Goal: Use online tool/utility: Utilize a website feature to perform a specific function

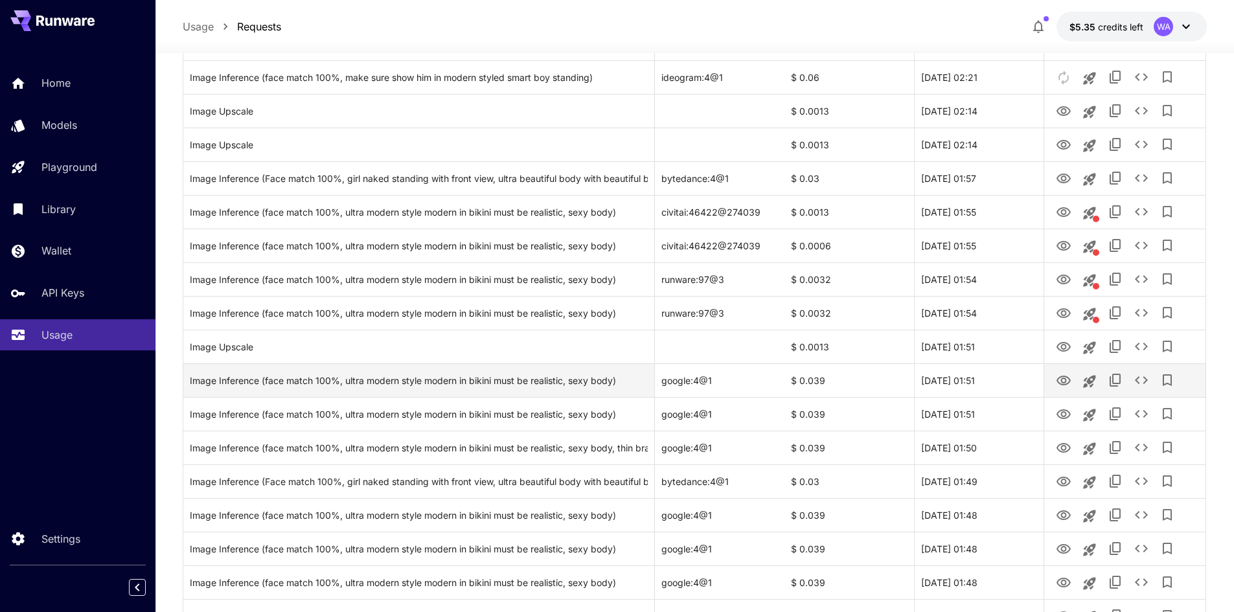
scroll to position [583, 0]
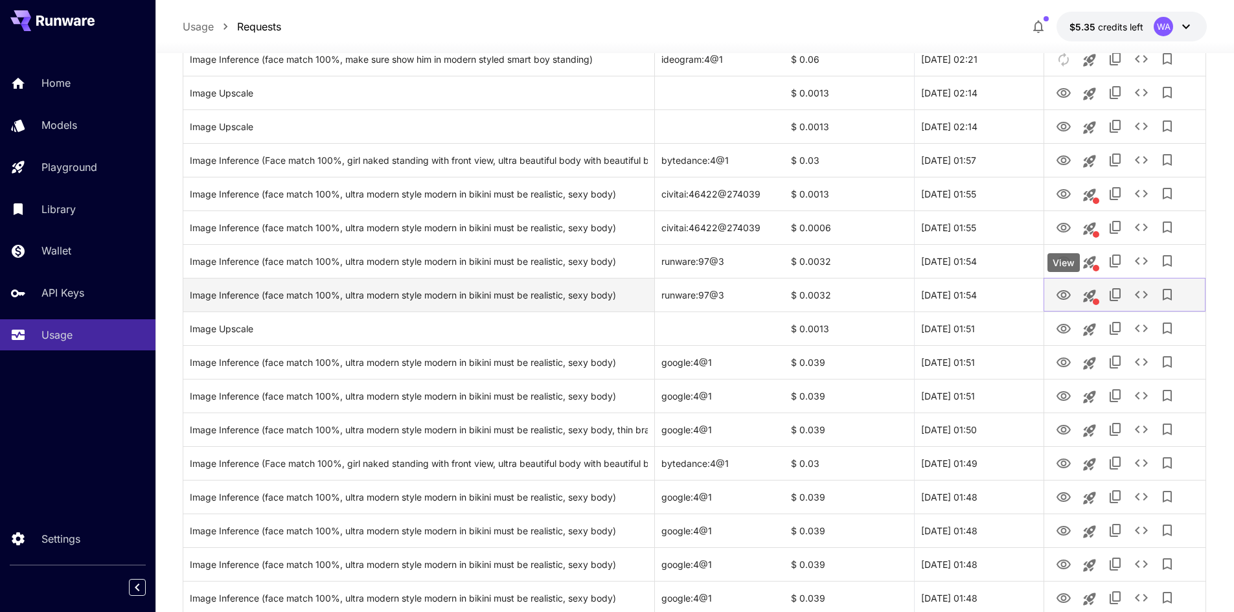
click at [1066, 292] on icon "View" at bounding box center [1064, 296] width 16 height 16
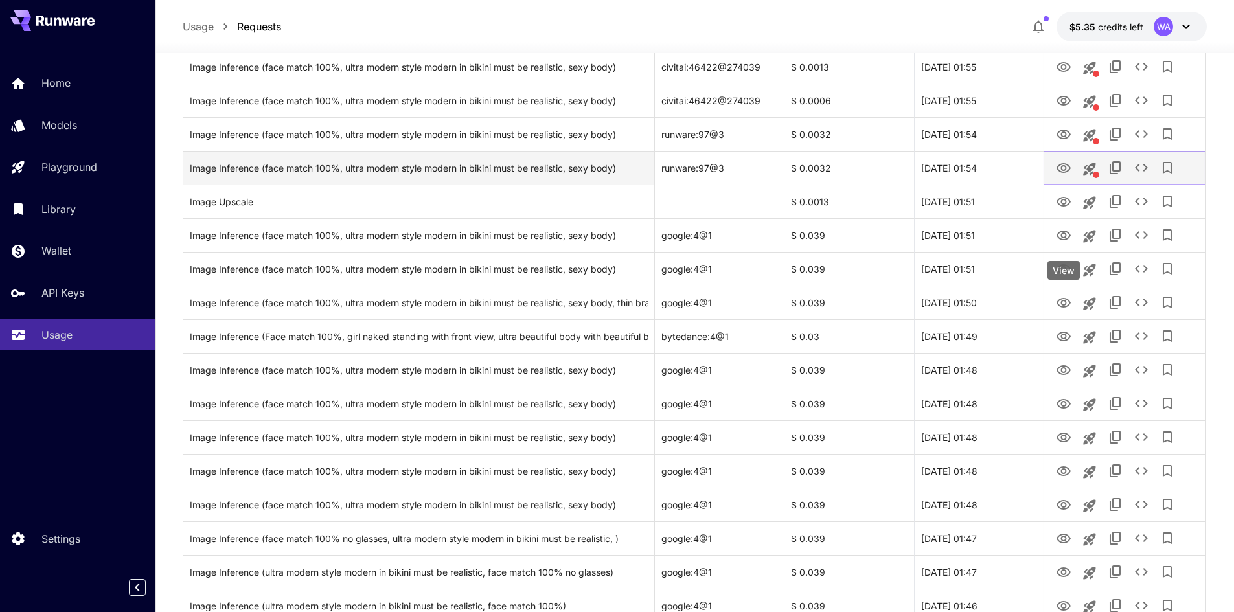
scroll to position [713, 0]
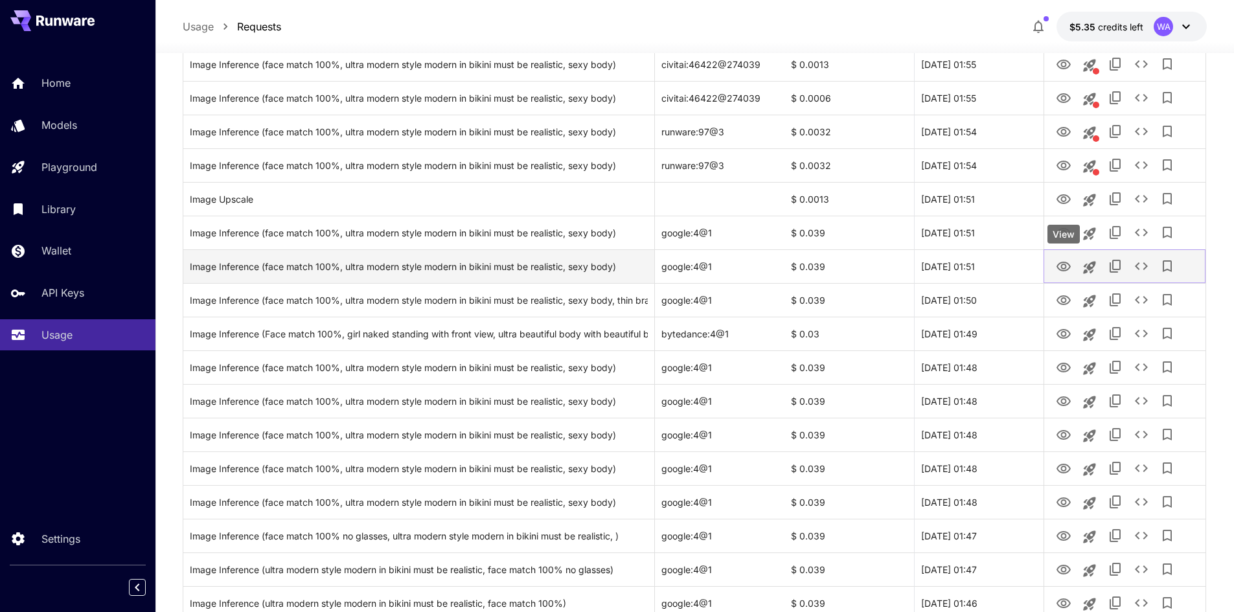
click at [1066, 269] on icon "View" at bounding box center [1064, 267] width 16 height 16
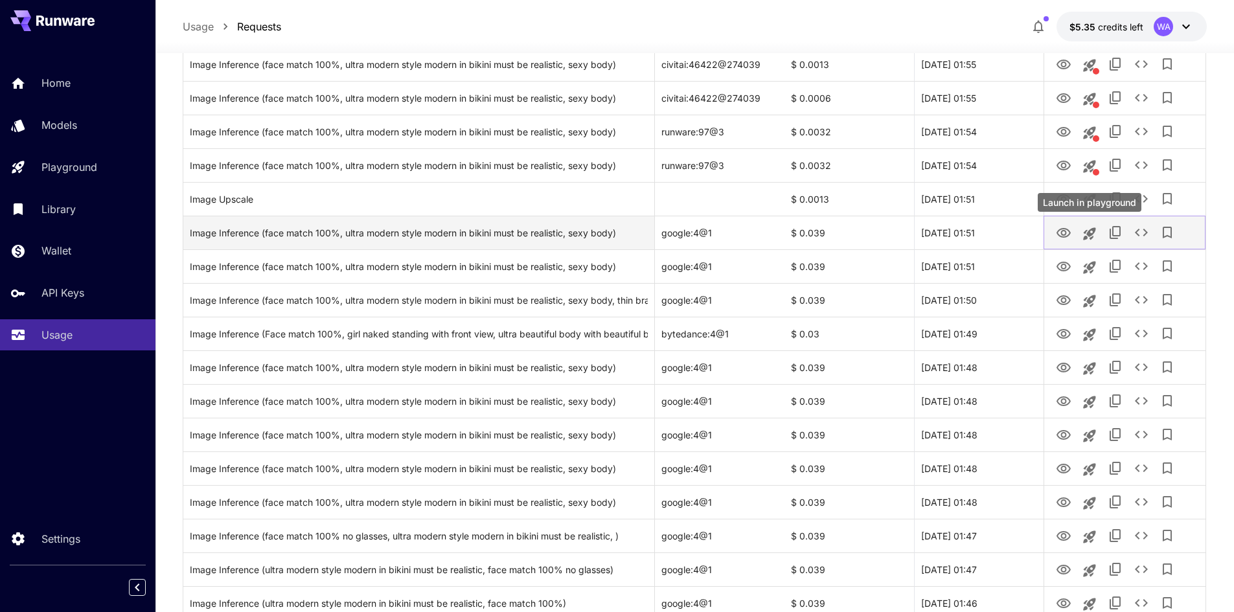
click at [1086, 233] on icon "Launch in playground" at bounding box center [1090, 234] width 16 height 16
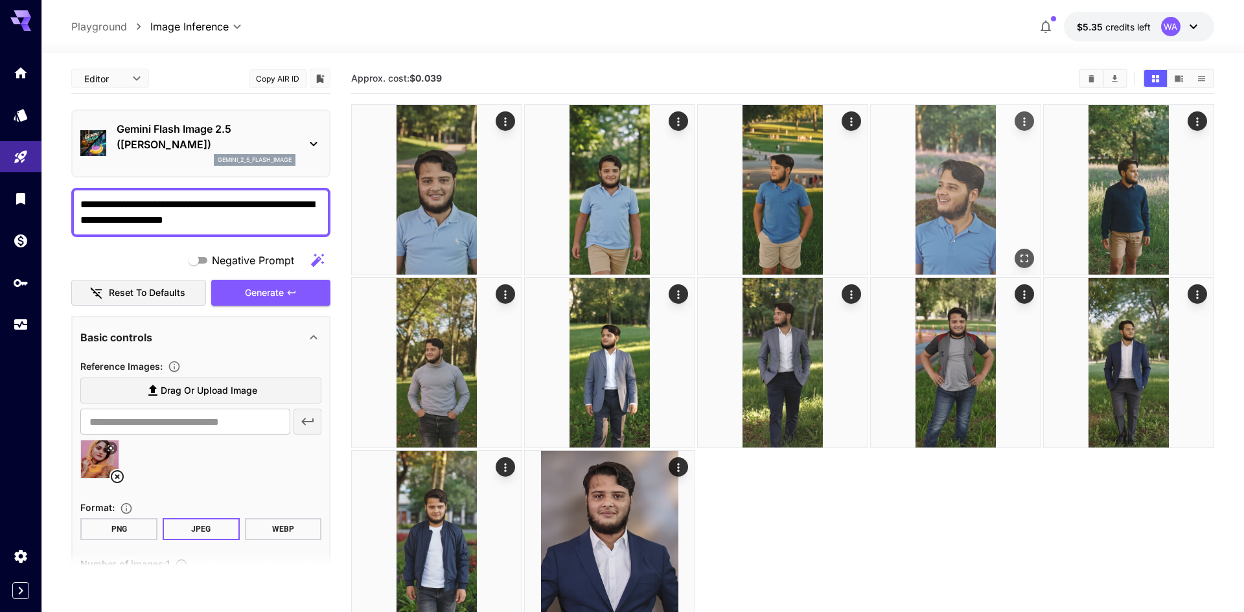
type input "*"
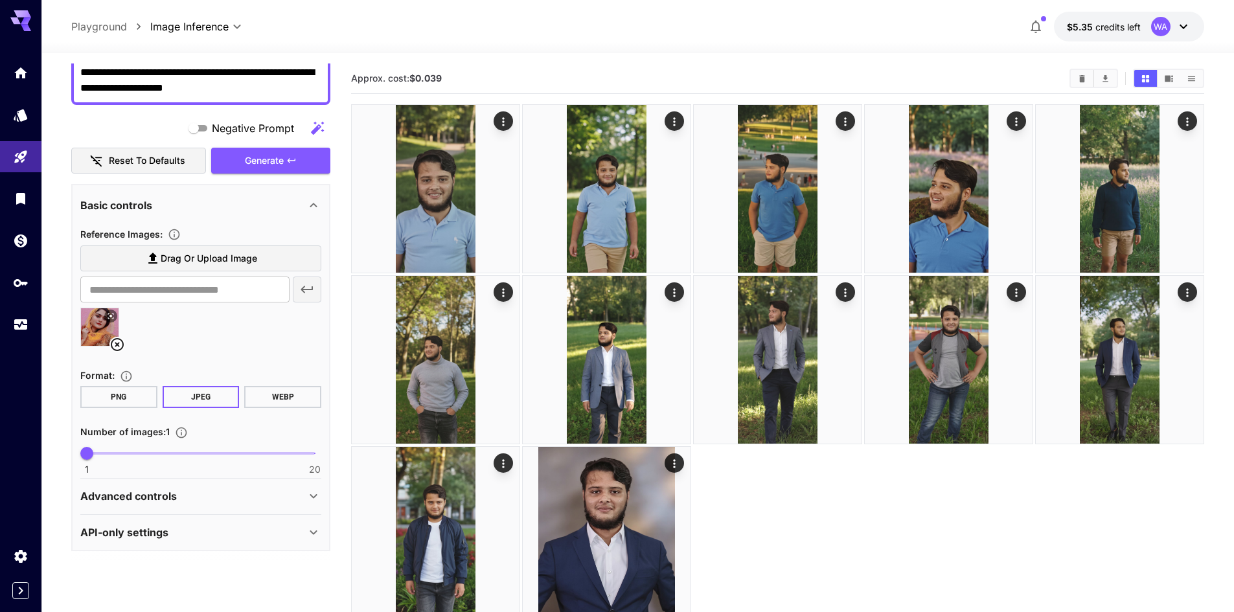
click at [113, 345] on icon at bounding box center [117, 345] width 16 height 16
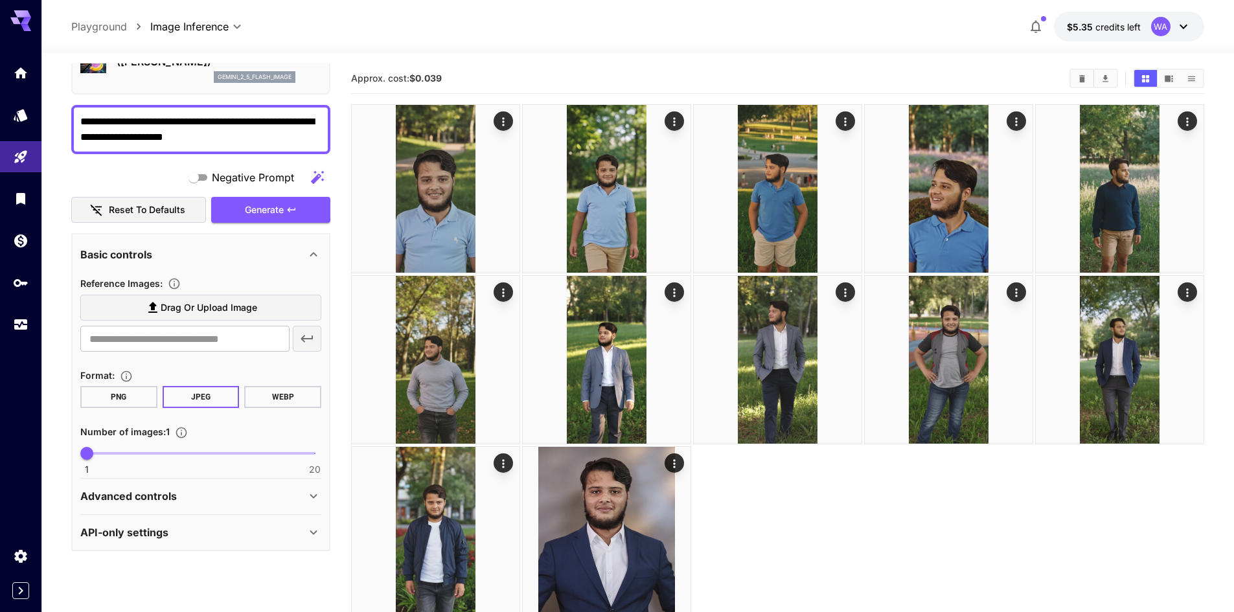
scroll to position [83, 0]
click at [184, 305] on span "Drag or upload image" at bounding box center [209, 308] width 97 height 16
click at [0, 0] on input "Drag or upload image" at bounding box center [0, 0] width 0 height 0
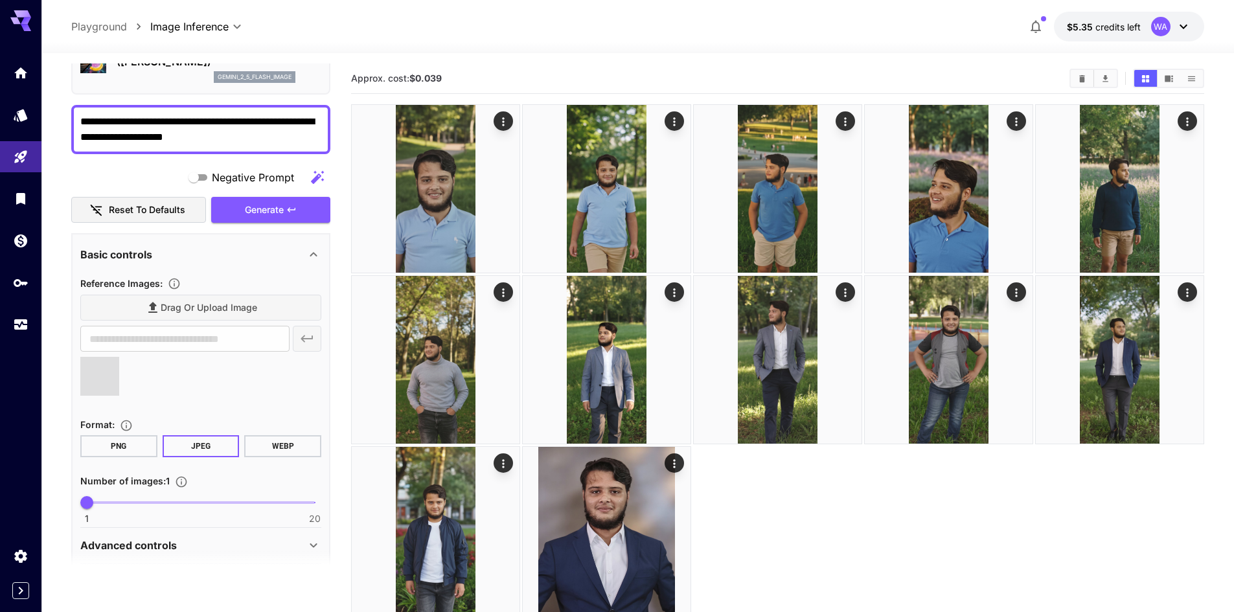
type input "**********"
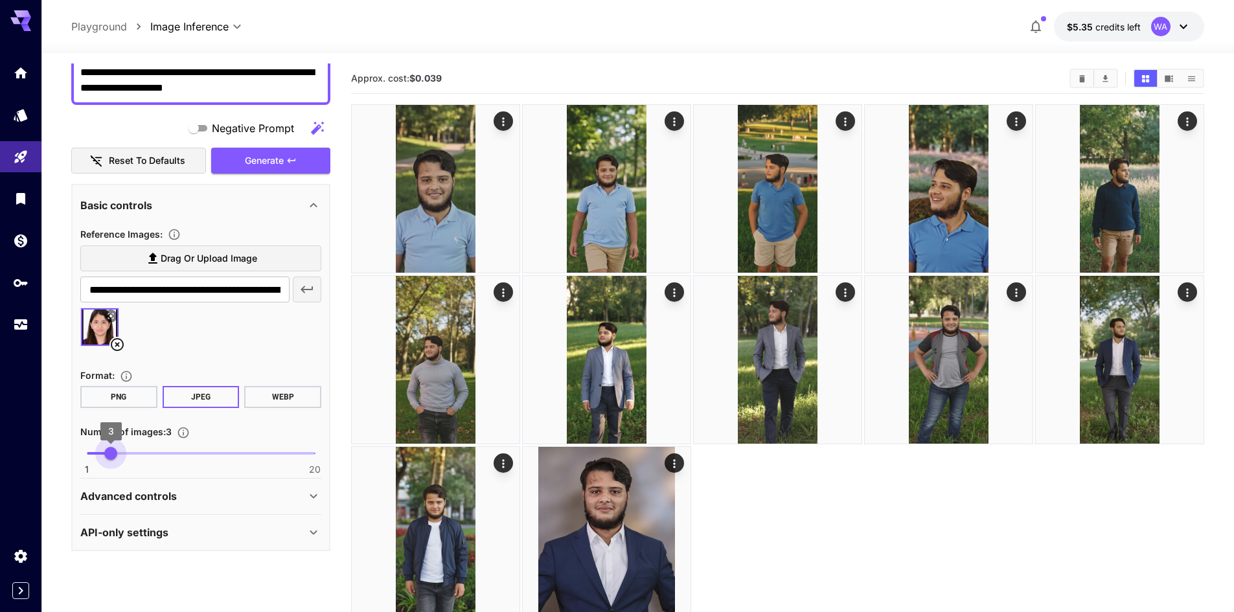
drag, startPoint x: 89, startPoint y: 455, endPoint x: 109, endPoint y: 455, distance: 20.1
click at [109, 455] on span "3" at bounding box center [110, 453] width 13 height 13
click at [1088, 78] on button "Clear All" at bounding box center [1082, 78] width 23 height 17
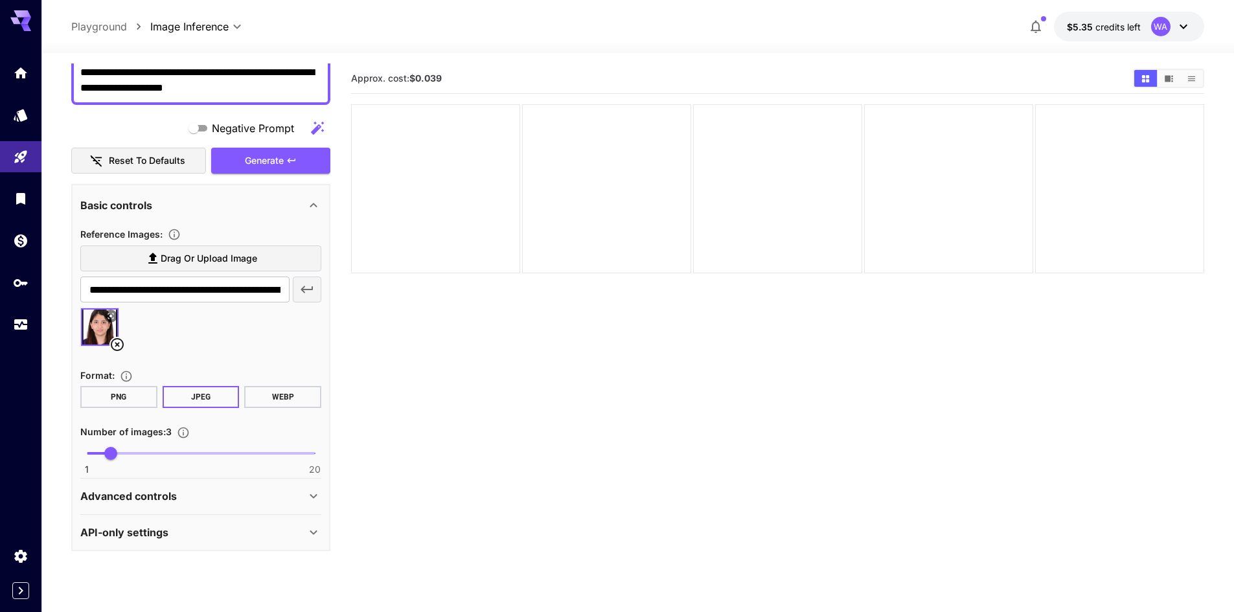
scroll to position [102, 0]
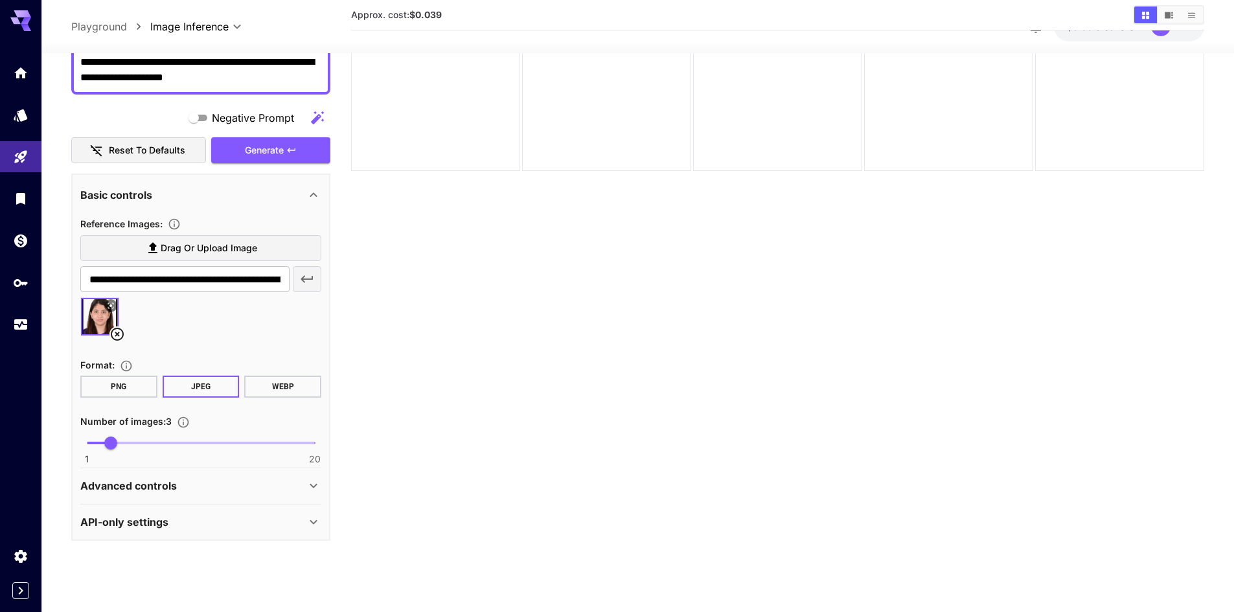
click at [267, 475] on div "Advanced controls" at bounding box center [200, 485] width 241 height 31
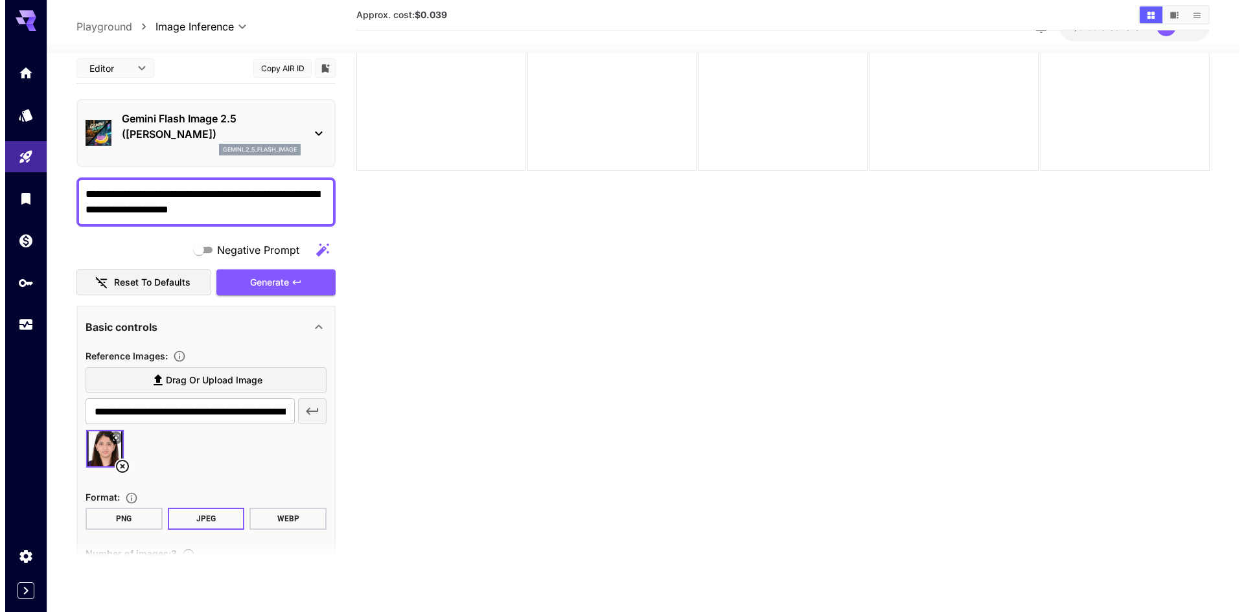
scroll to position [0, 0]
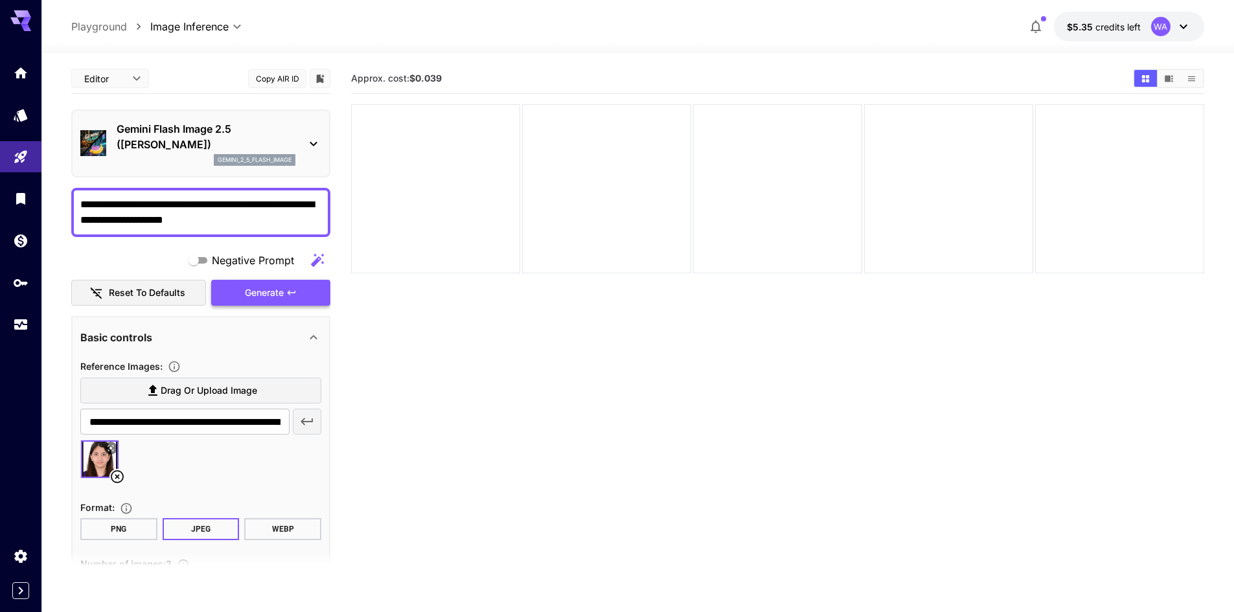
click at [278, 291] on span "Generate" at bounding box center [264, 293] width 39 height 16
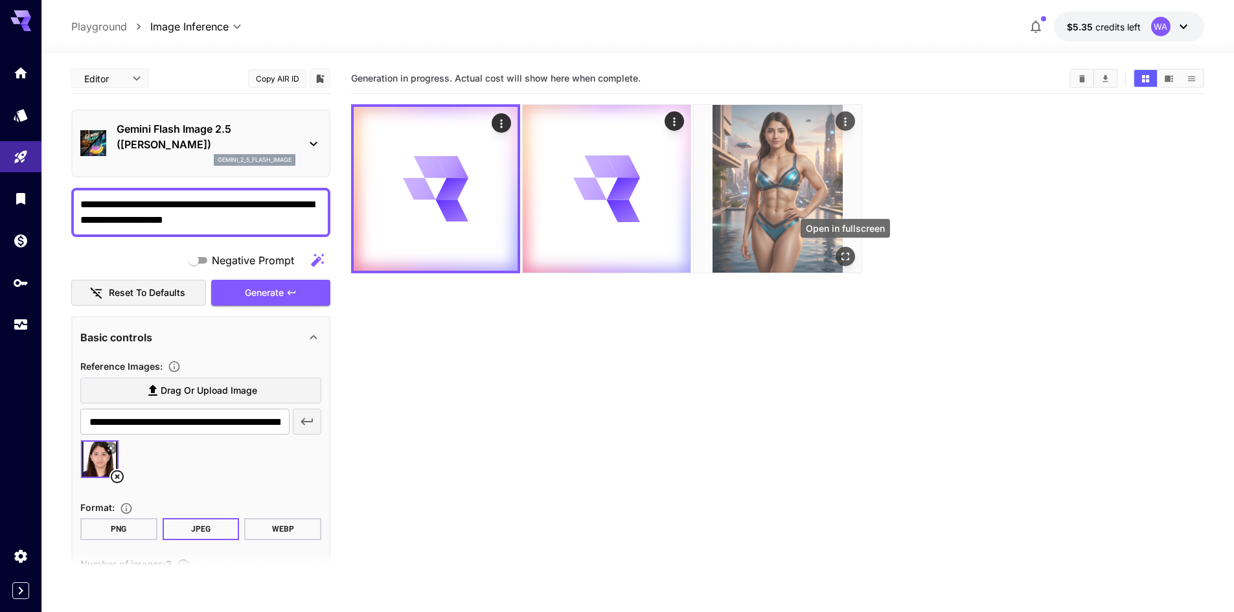
click at [844, 251] on icon "Open in fullscreen" at bounding box center [845, 256] width 13 height 13
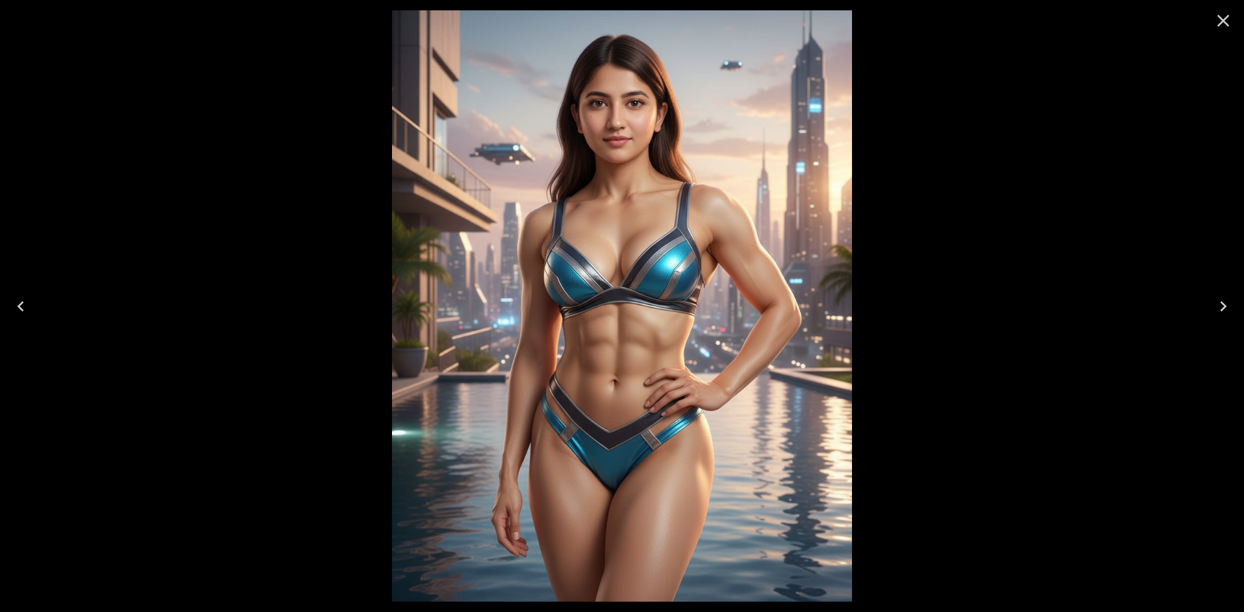
click at [15, 300] on icon "Previous" at bounding box center [20, 306] width 21 height 21
click at [1221, 22] on icon "Close" at bounding box center [1223, 20] width 21 height 21
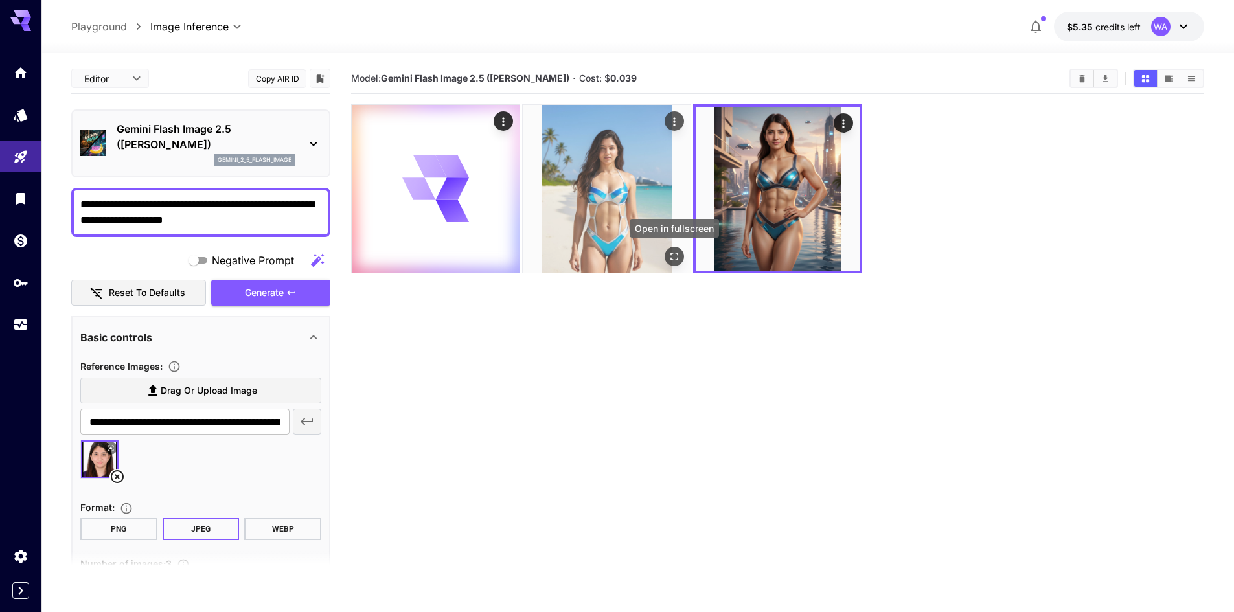
click at [671, 255] on icon "Open in fullscreen" at bounding box center [674, 256] width 13 height 13
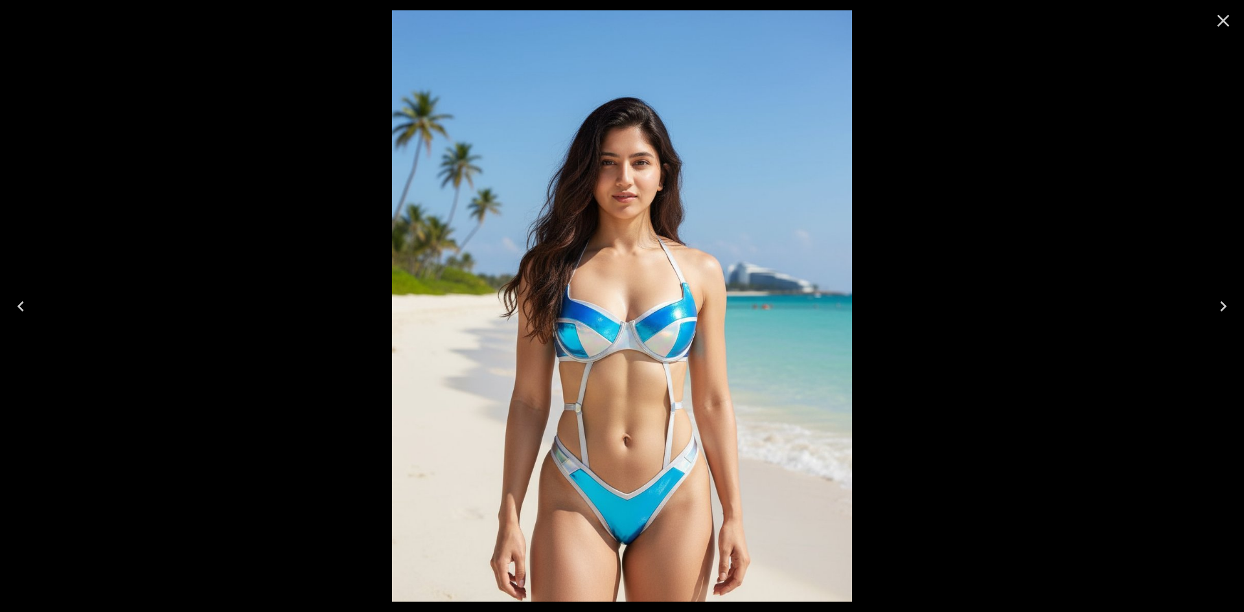
click at [1217, 21] on icon "Close" at bounding box center [1223, 20] width 21 height 21
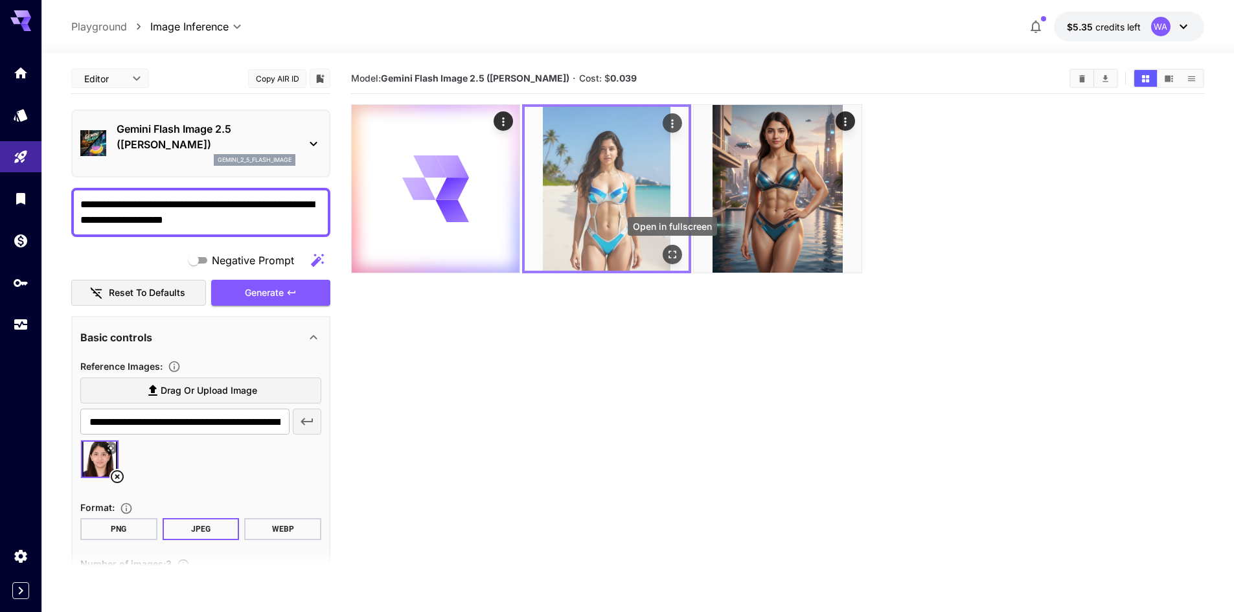
click at [669, 255] on icon "Open in fullscreen" at bounding box center [672, 254] width 13 height 13
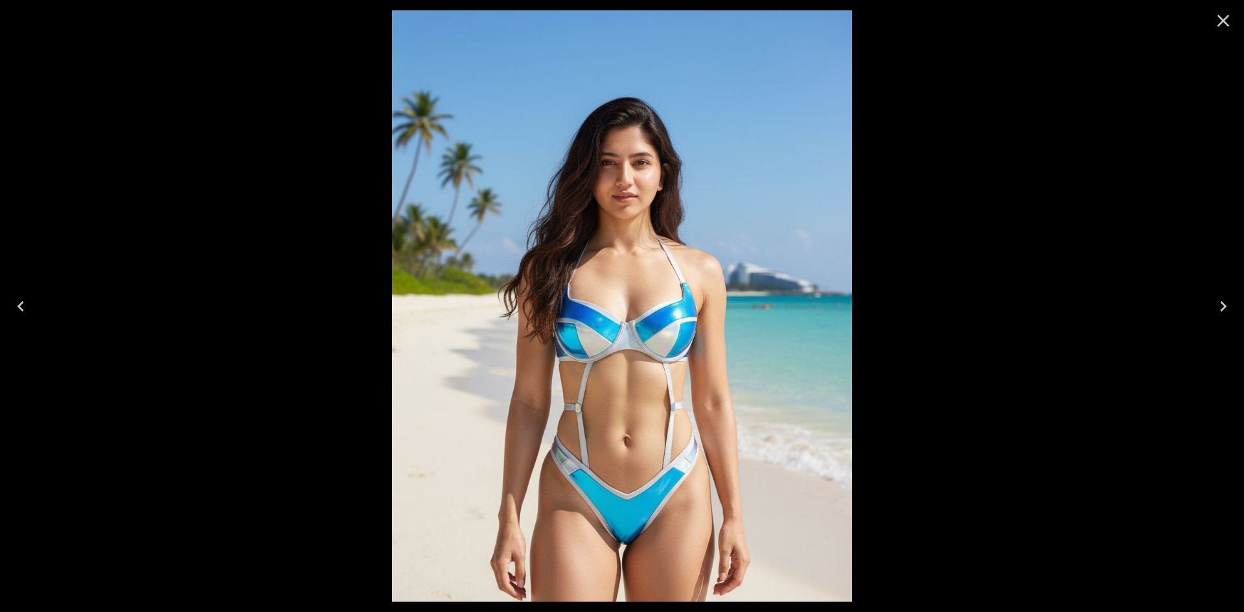
click at [1219, 20] on icon "Close" at bounding box center [1223, 20] width 21 height 21
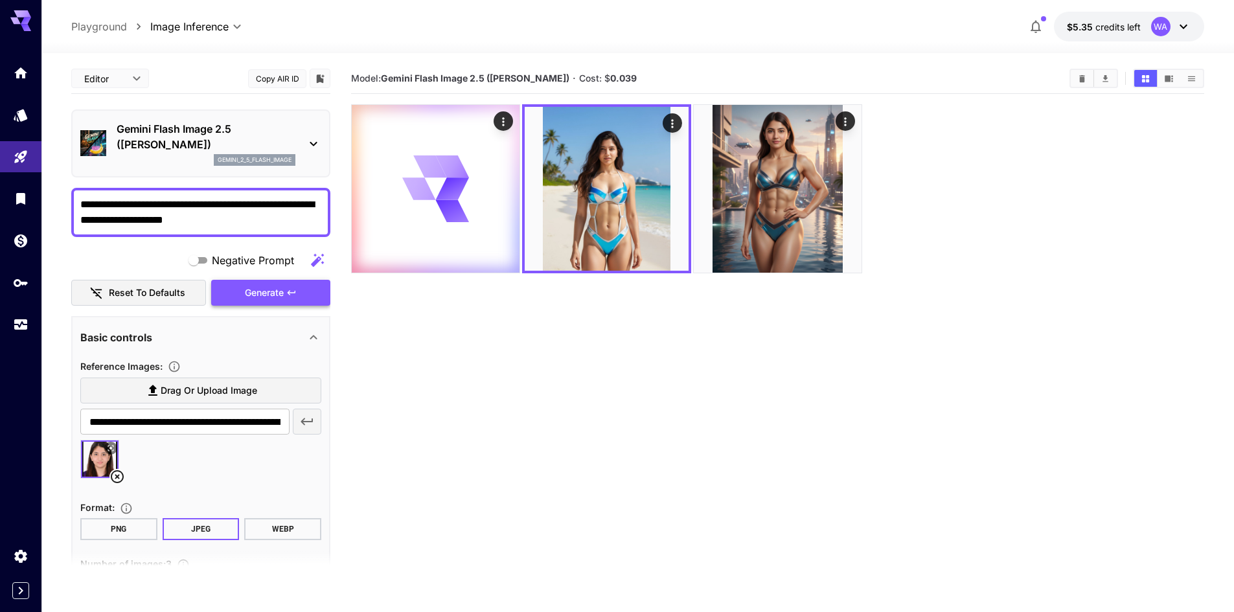
click at [293, 293] on icon "button" at bounding box center [291, 293] width 10 height 10
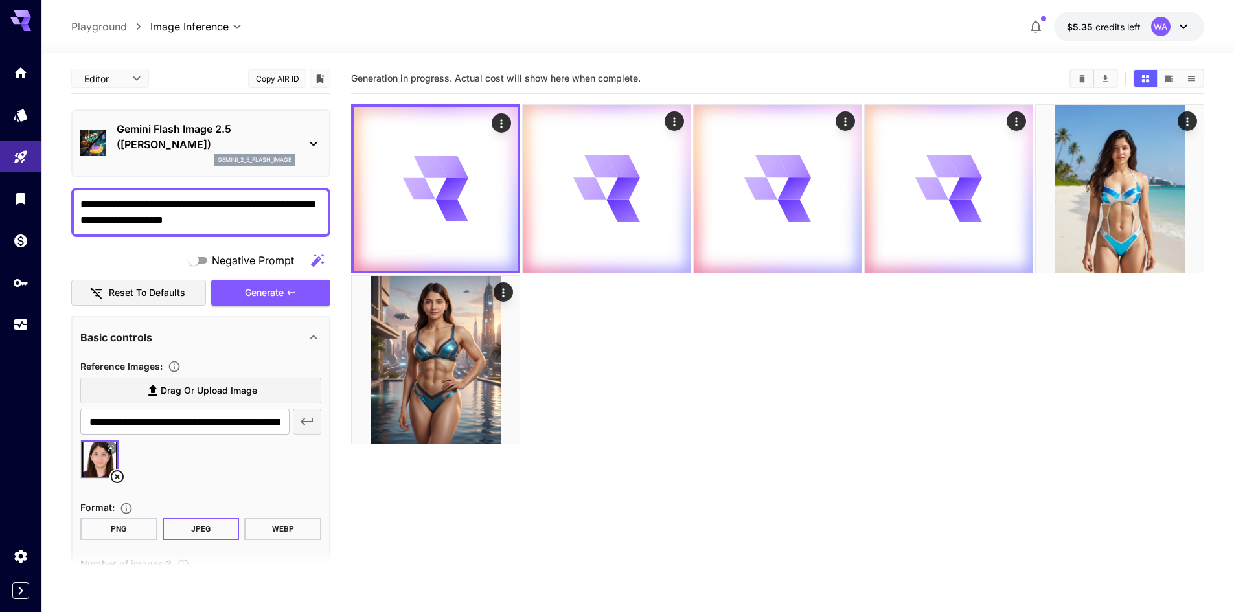
click at [689, 399] on div at bounding box center [777, 274] width 853 height 340
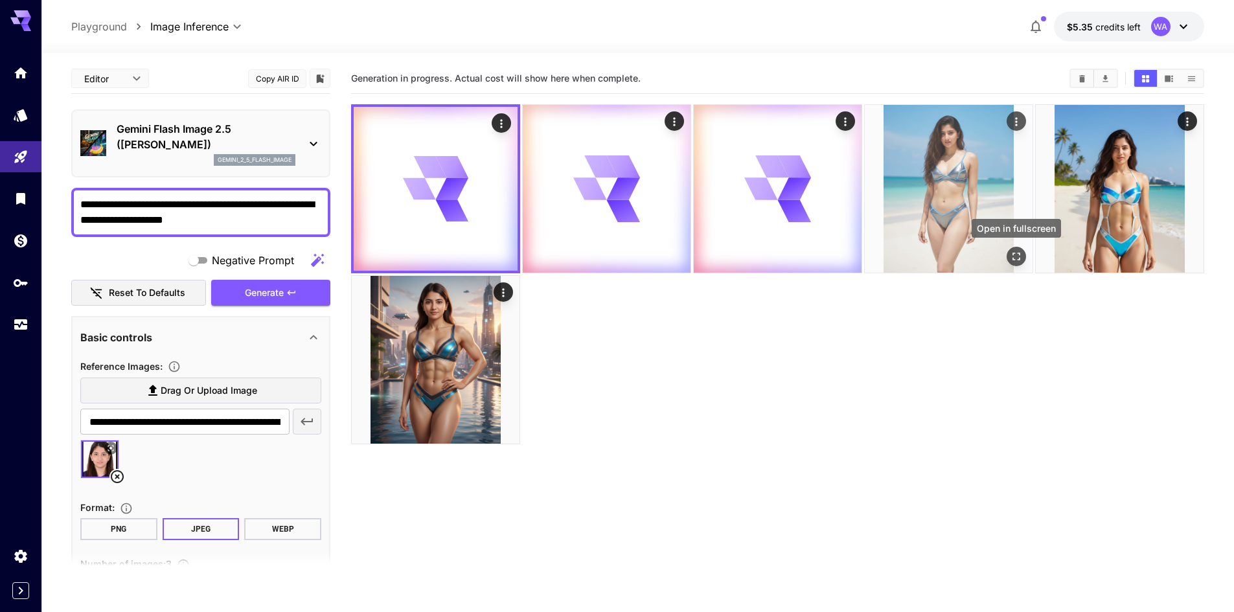
click at [1016, 255] on icon "Open in fullscreen" at bounding box center [1016, 256] width 13 height 13
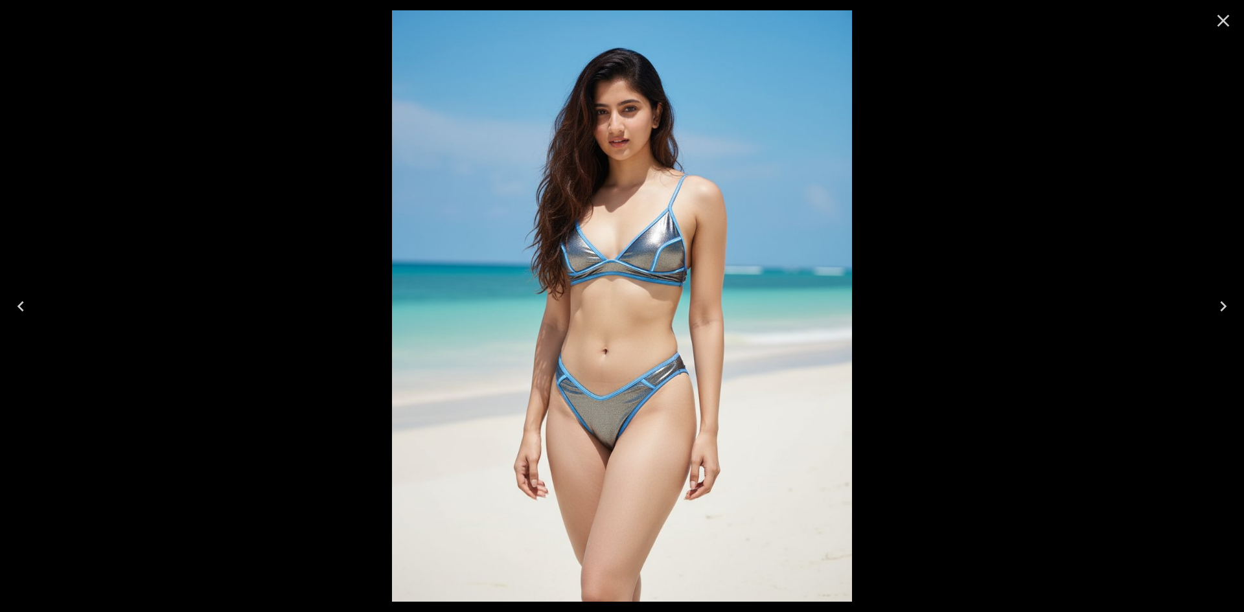
click at [639, 163] on img at bounding box center [622, 306] width 460 height 592
click at [639, 151] on img at bounding box center [622, 306] width 460 height 592
click at [1217, 23] on icon "Close" at bounding box center [1223, 20] width 21 height 21
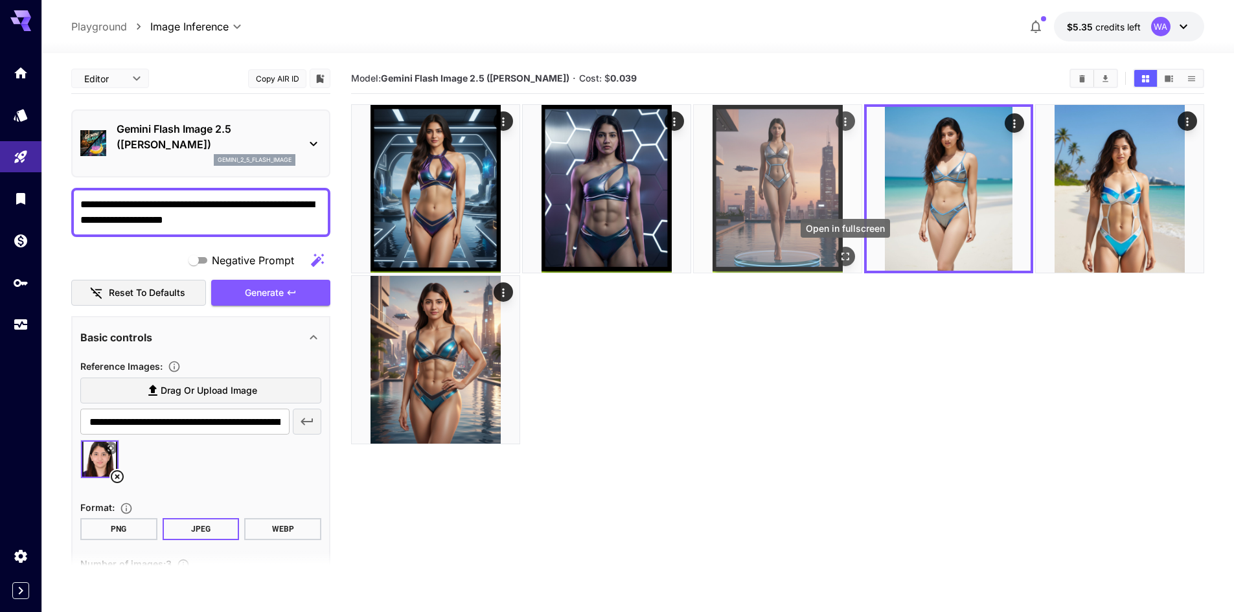
click at [846, 251] on icon "Open in fullscreen" at bounding box center [845, 256] width 13 height 13
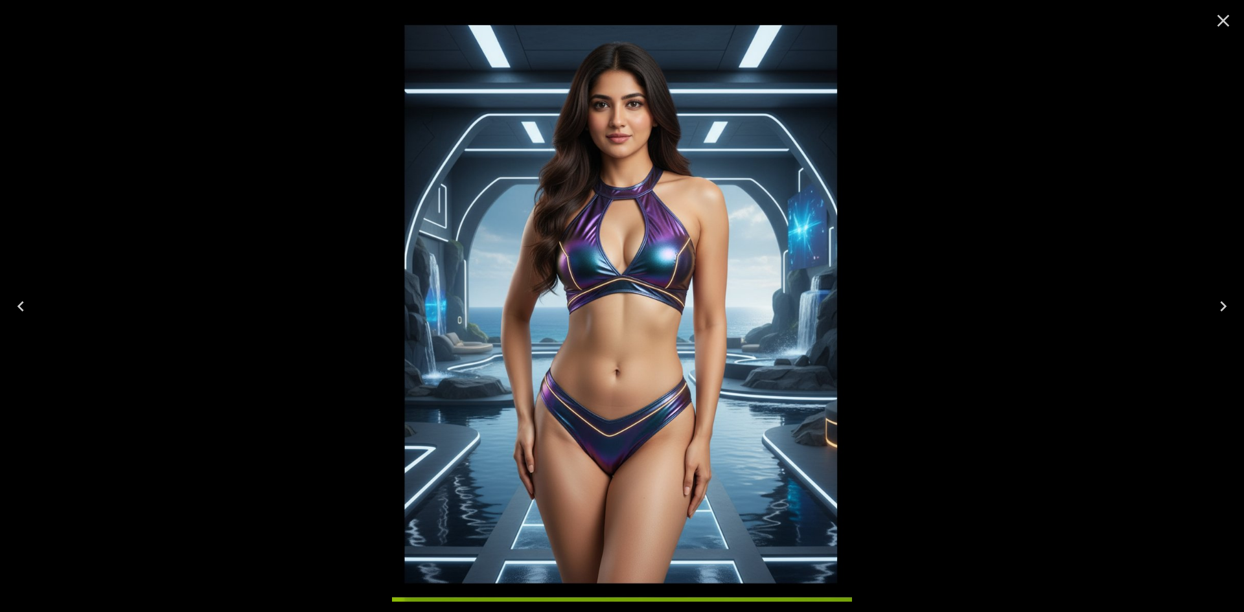
click at [1230, 19] on icon "Close" at bounding box center [1223, 20] width 21 height 21
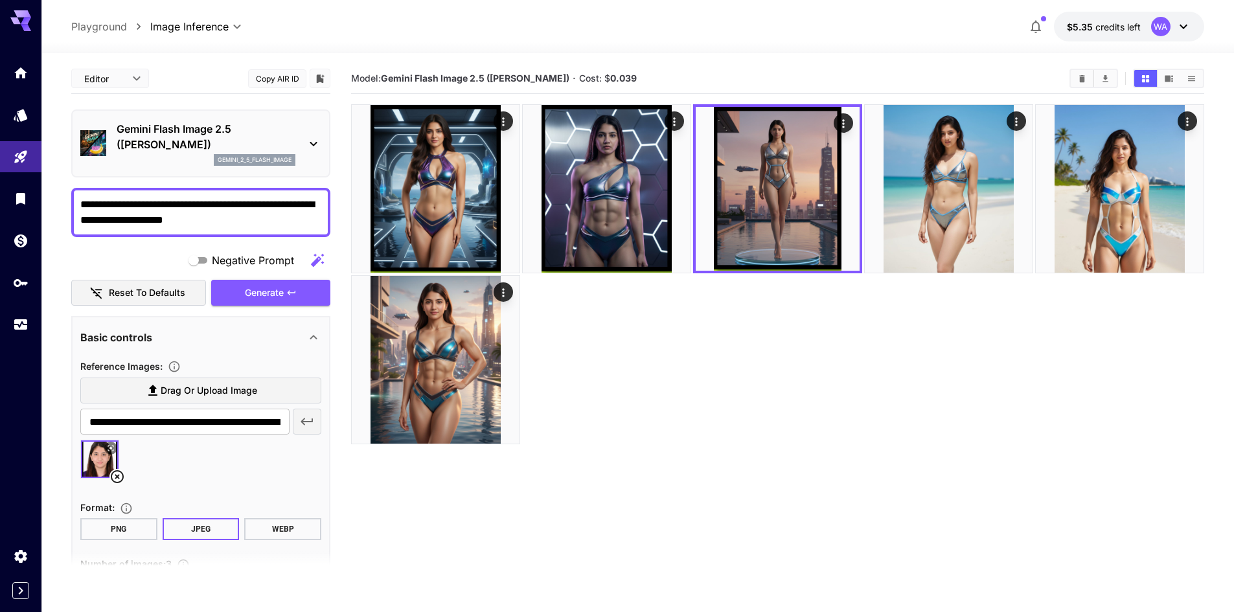
click at [214, 229] on div "**********" at bounding box center [200, 212] width 259 height 49
click at [237, 219] on textarea "**********" at bounding box center [200, 212] width 241 height 31
click at [264, 141] on p "Gemini Flash Image 2.5 ([PERSON_NAME])" at bounding box center [206, 136] width 179 height 31
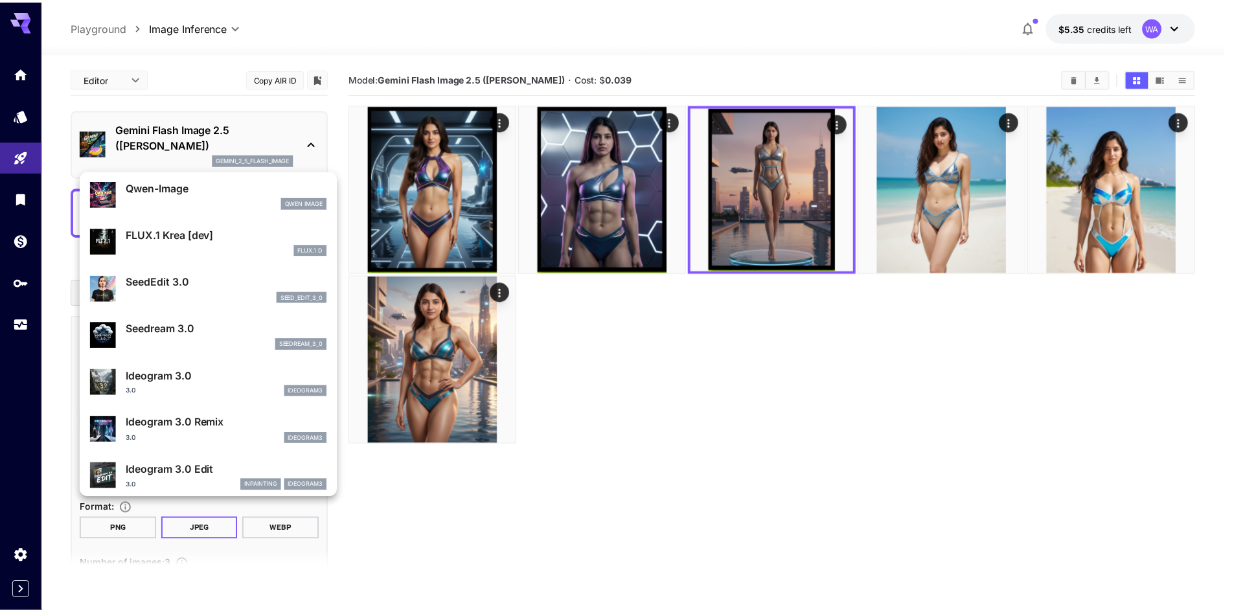
scroll to position [259, 0]
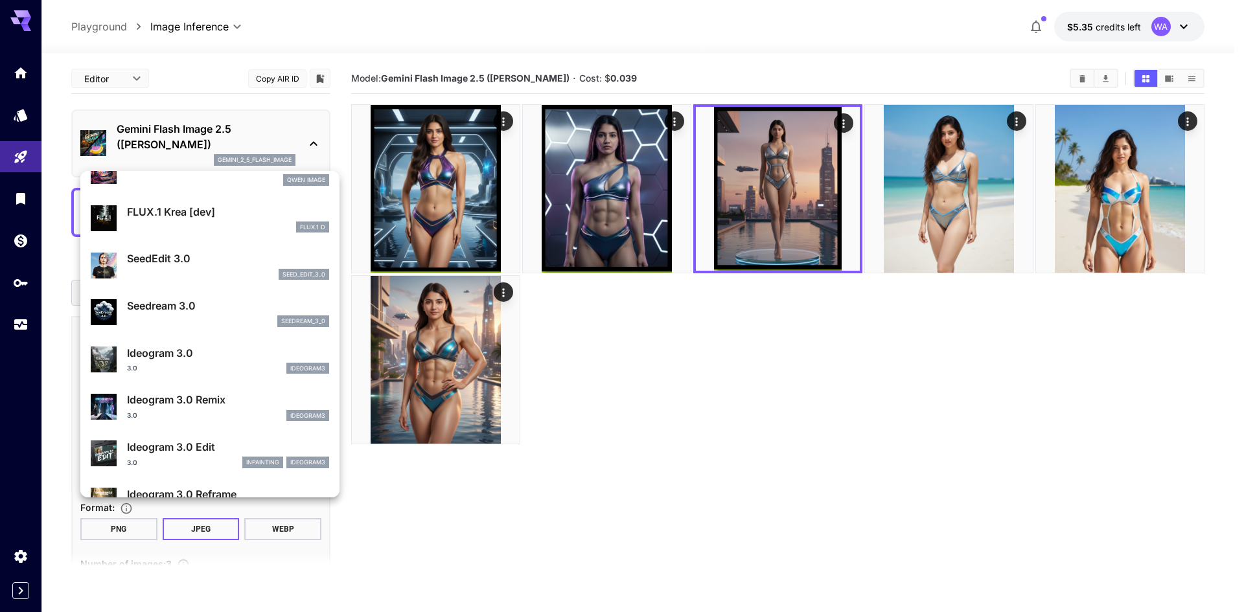
click at [213, 358] on p "Ideogram 3.0" at bounding box center [228, 353] width 202 height 16
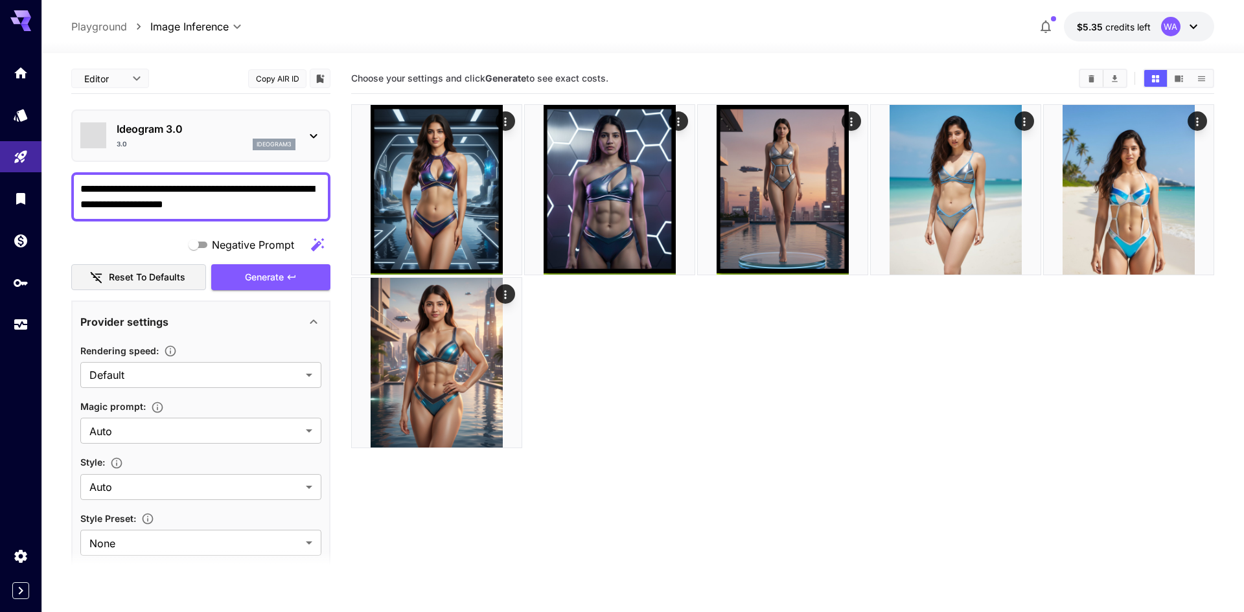
type input "*"
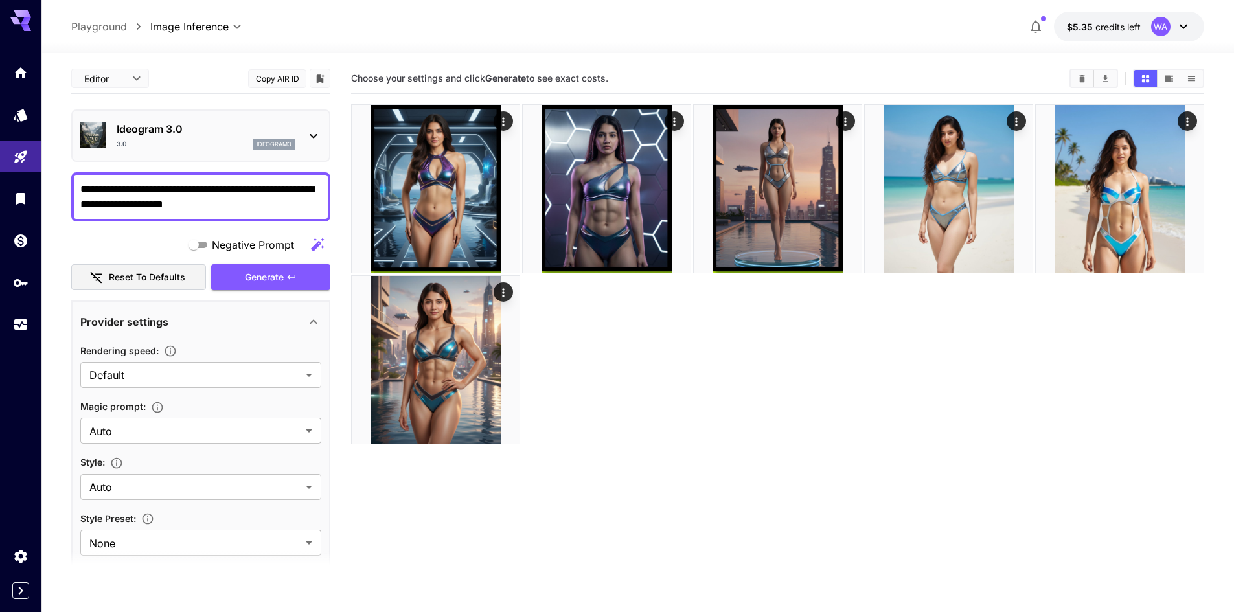
click at [224, 331] on div "Provider settings" at bounding box center [200, 321] width 241 height 31
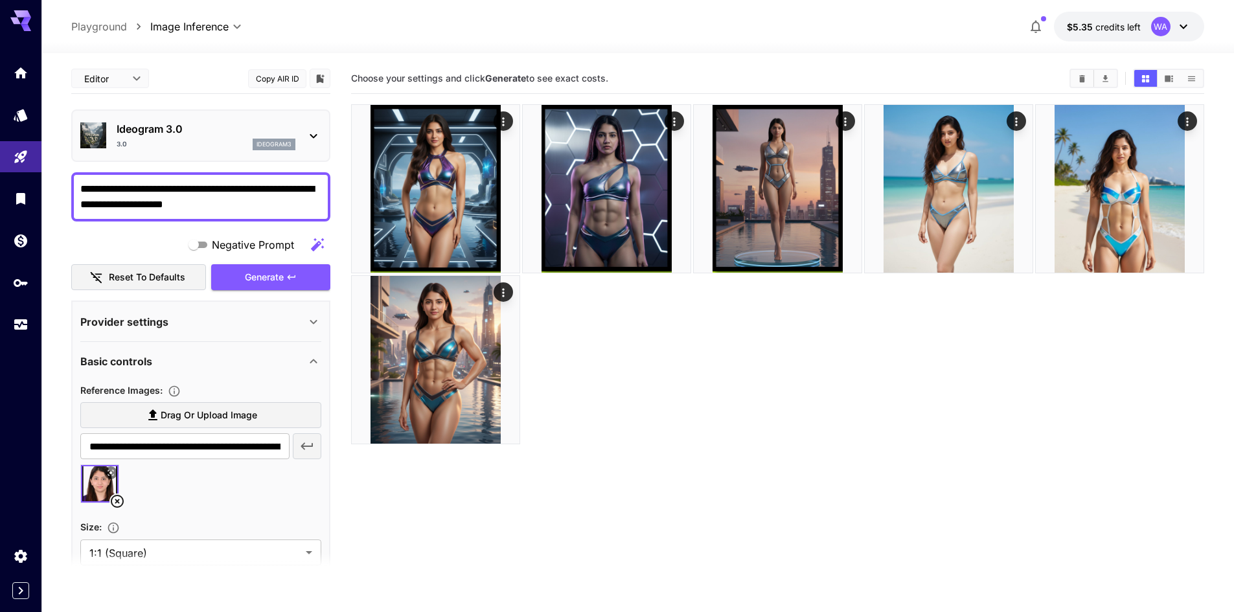
click at [233, 317] on div "Provider settings" at bounding box center [192, 322] width 225 height 16
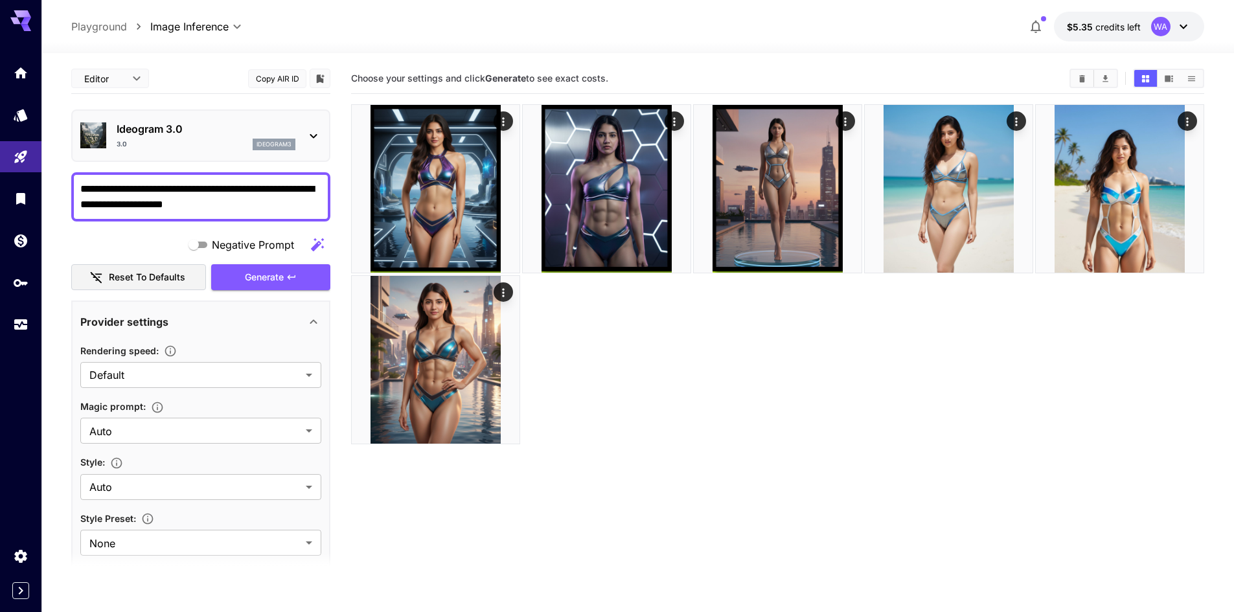
click at [233, 317] on div "Provider settings" at bounding box center [192, 322] width 225 height 16
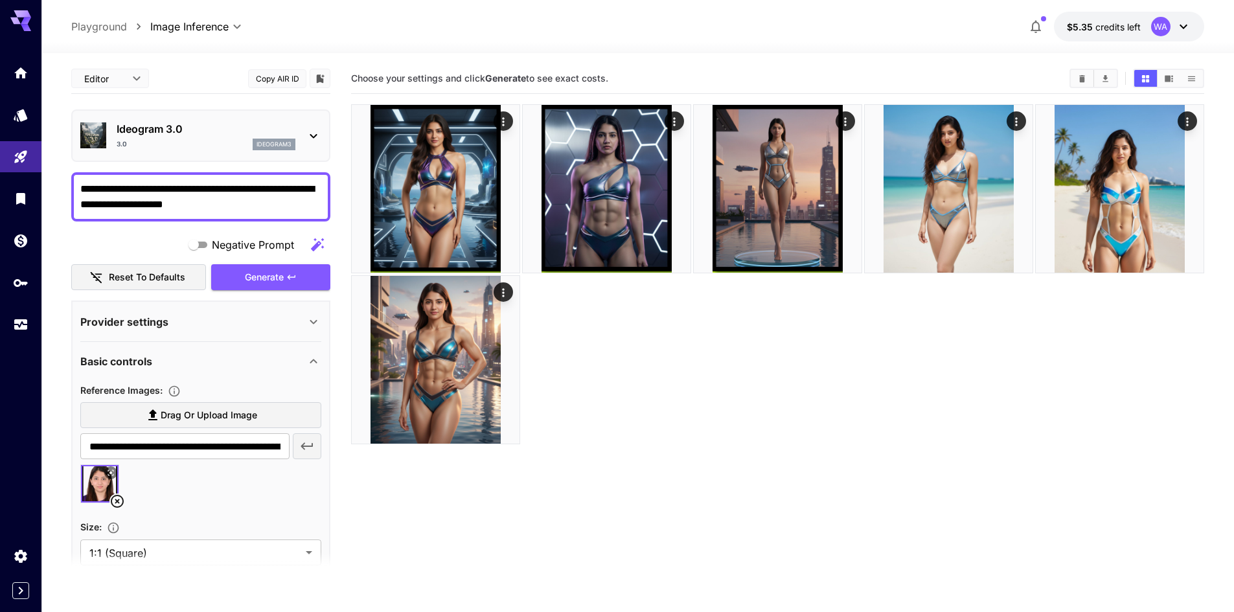
click at [233, 317] on div "Provider settings" at bounding box center [192, 322] width 225 height 16
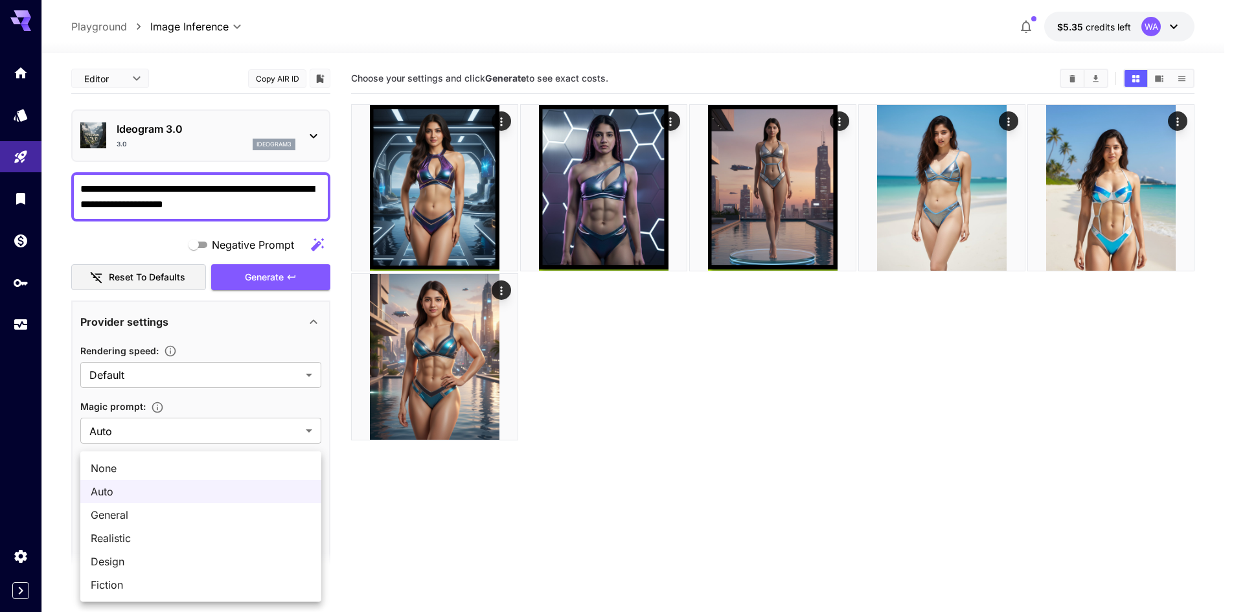
click at [247, 484] on body "**********" at bounding box center [617, 357] width 1234 height 715
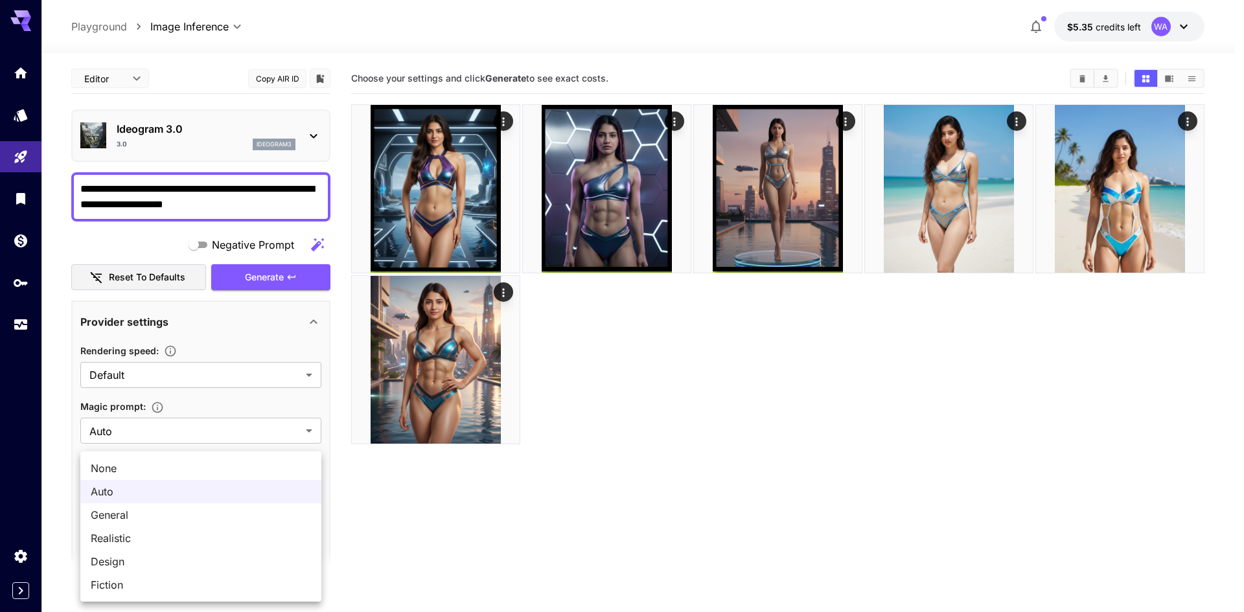
click at [178, 536] on span "Realistic" at bounding box center [201, 539] width 220 height 16
type input "*********"
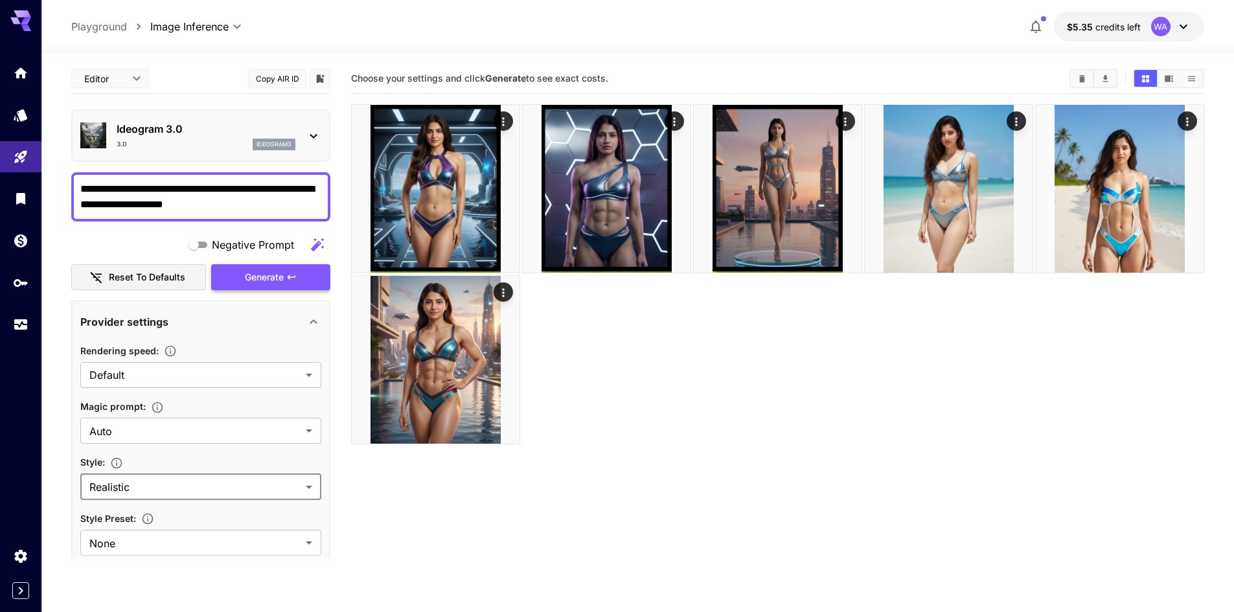
click at [275, 277] on span "Generate" at bounding box center [264, 278] width 39 height 16
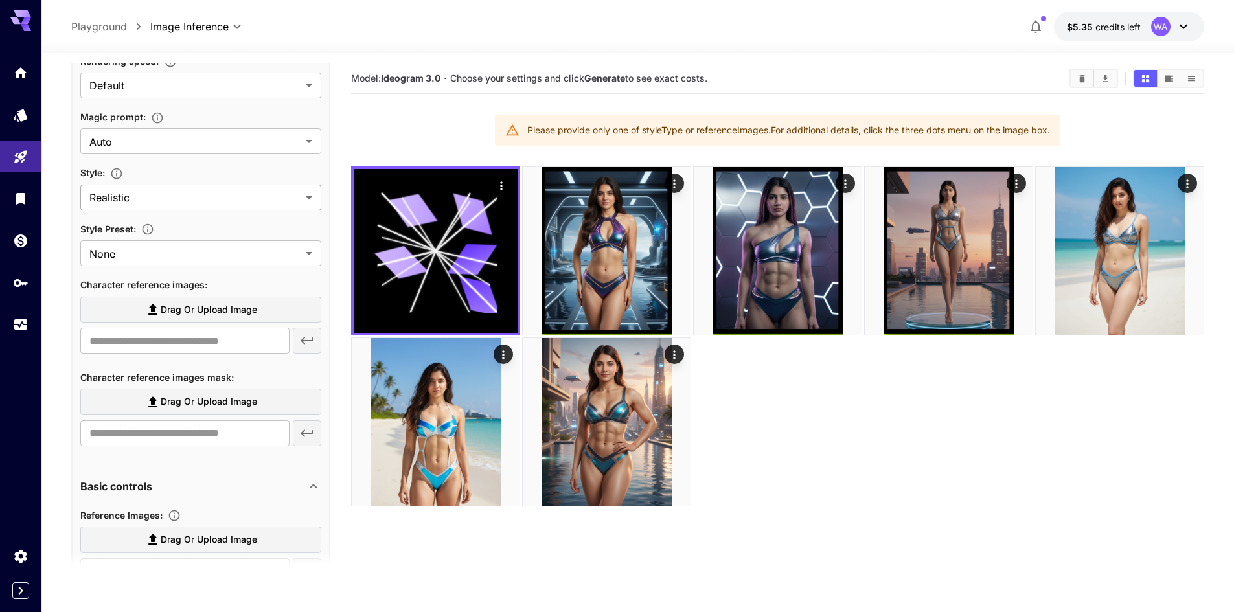
scroll to position [324, 0]
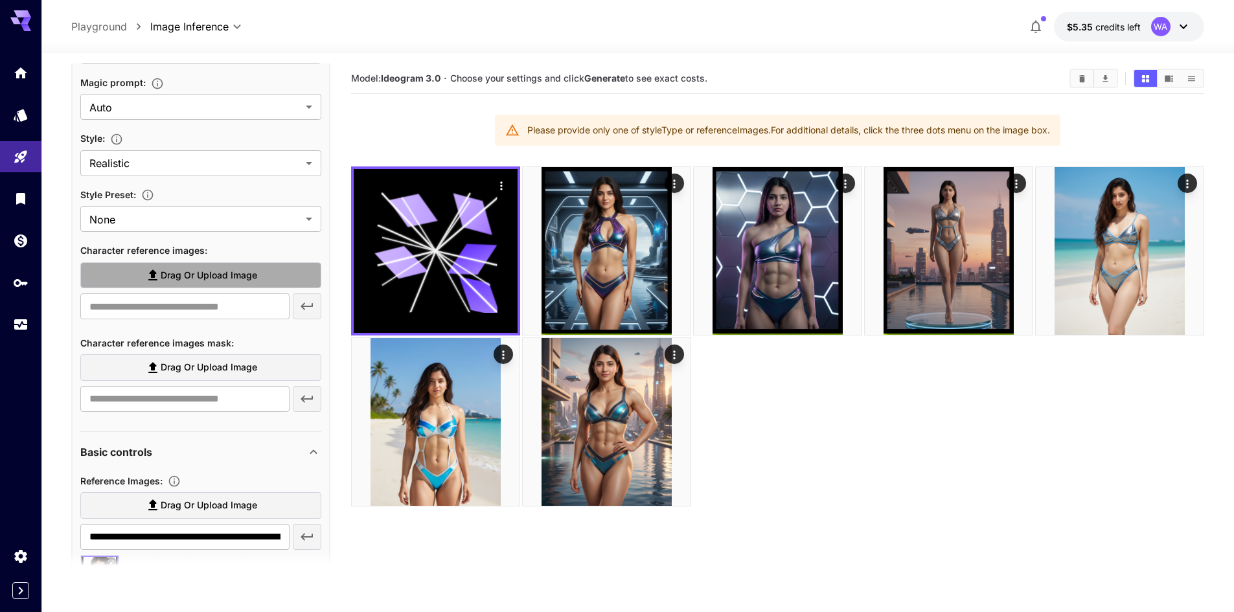
click at [207, 278] on span "Drag or upload image" at bounding box center [209, 276] width 97 height 16
click at [0, 0] on input "Drag or upload image" at bounding box center [0, 0] width 0 height 0
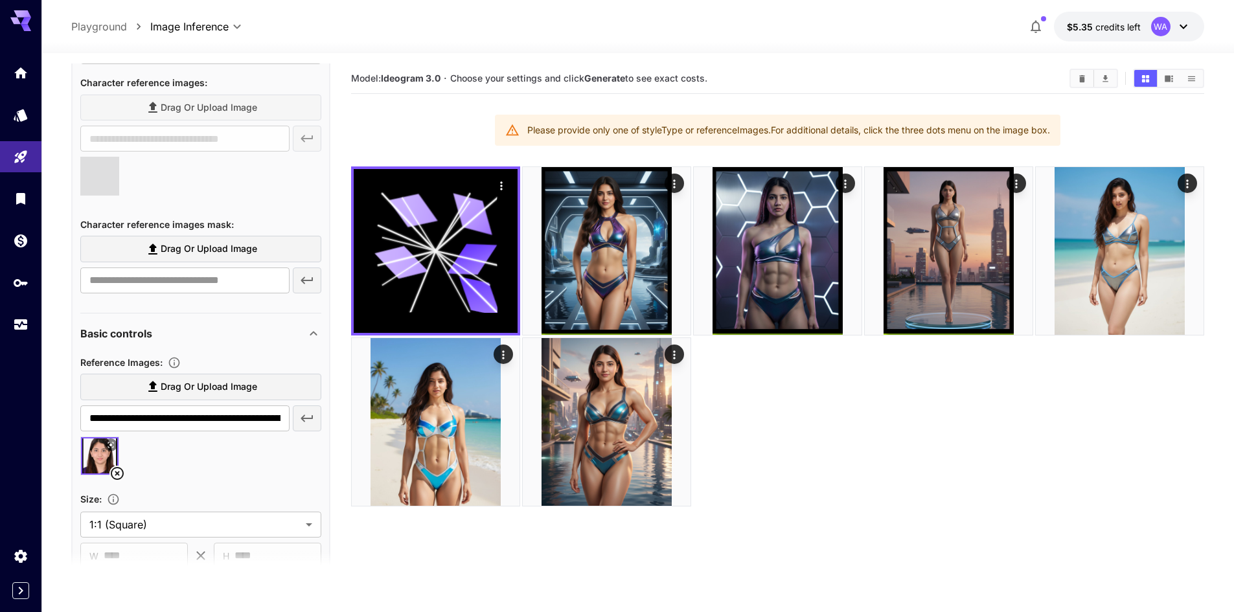
scroll to position [583, 0]
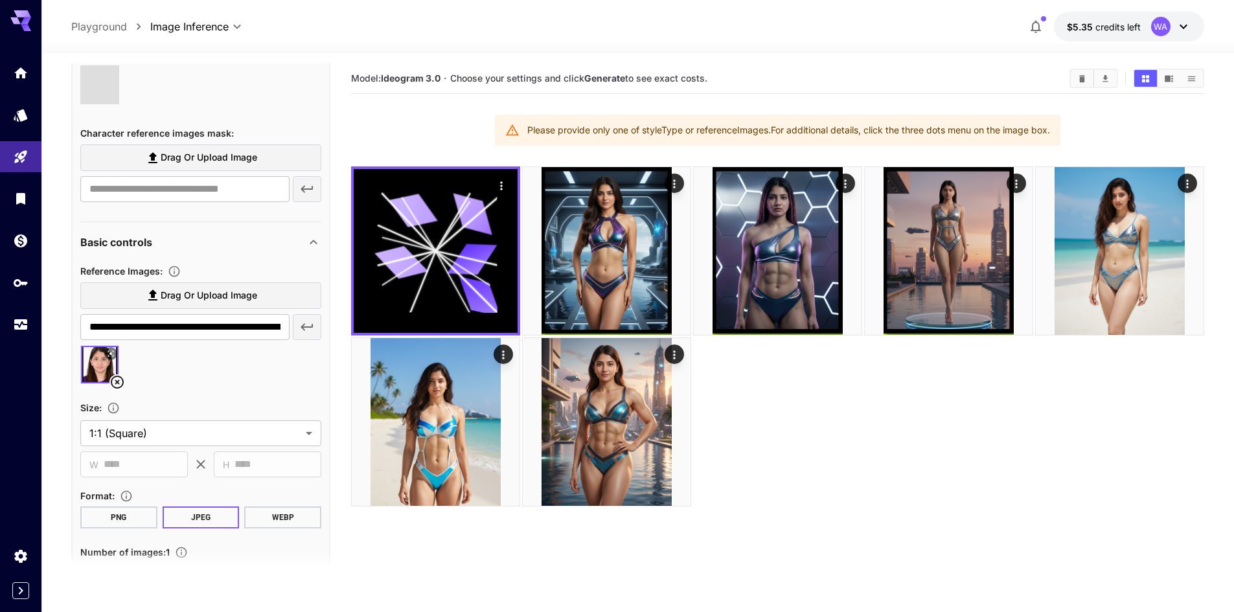
type input "**********"
click at [116, 382] on icon at bounding box center [117, 382] width 16 height 16
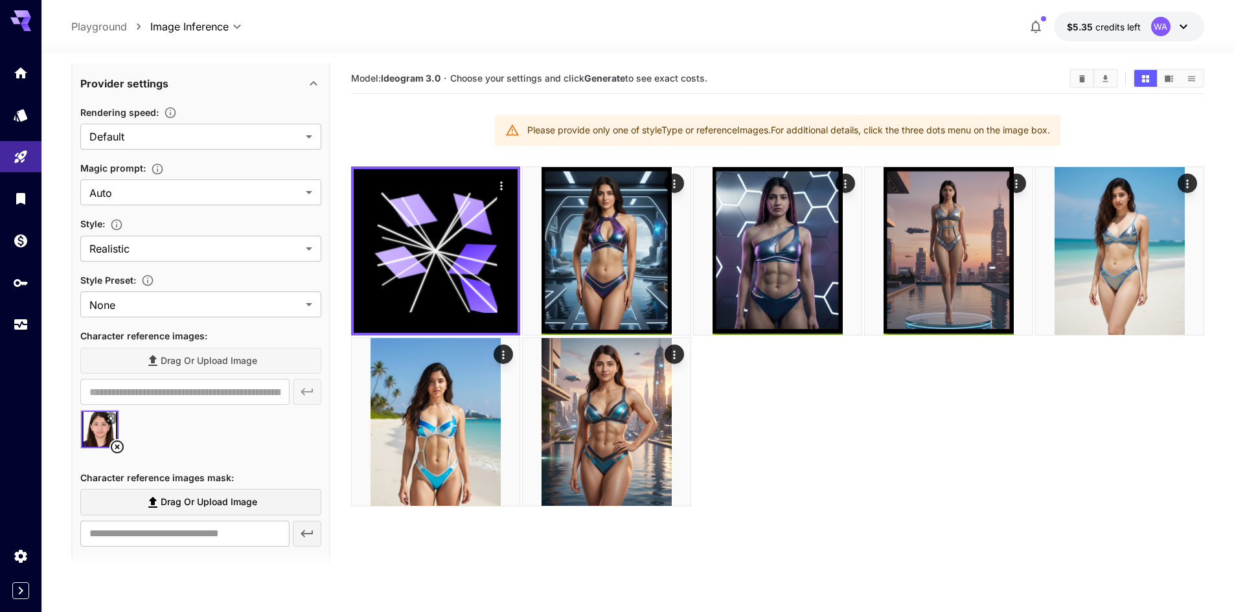
scroll to position [65, 0]
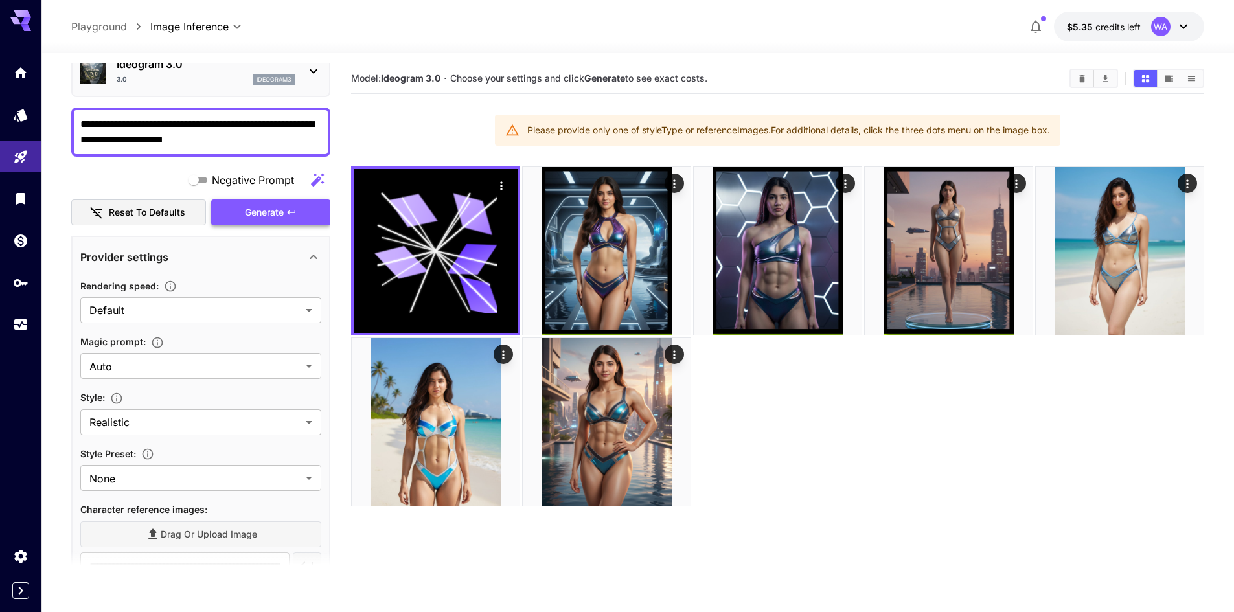
click at [288, 213] on icon "button" at bounding box center [291, 212] width 10 height 10
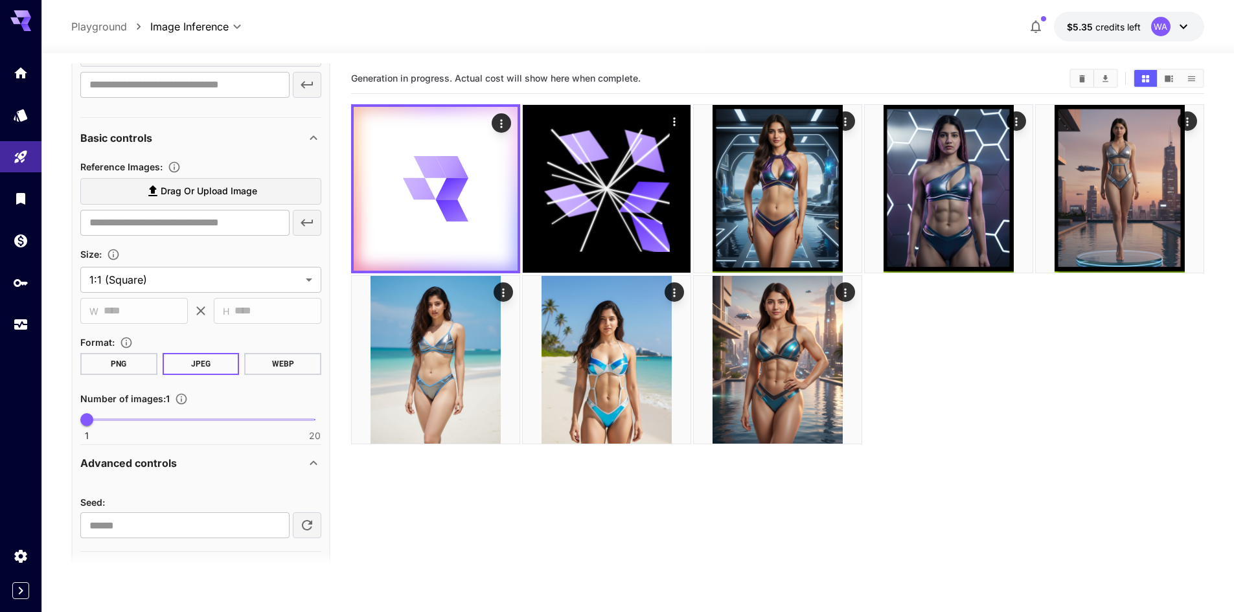
scroll to position [724, 0]
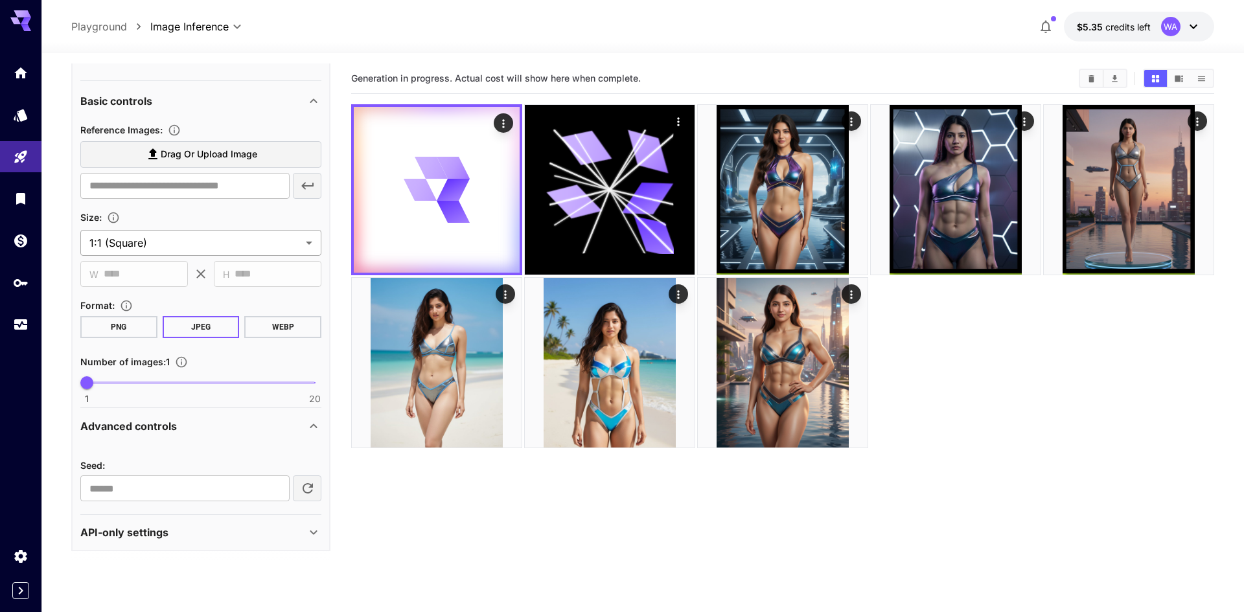
click at [218, 235] on body "**********" at bounding box center [622, 357] width 1244 height 715
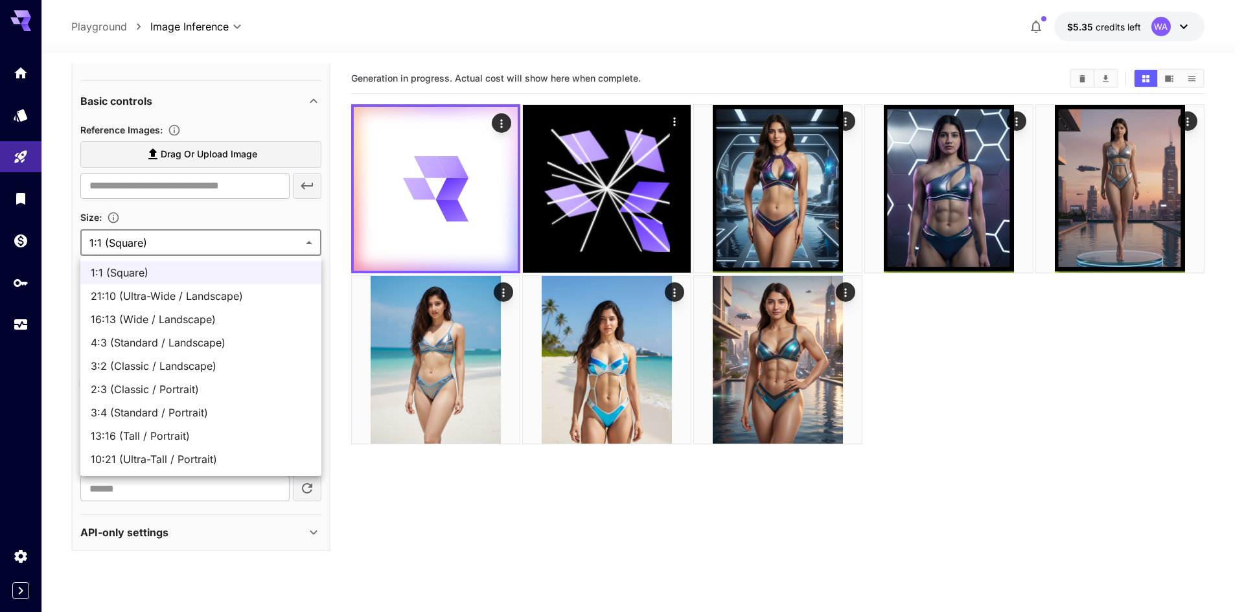
click at [209, 414] on span "3:4 (Standard / Portrait)" at bounding box center [201, 413] width 220 height 16
type input "**********"
type input "***"
type input "****"
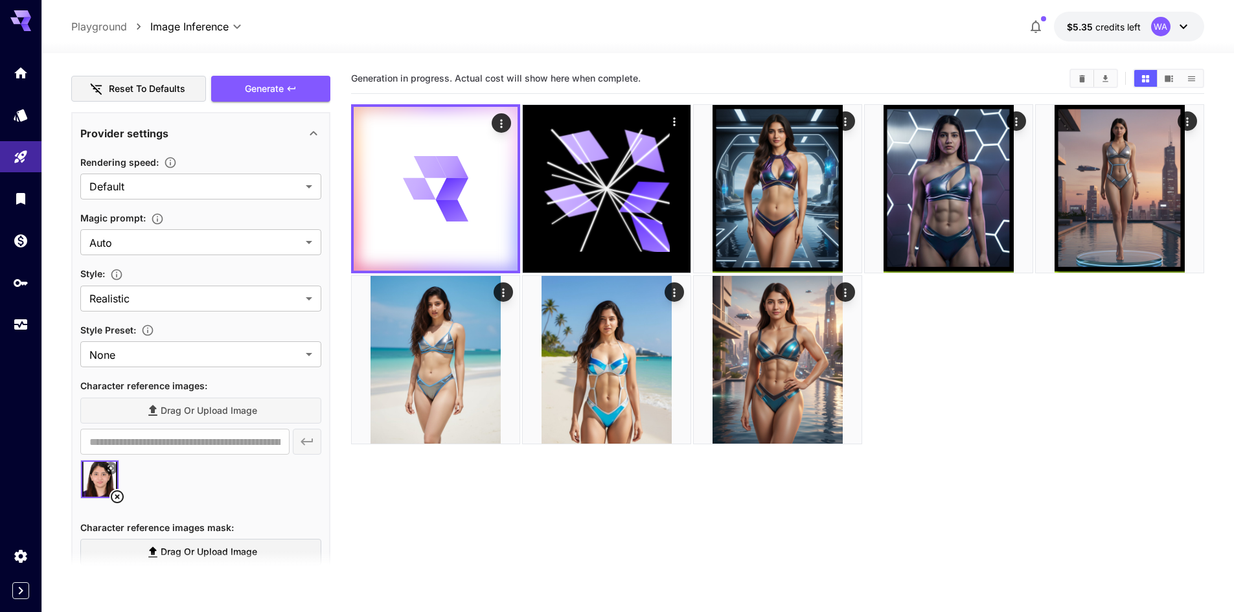
scroll to position [0, 0]
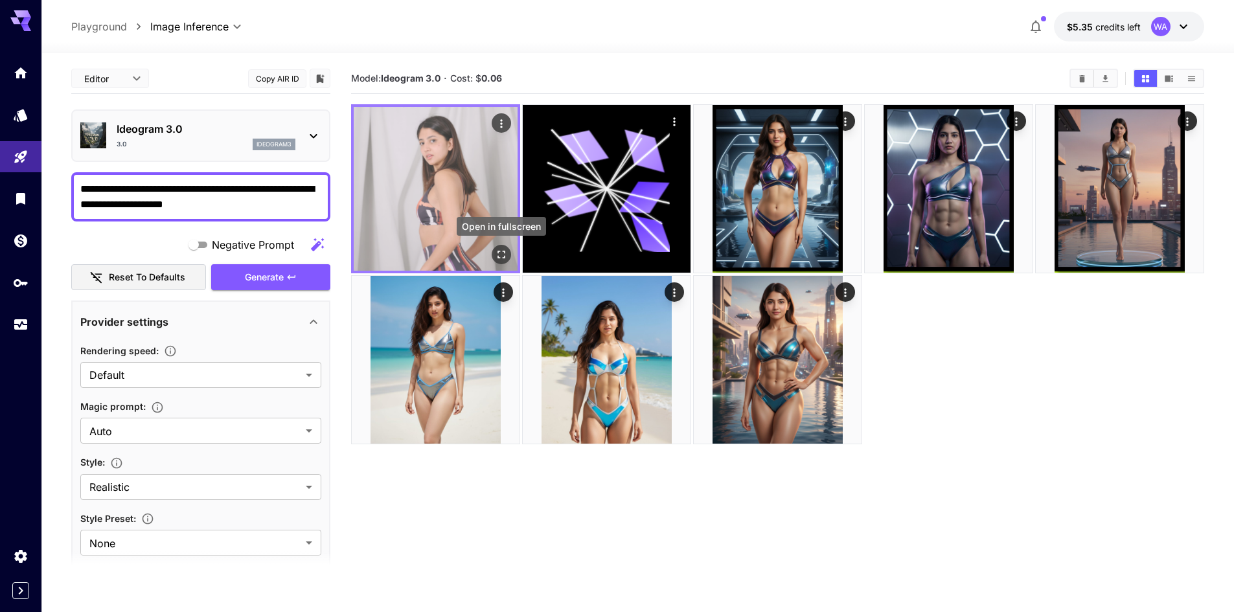
click at [503, 257] on icon "Open in fullscreen" at bounding box center [501, 254] width 13 height 13
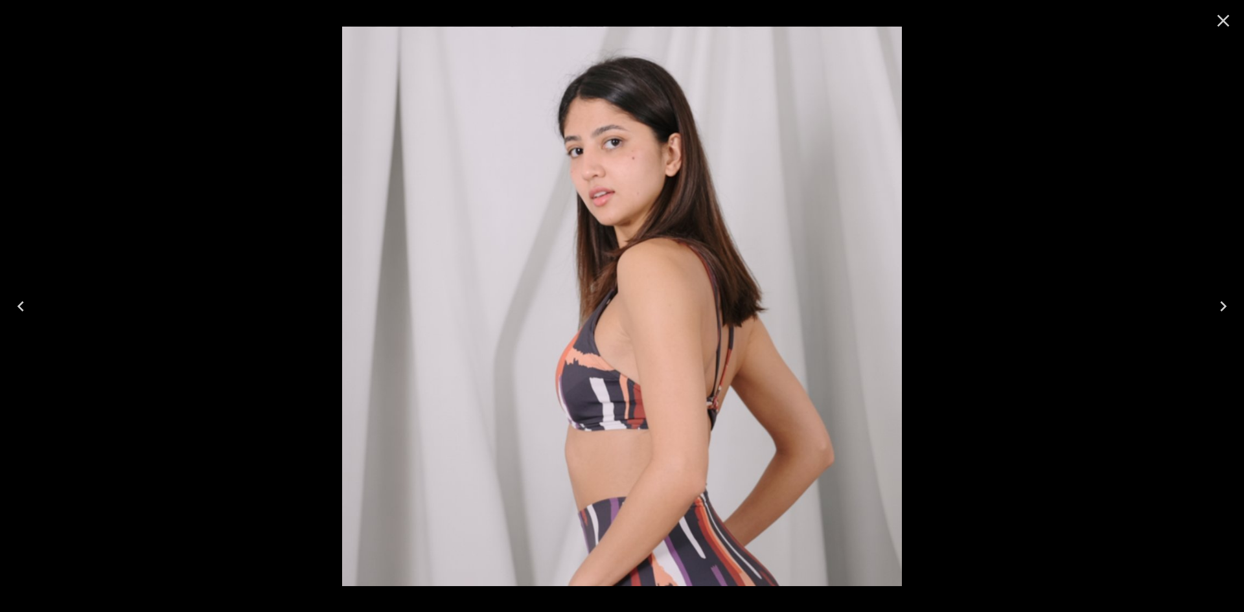
click at [1226, 20] on icon "Close" at bounding box center [1223, 20] width 21 height 21
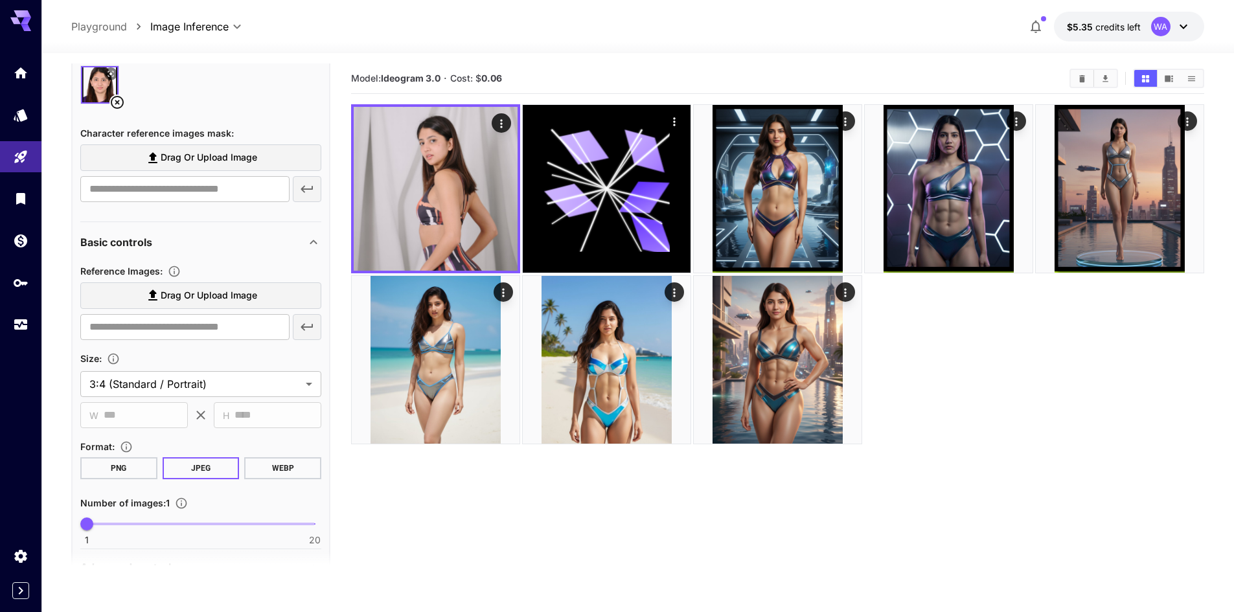
scroll to position [713, 0]
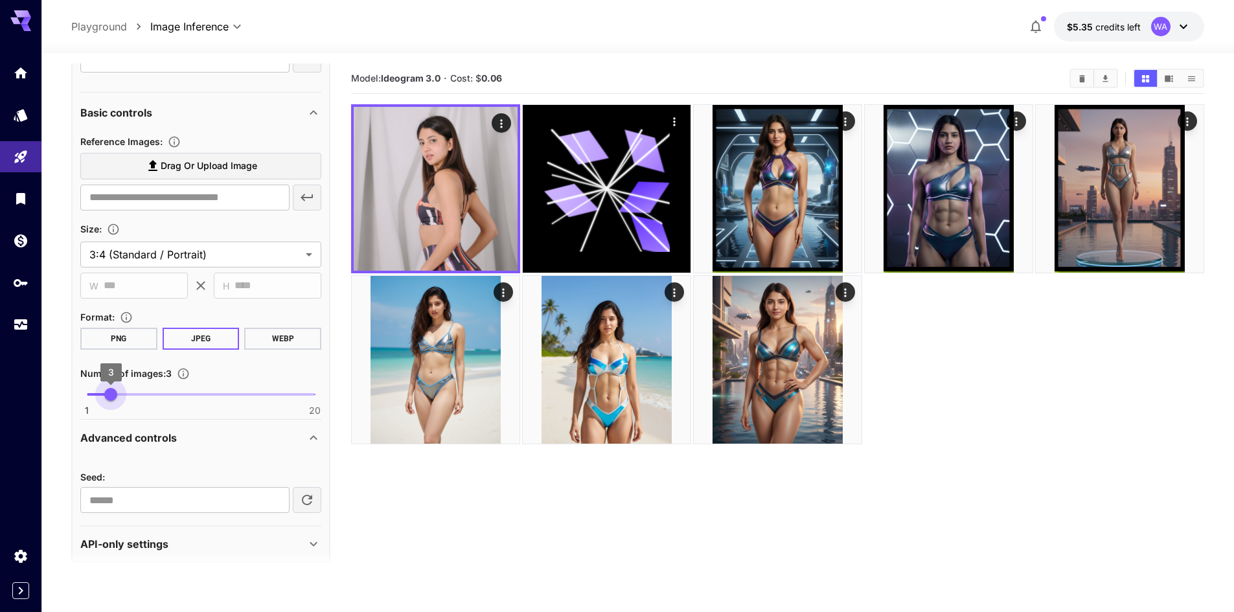
type input "*"
drag, startPoint x: 95, startPoint y: 397, endPoint x: 134, endPoint y: 393, distance: 39.7
click at [134, 393] on span "5" at bounding box center [134, 394] width 13 height 13
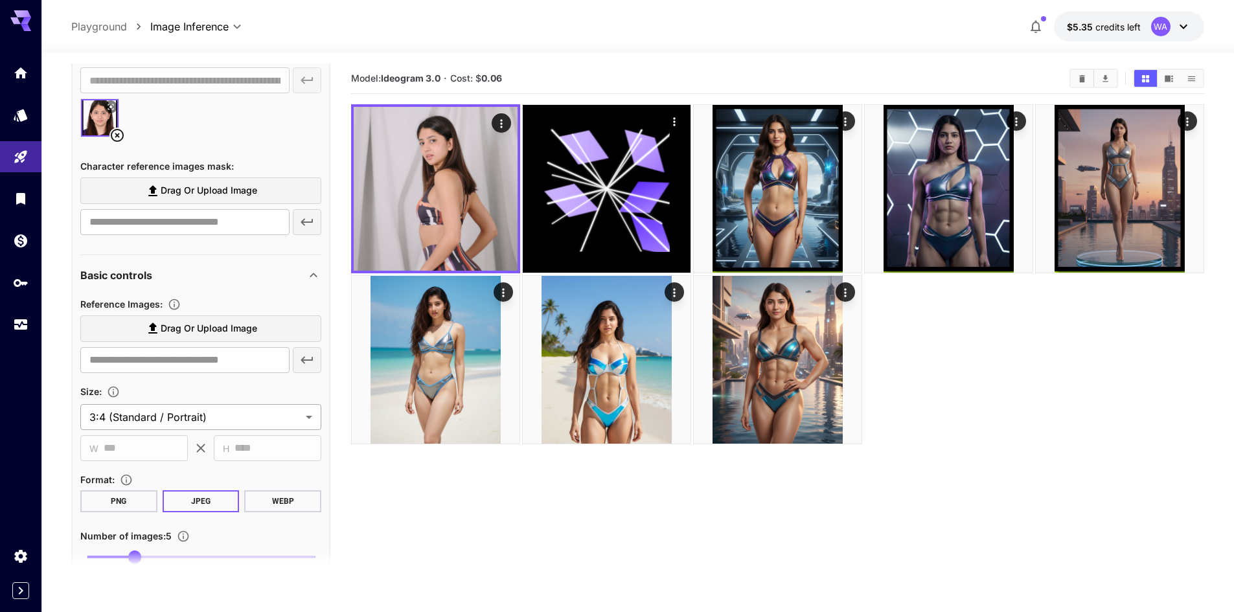
scroll to position [583, 0]
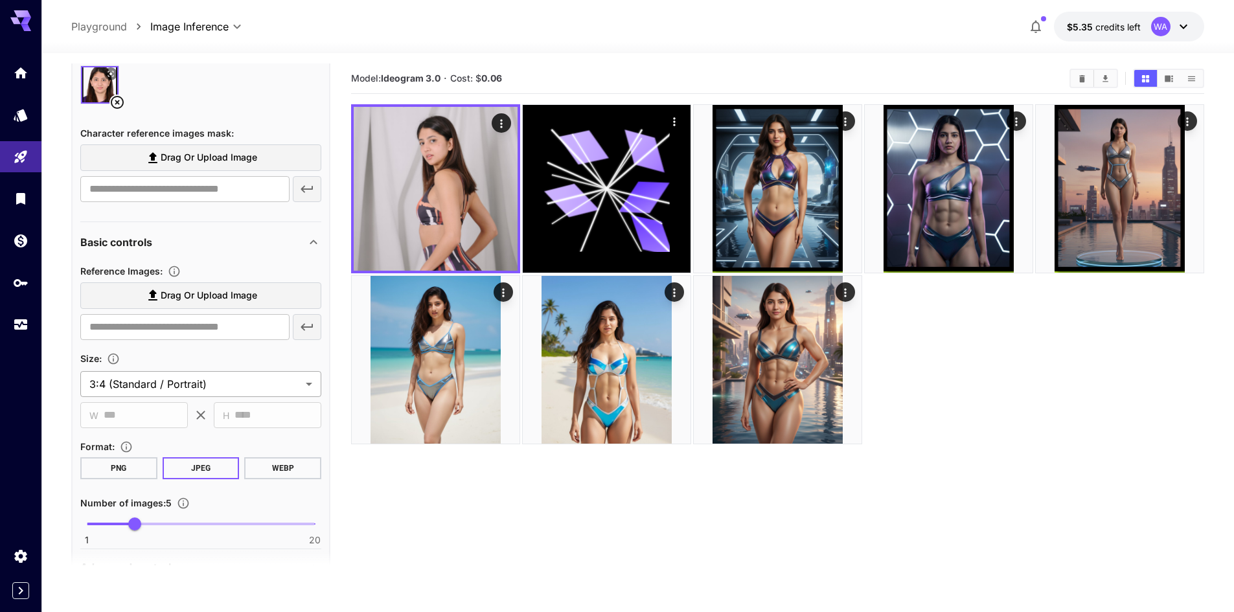
click at [277, 385] on body "**********" at bounding box center [617, 357] width 1234 height 715
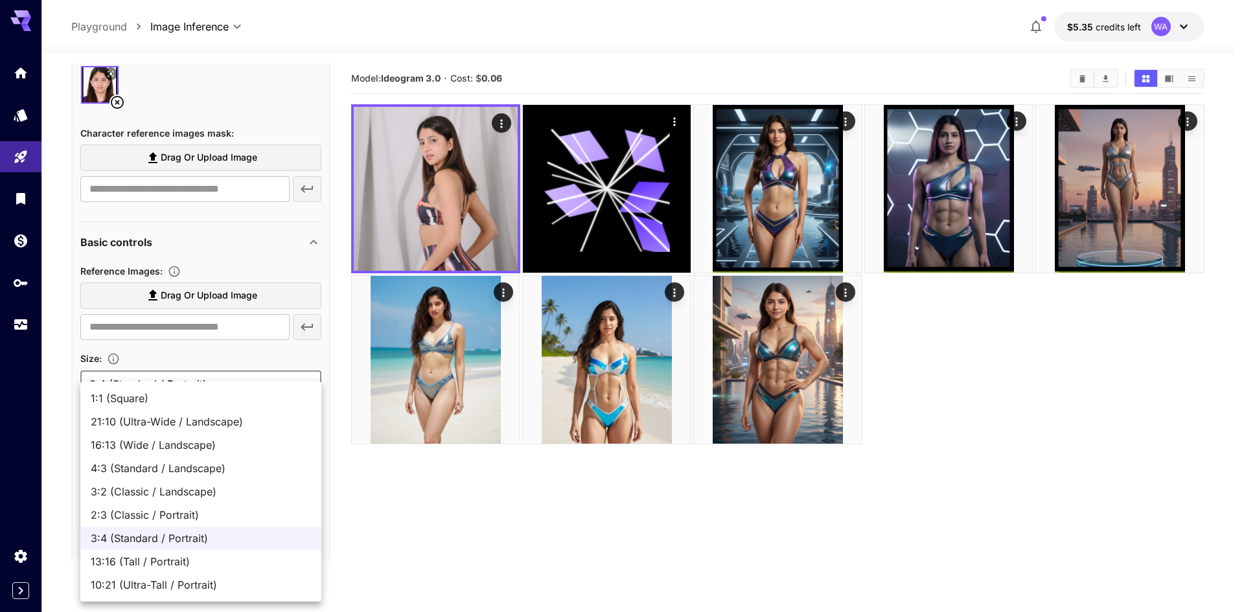
click at [301, 352] on div at bounding box center [622, 306] width 1244 height 612
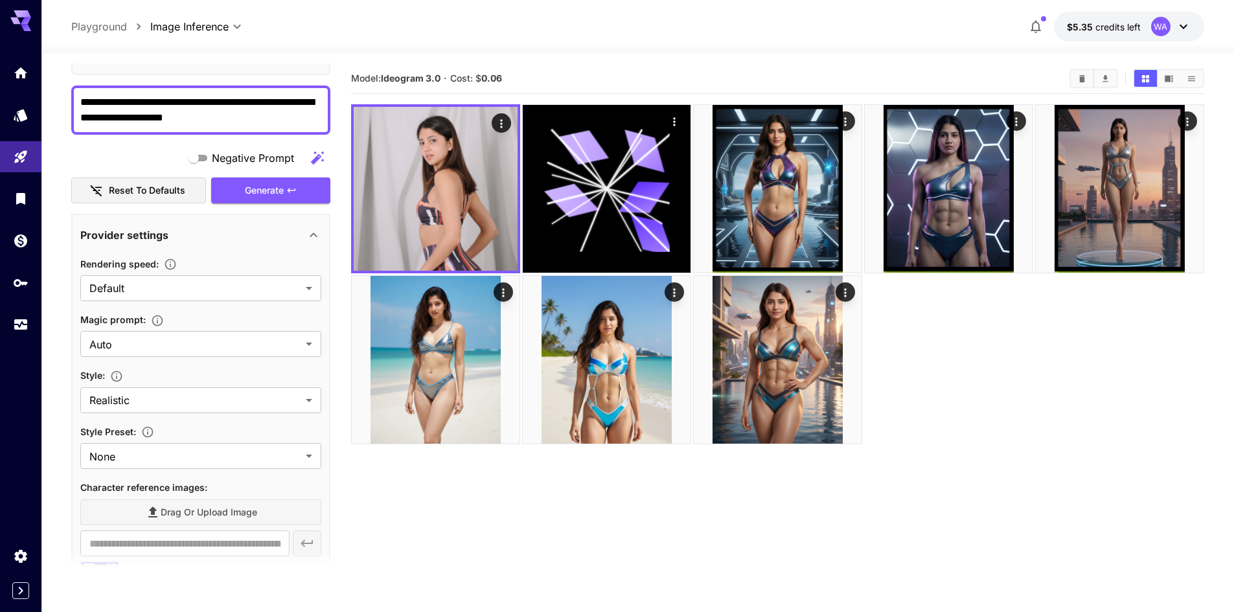
scroll to position [65, 0]
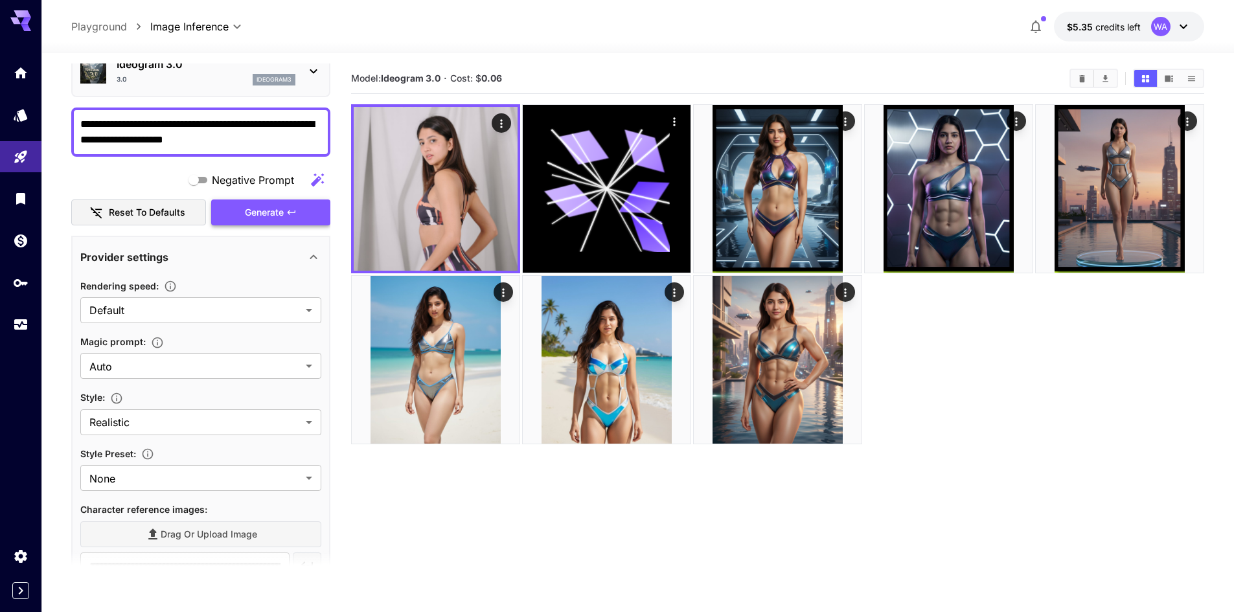
click at [272, 207] on span "Generate" at bounding box center [264, 213] width 39 height 16
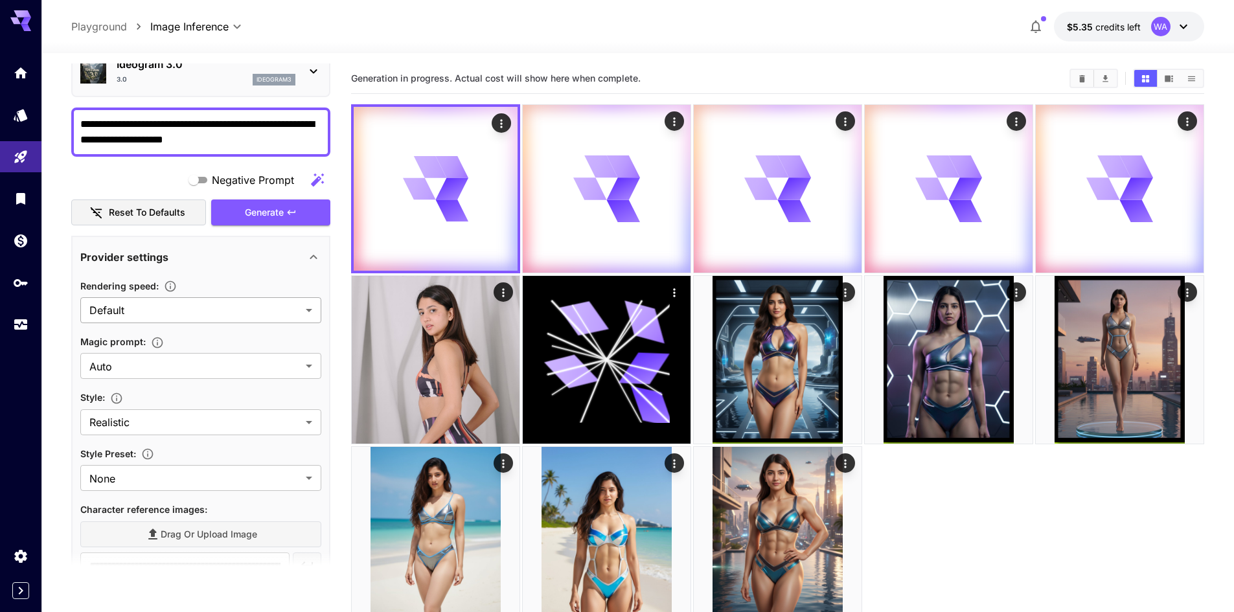
scroll to position [0, 0]
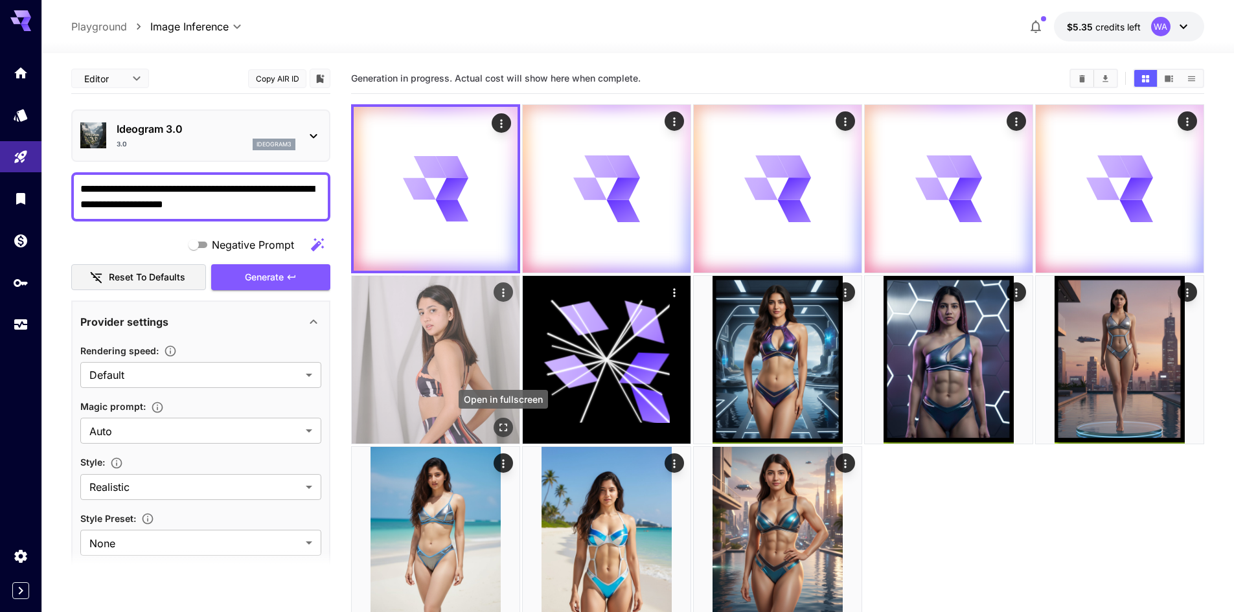
click at [498, 426] on icon "Open in fullscreen" at bounding box center [503, 427] width 13 height 13
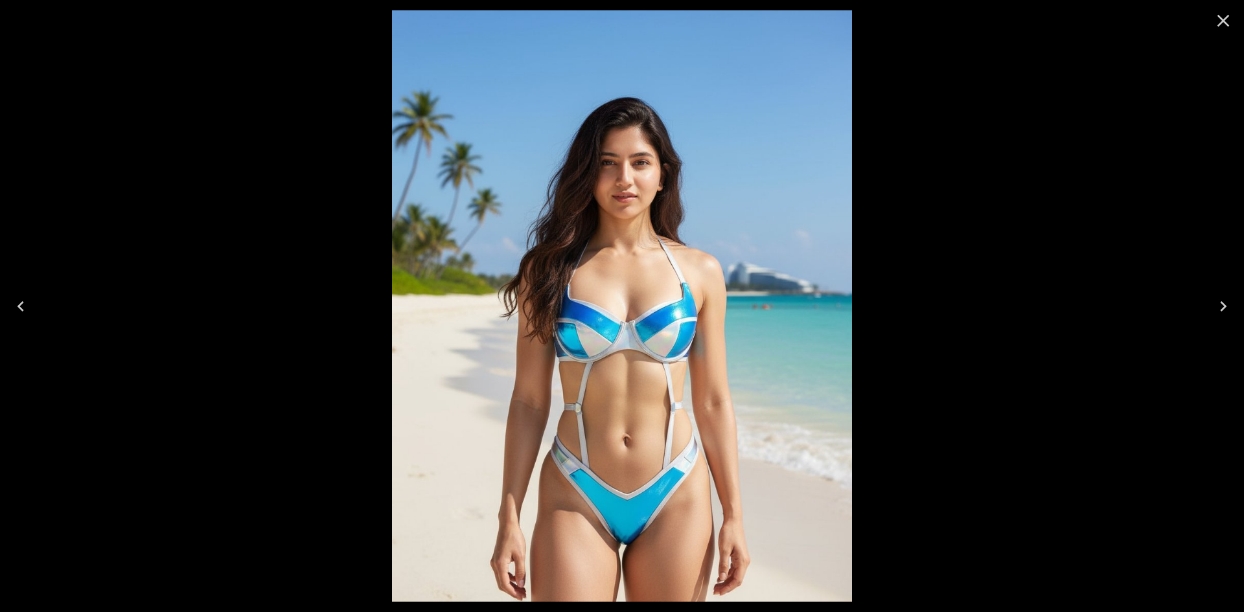
click at [1214, 24] on icon "Close" at bounding box center [1223, 20] width 21 height 21
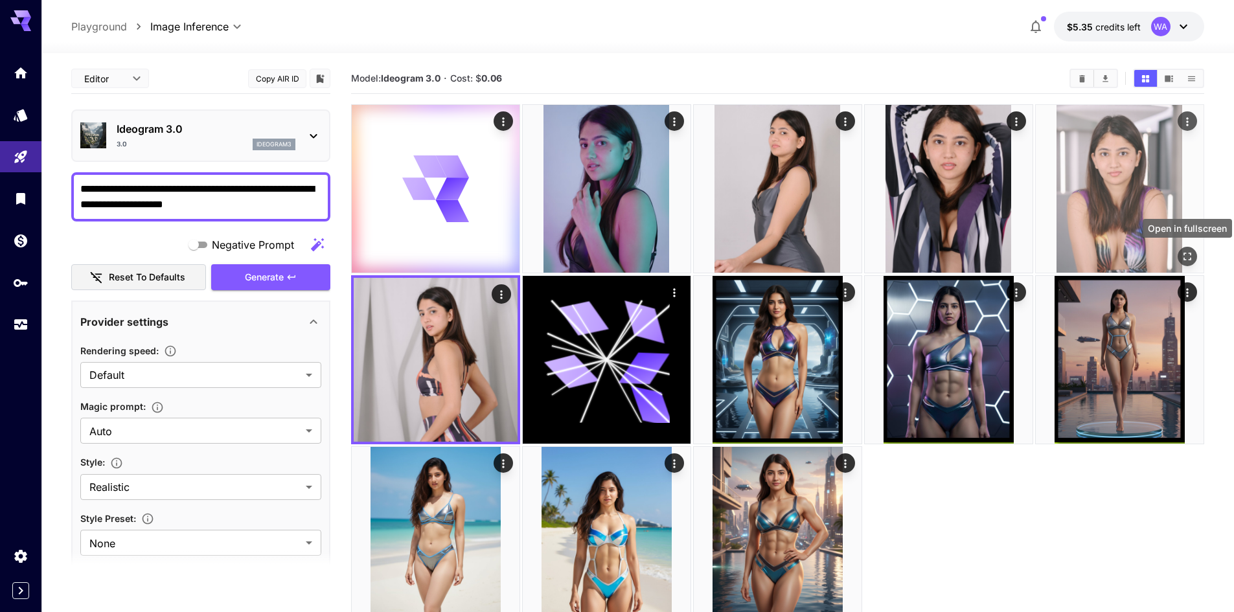
click at [1189, 257] on icon "Open in fullscreen" at bounding box center [1187, 256] width 13 height 13
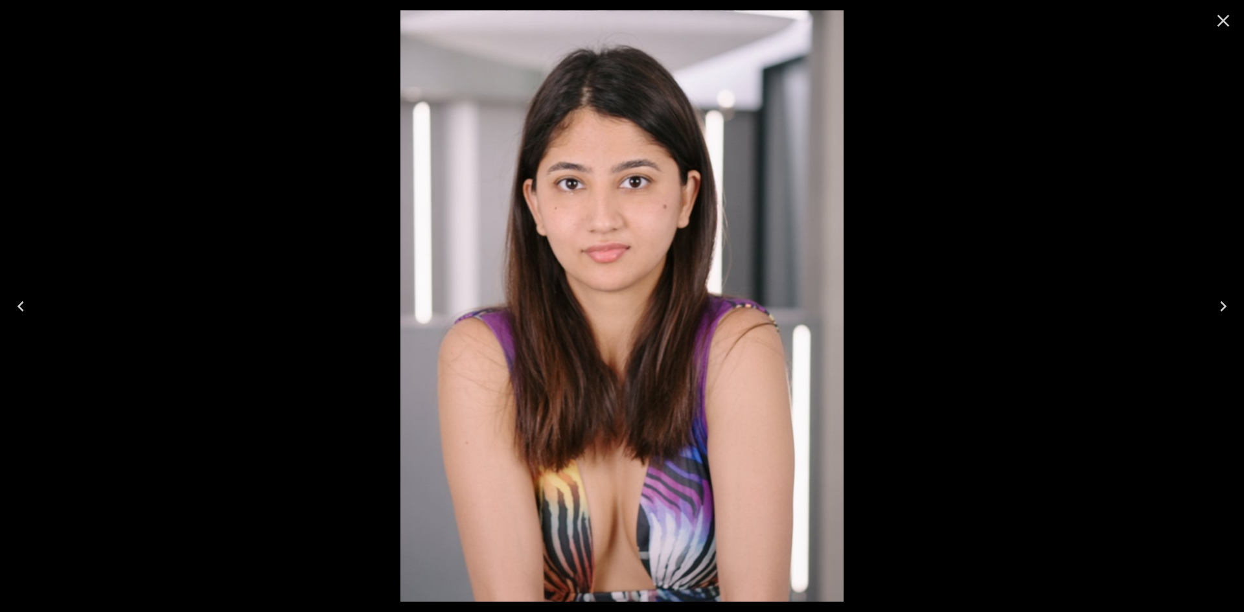
click at [1219, 24] on icon "Close" at bounding box center [1223, 21] width 12 height 12
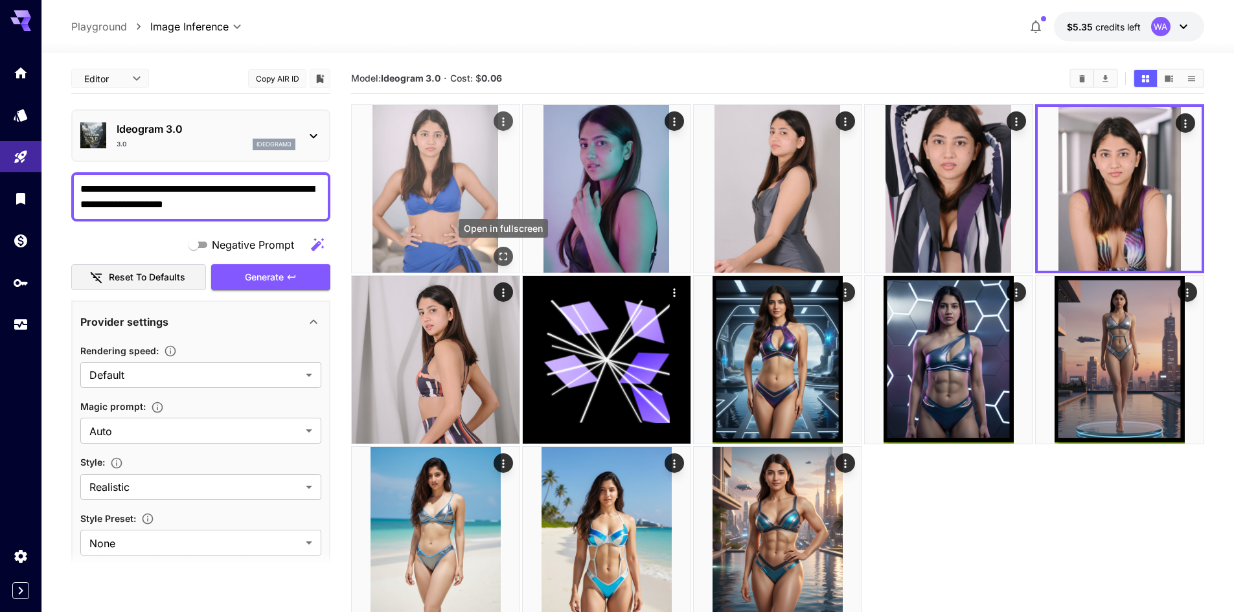
click at [498, 257] on icon "Open in fullscreen" at bounding box center [503, 256] width 13 height 13
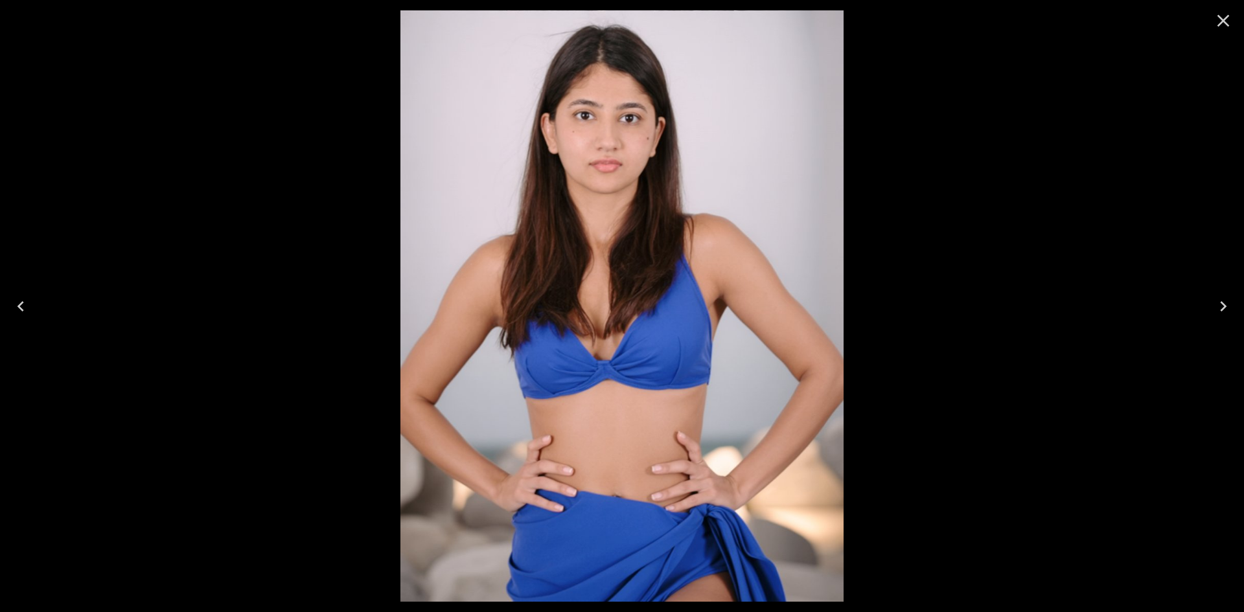
click at [1217, 21] on icon "Close" at bounding box center [1223, 20] width 21 height 21
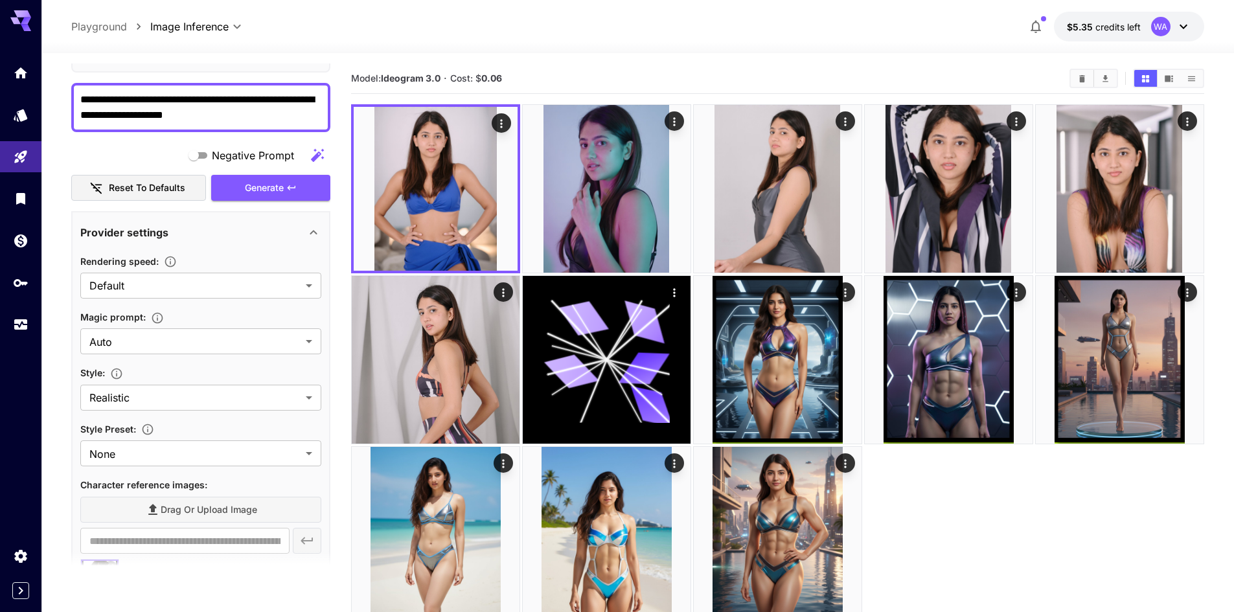
scroll to position [194, 0]
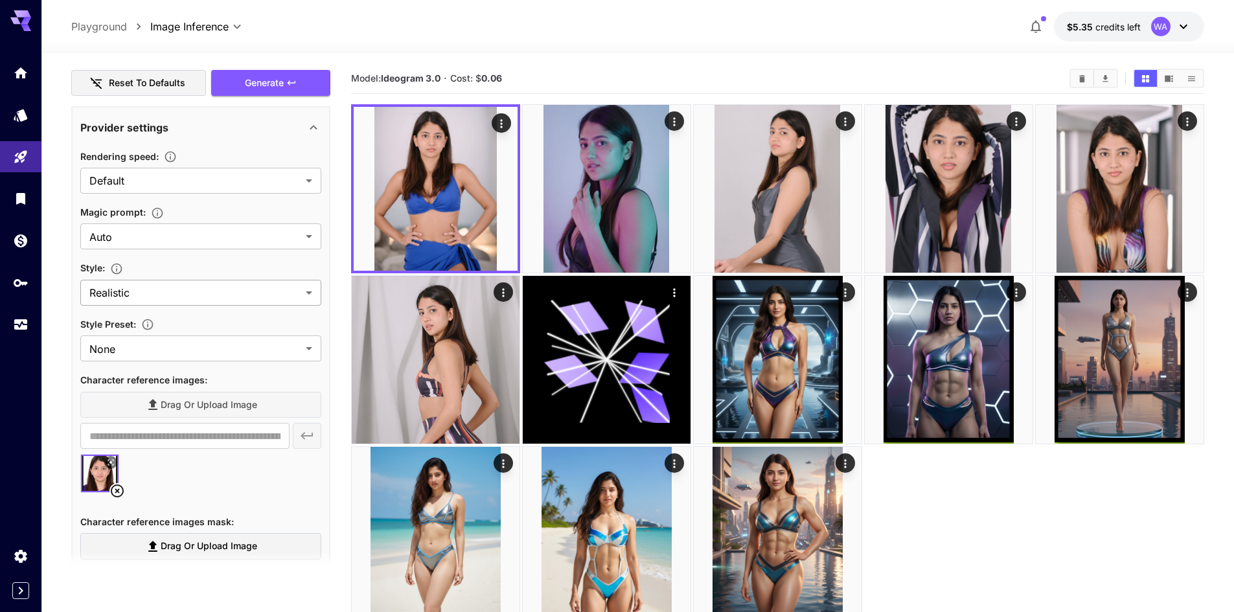
click at [179, 290] on body "**********" at bounding box center [617, 357] width 1234 height 715
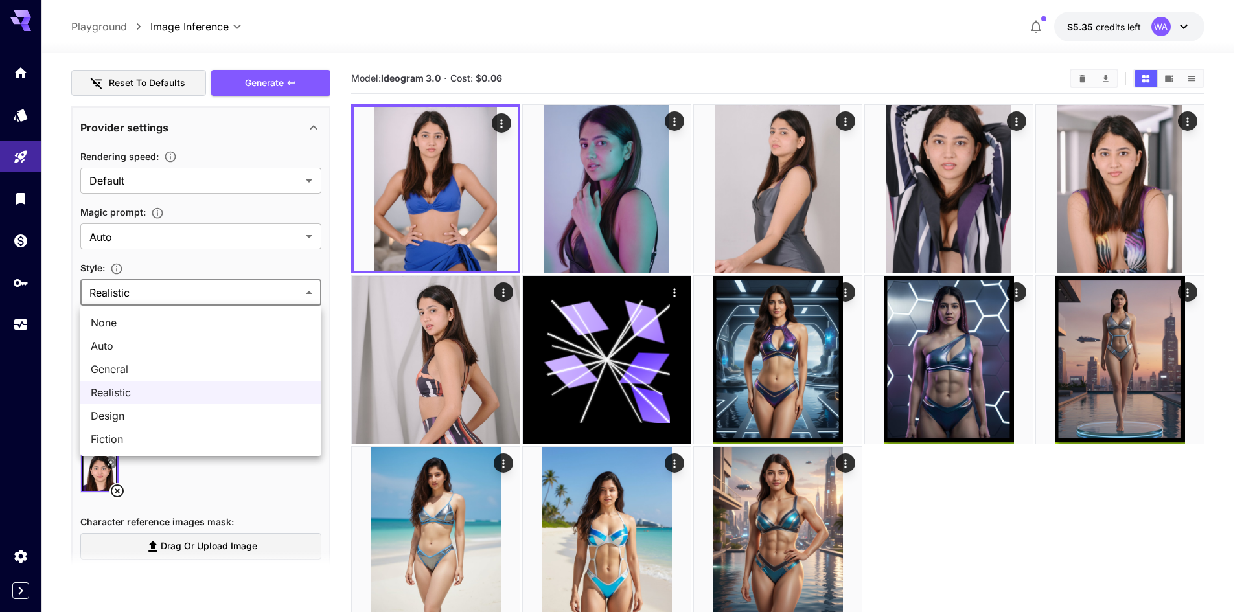
click at [179, 290] on div at bounding box center [622, 306] width 1244 height 612
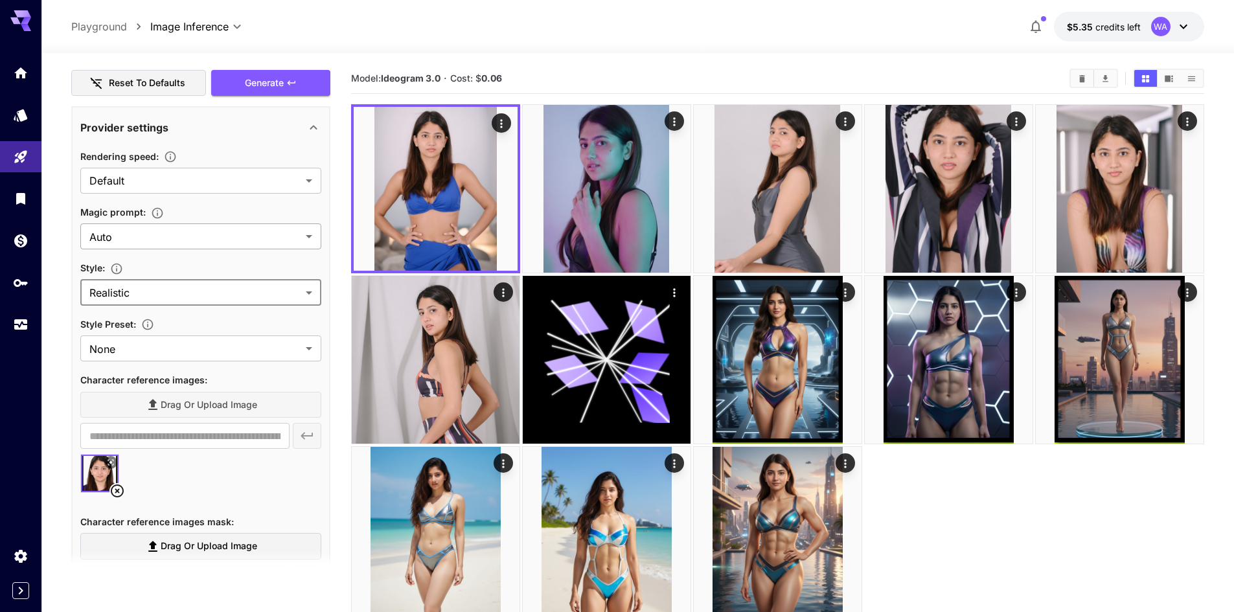
click at [246, 245] on body "**********" at bounding box center [617, 357] width 1234 height 715
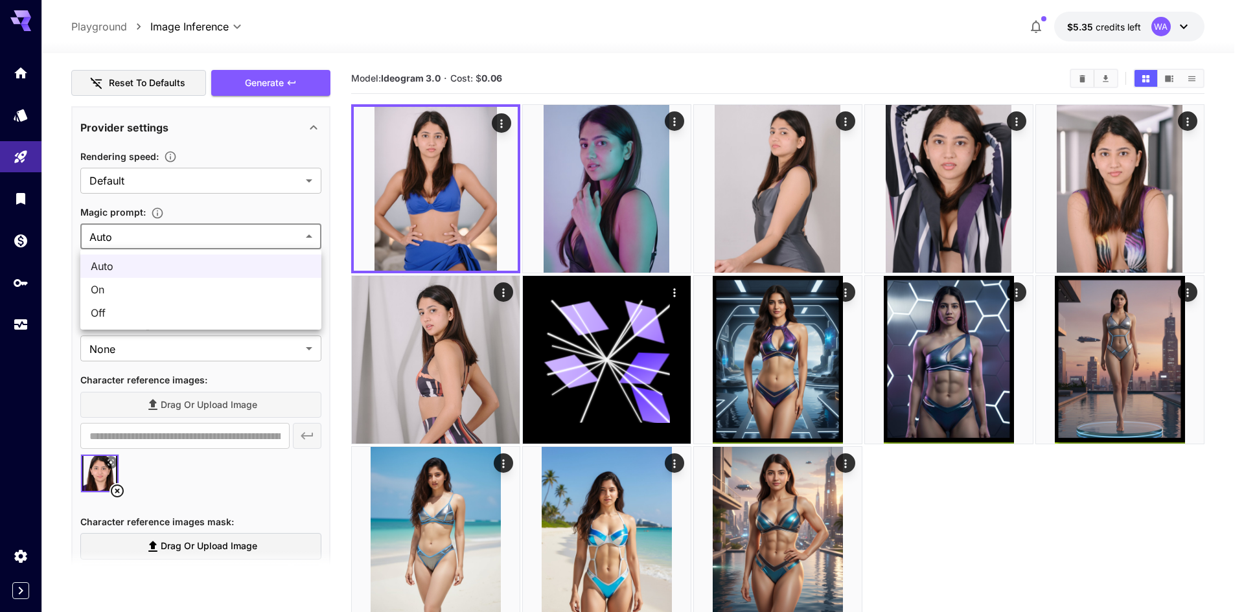
click at [247, 242] on div at bounding box center [622, 306] width 1244 height 612
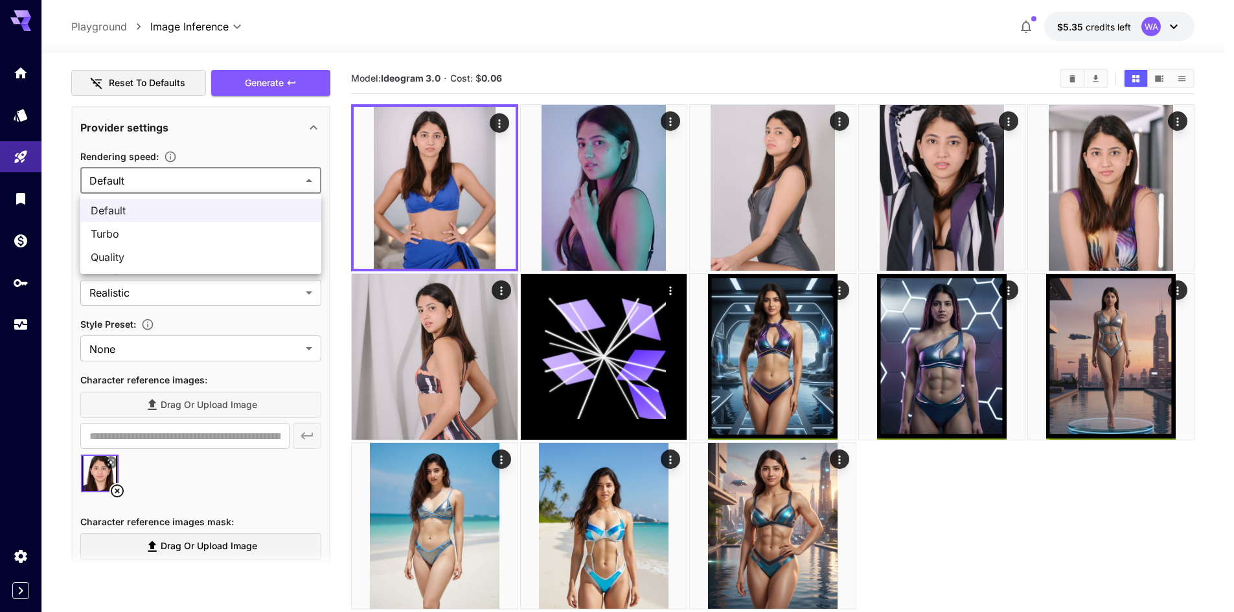
click at [226, 181] on body "**********" at bounding box center [617, 357] width 1234 height 715
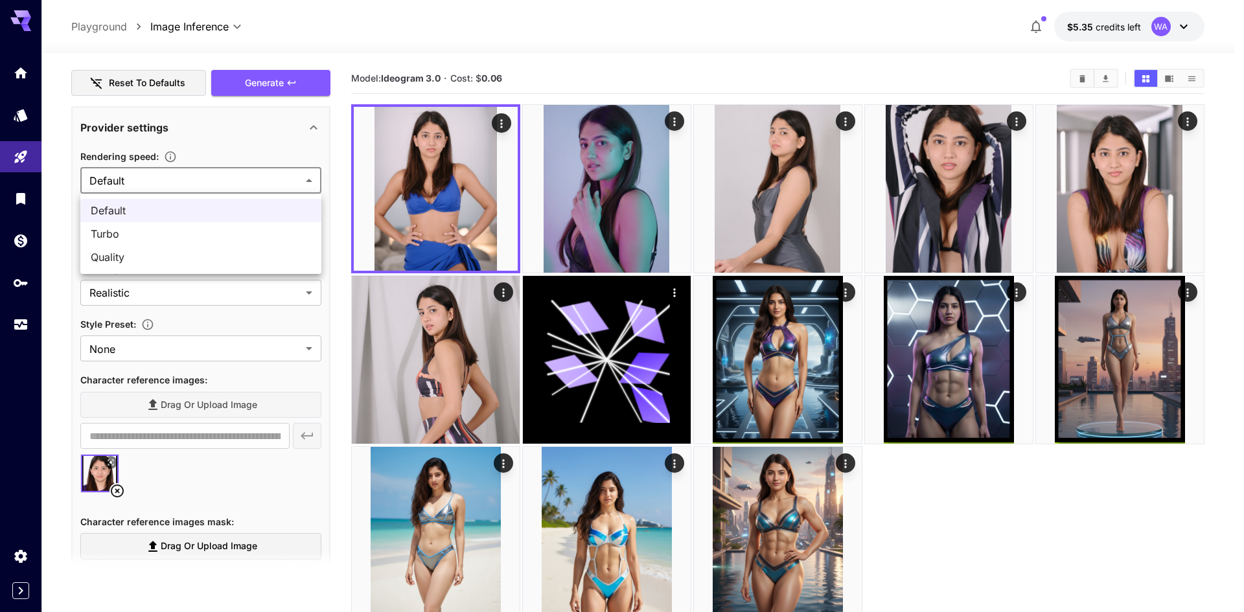
click at [226, 181] on div at bounding box center [622, 306] width 1244 height 612
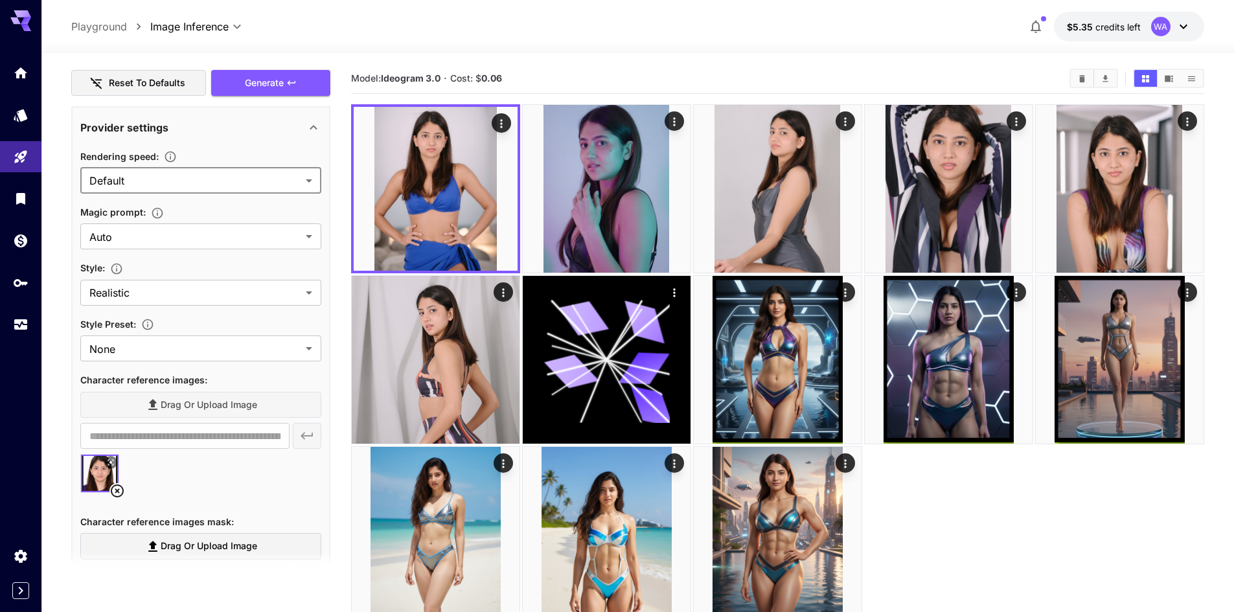
click at [226, 181] on body "**********" at bounding box center [617, 357] width 1234 height 715
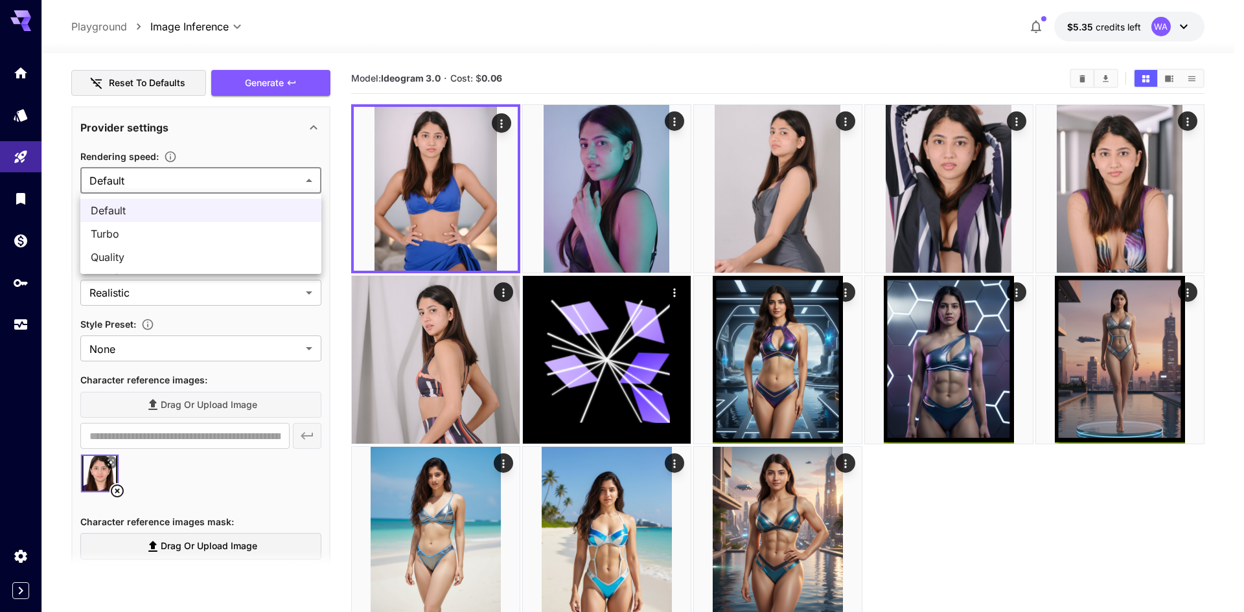
click at [216, 257] on span "Quality" at bounding box center [201, 257] width 220 height 16
type input "*******"
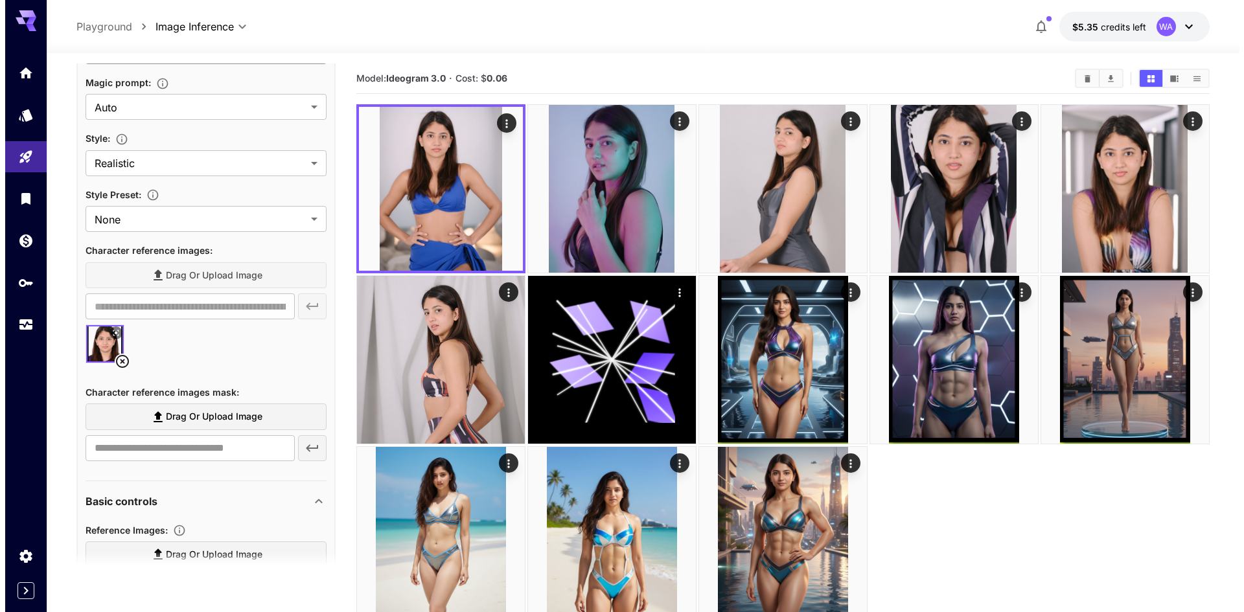
scroll to position [0, 0]
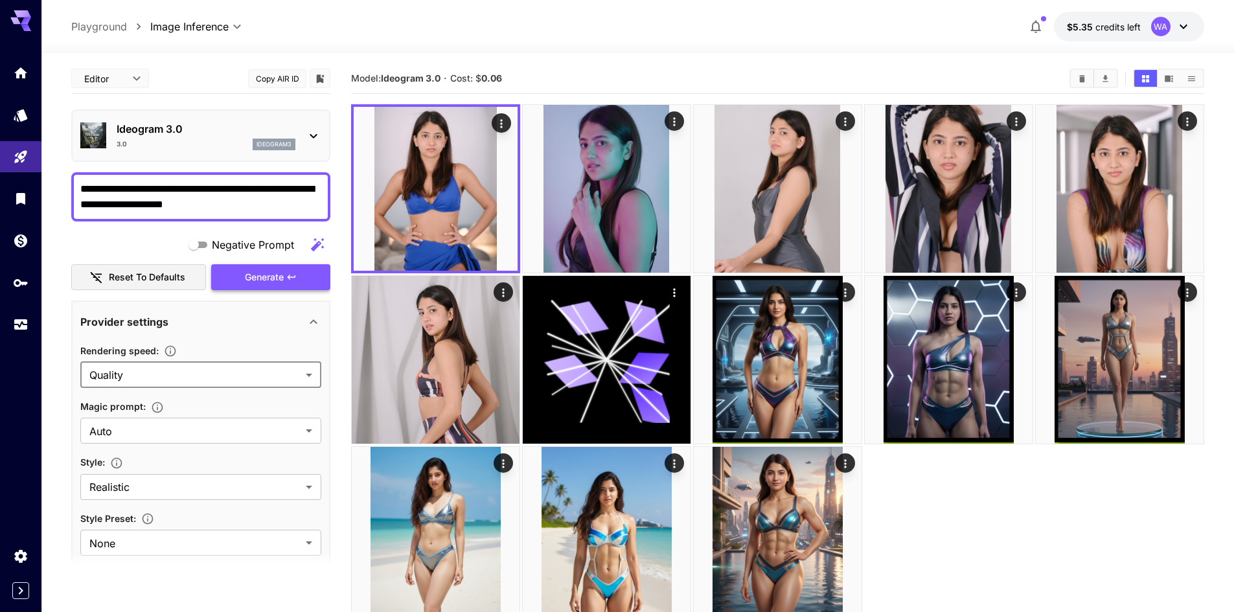
click at [299, 277] on button "Generate" at bounding box center [270, 277] width 119 height 27
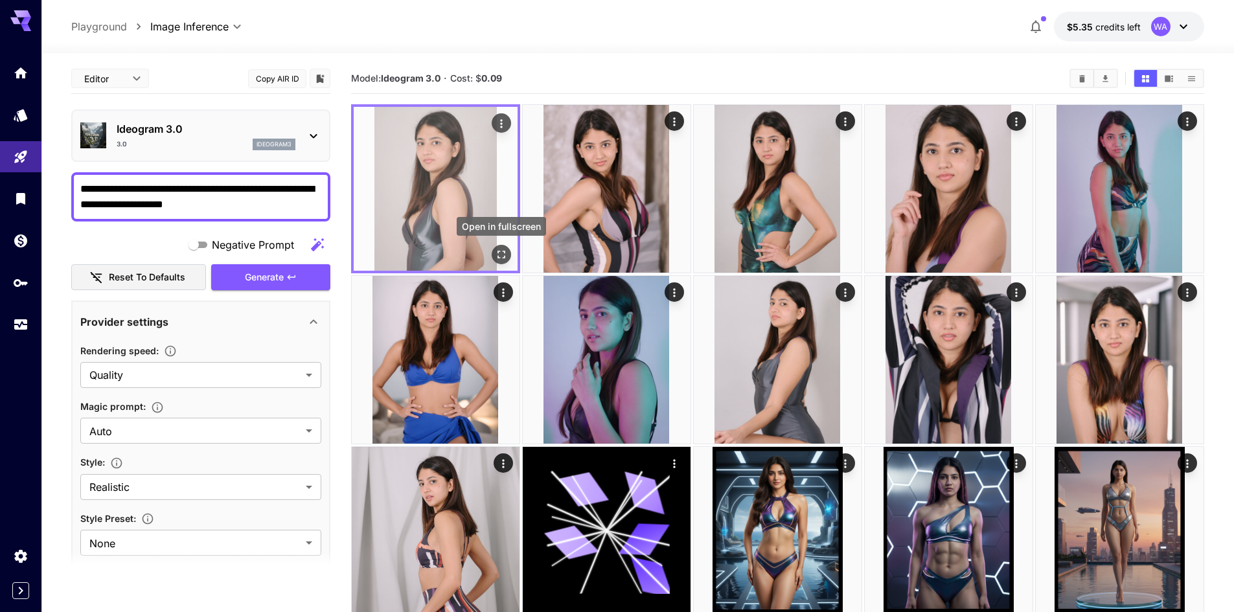
click at [505, 251] on icon "Open in fullscreen" at bounding box center [501, 254] width 13 height 13
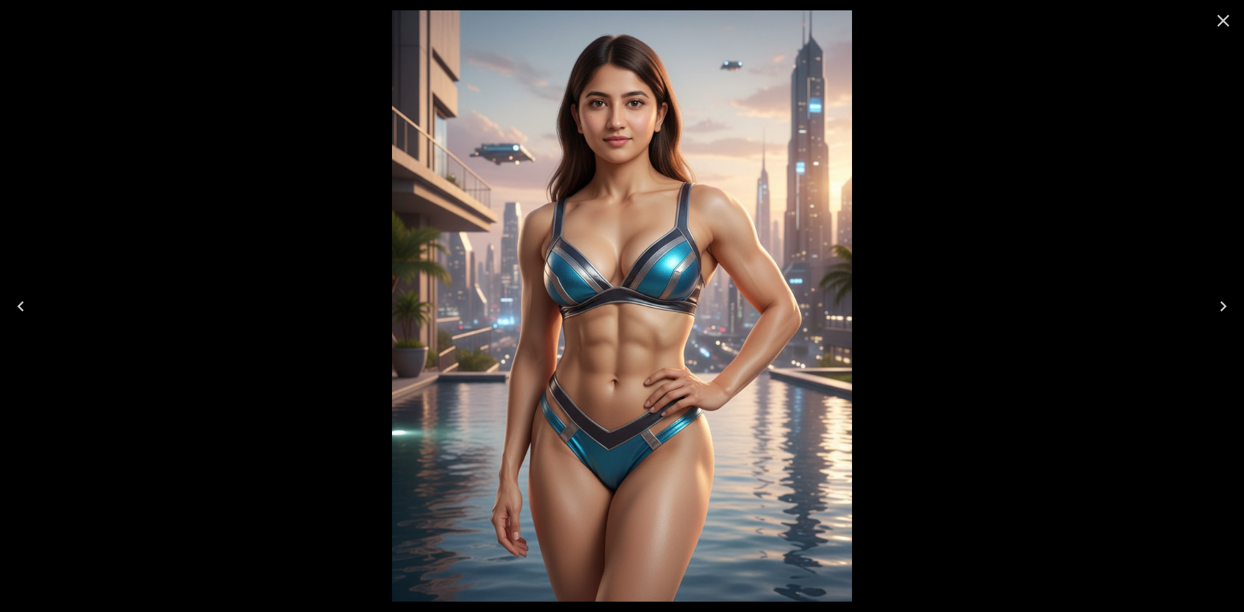
click at [1215, 23] on icon "Close" at bounding box center [1223, 20] width 21 height 21
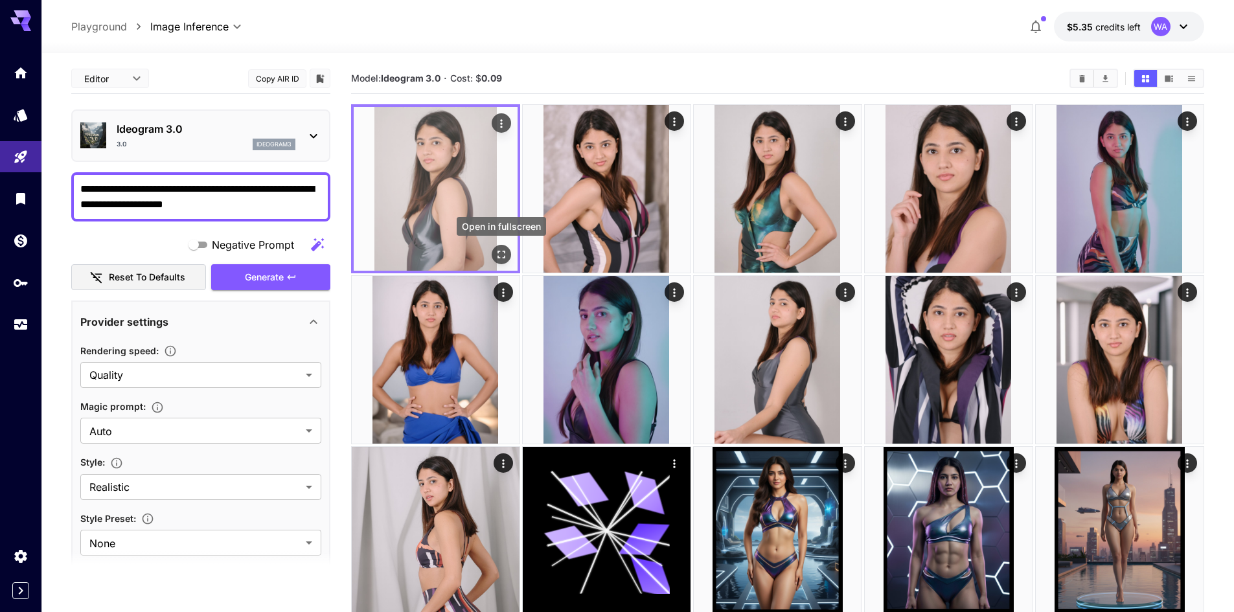
click at [501, 254] on icon "Open in fullscreen" at bounding box center [501, 254] width 13 height 13
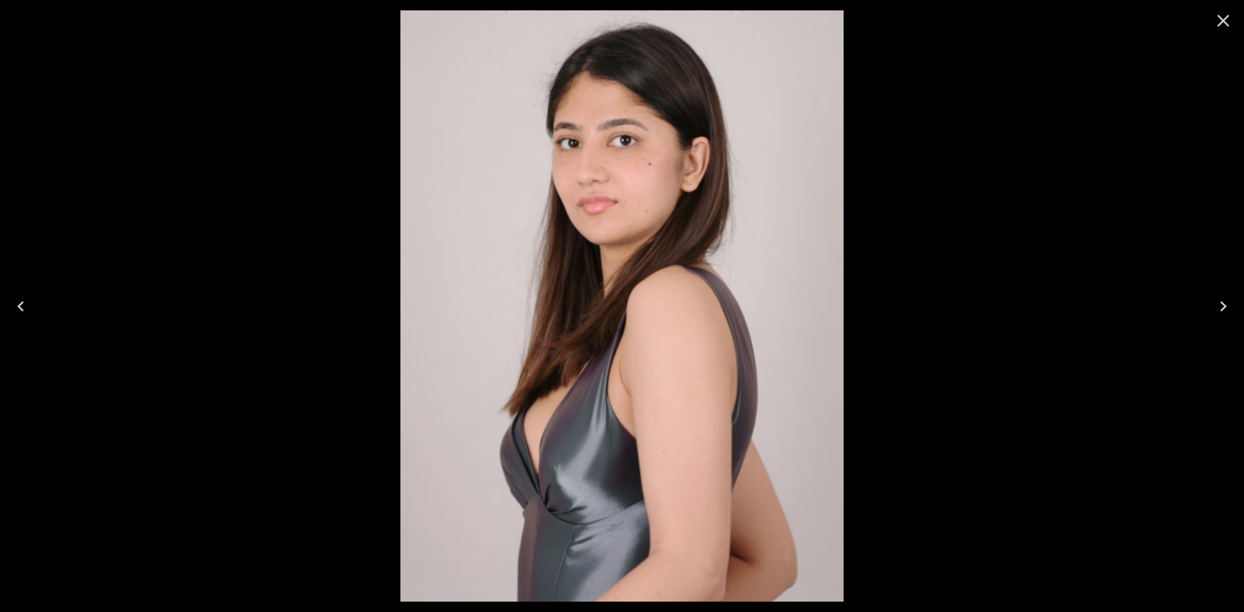
click at [1227, 17] on icon "Close" at bounding box center [1223, 21] width 12 height 12
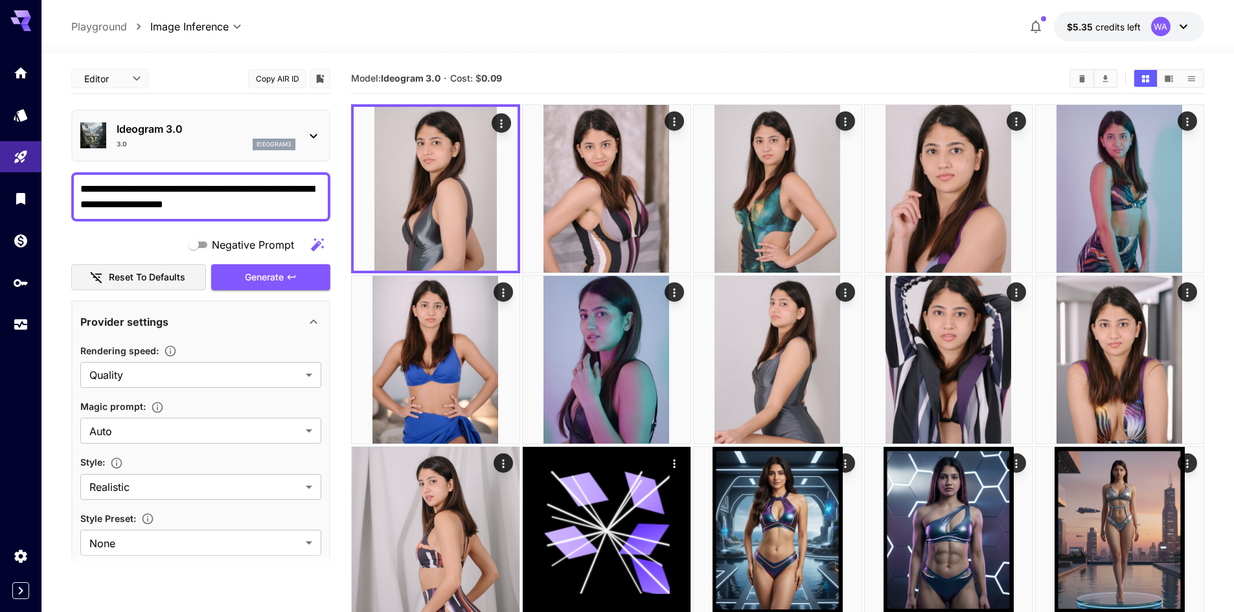
click at [273, 203] on textarea "**********" at bounding box center [200, 196] width 241 height 31
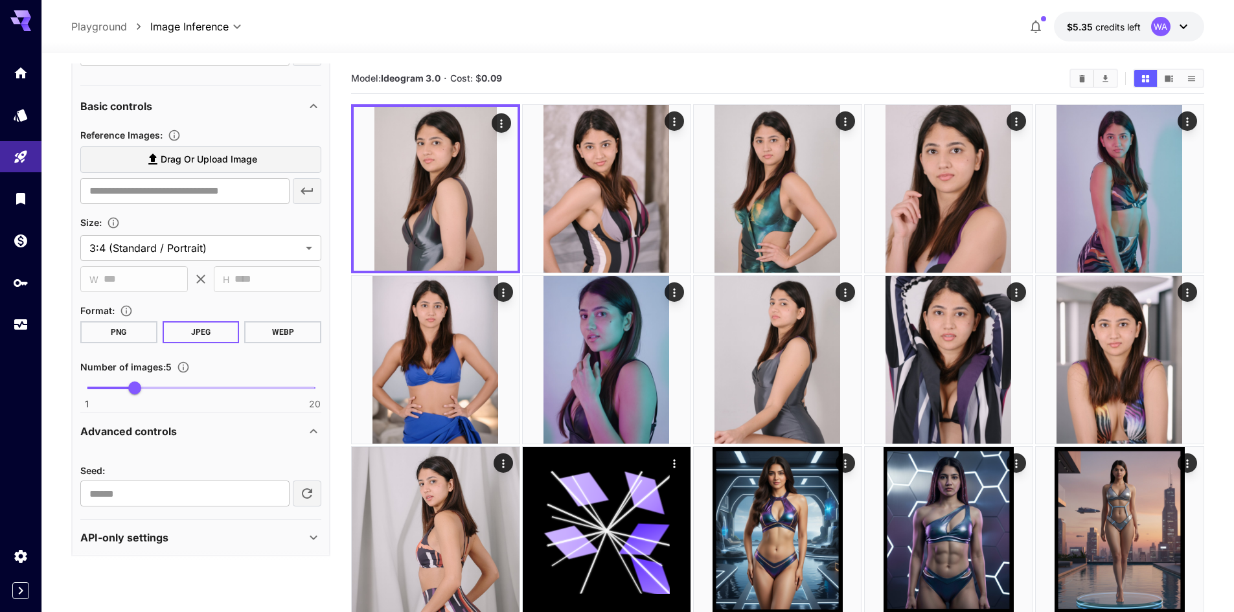
scroll to position [724, 0]
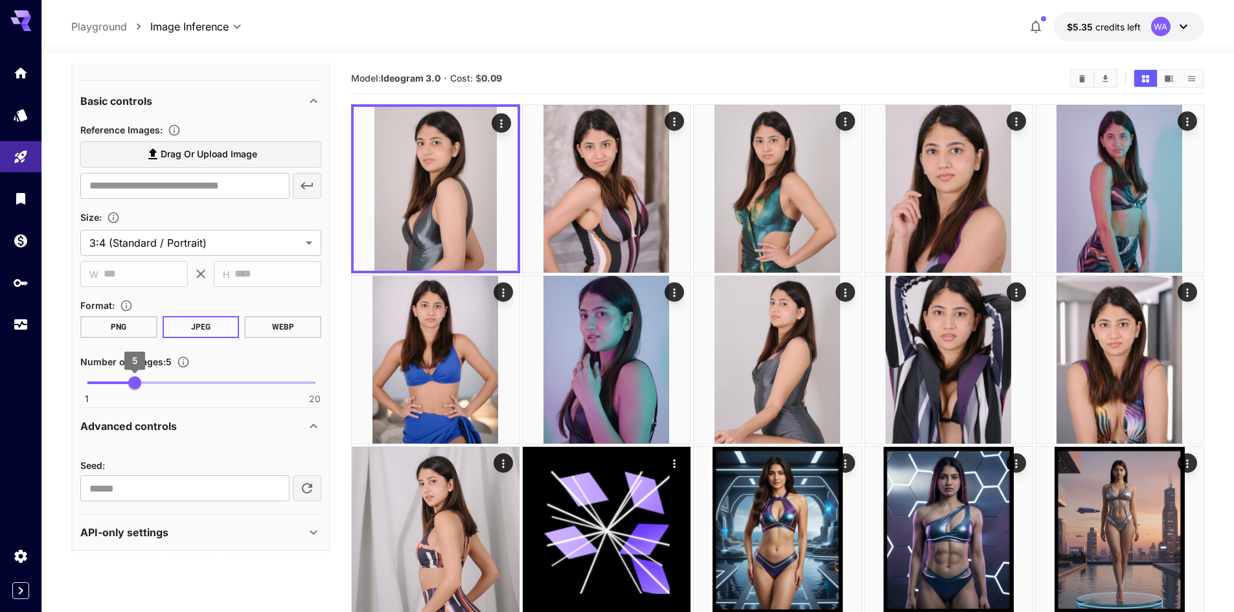
type textarea "**********"
drag, startPoint x: 137, startPoint y: 378, endPoint x: 78, endPoint y: 382, distance: 58.4
click at [80, 382] on span "1" at bounding box center [86, 382] width 13 height 13
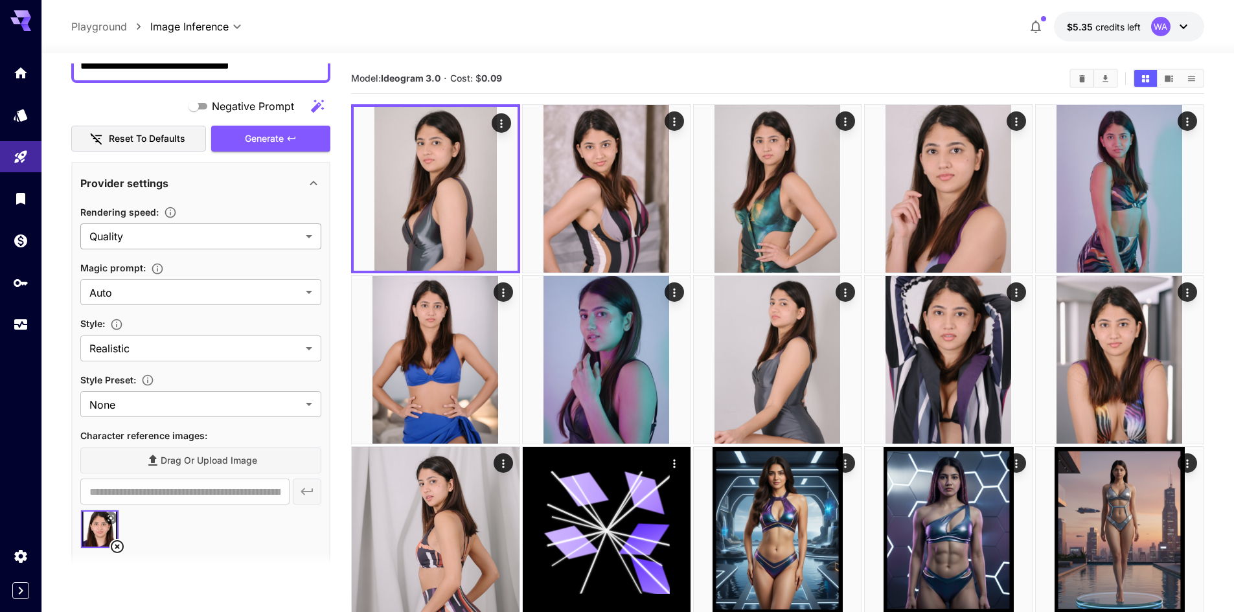
scroll to position [0, 0]
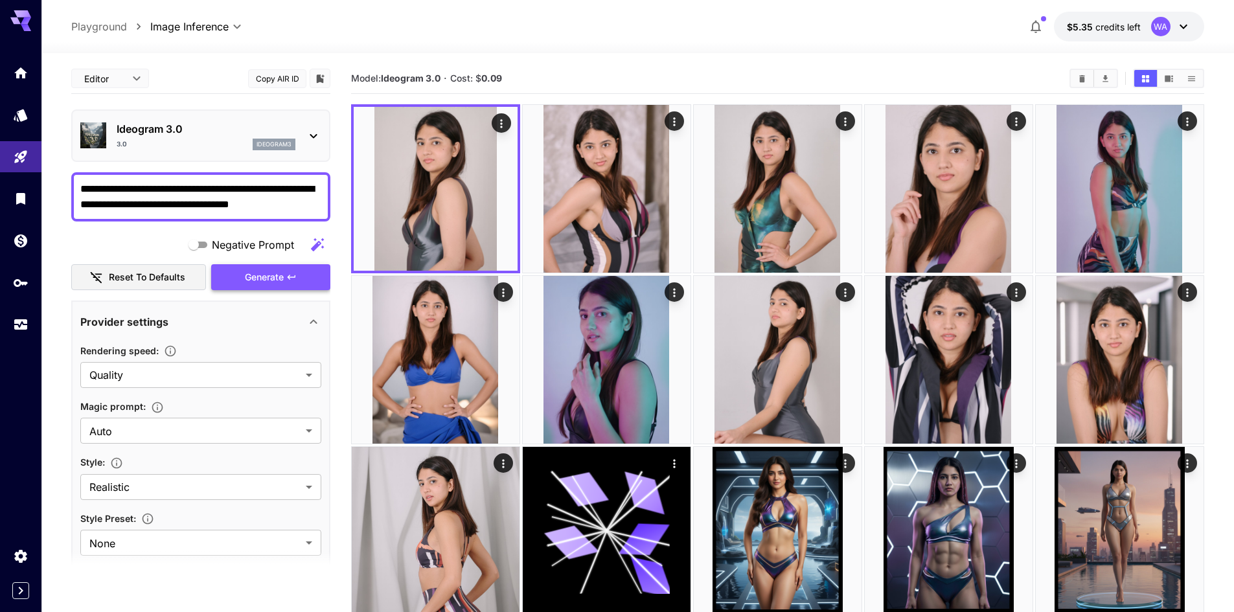
click at [272, 284] on span "Generate" at bounding box center [264, 278] width 39 height 16
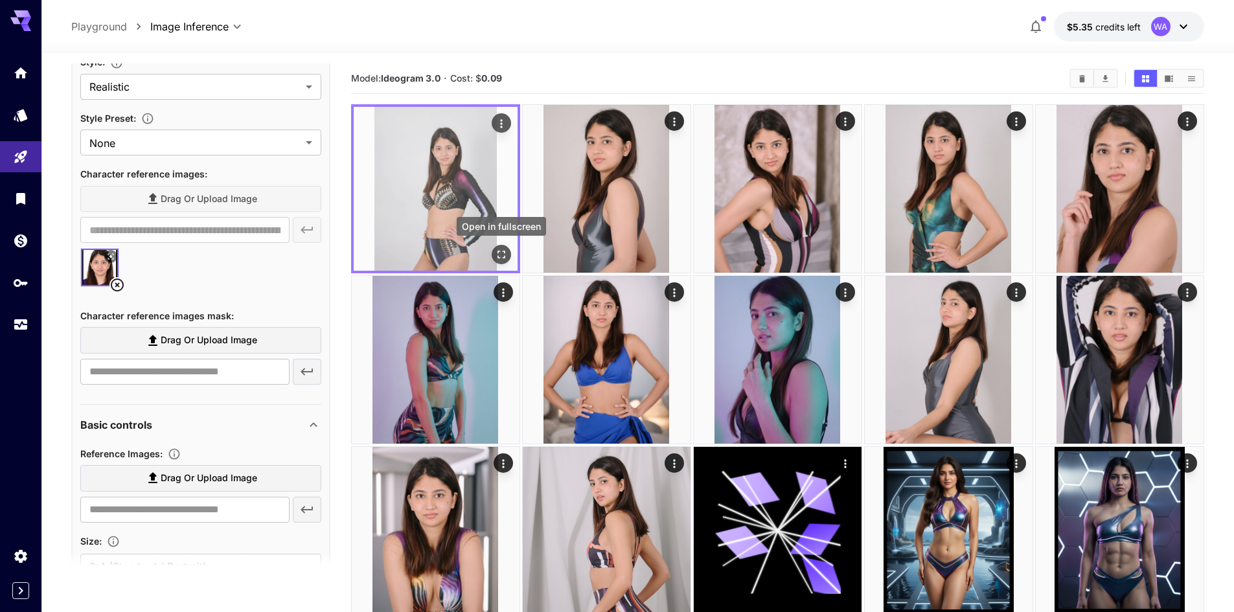
click at [501, 253] on icon "Open in fullscreen" at bounding box center [501, 254] width 13 height 13
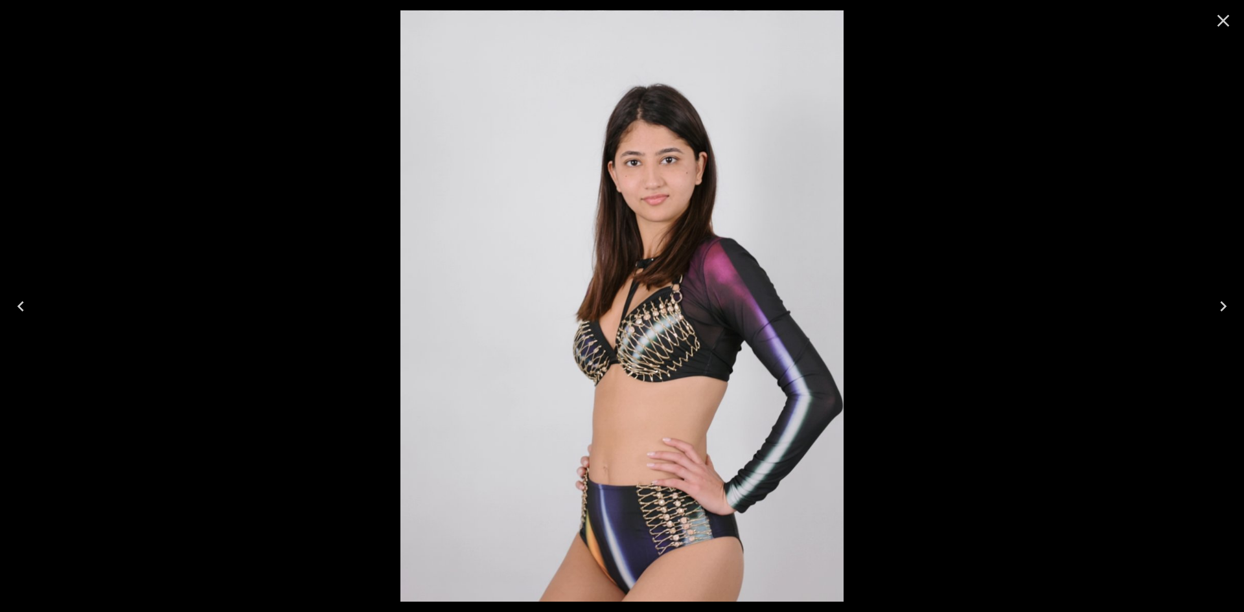
click at [1215, 21] on icon "Close" at bounding box center [1223, 20] width 21 height 21
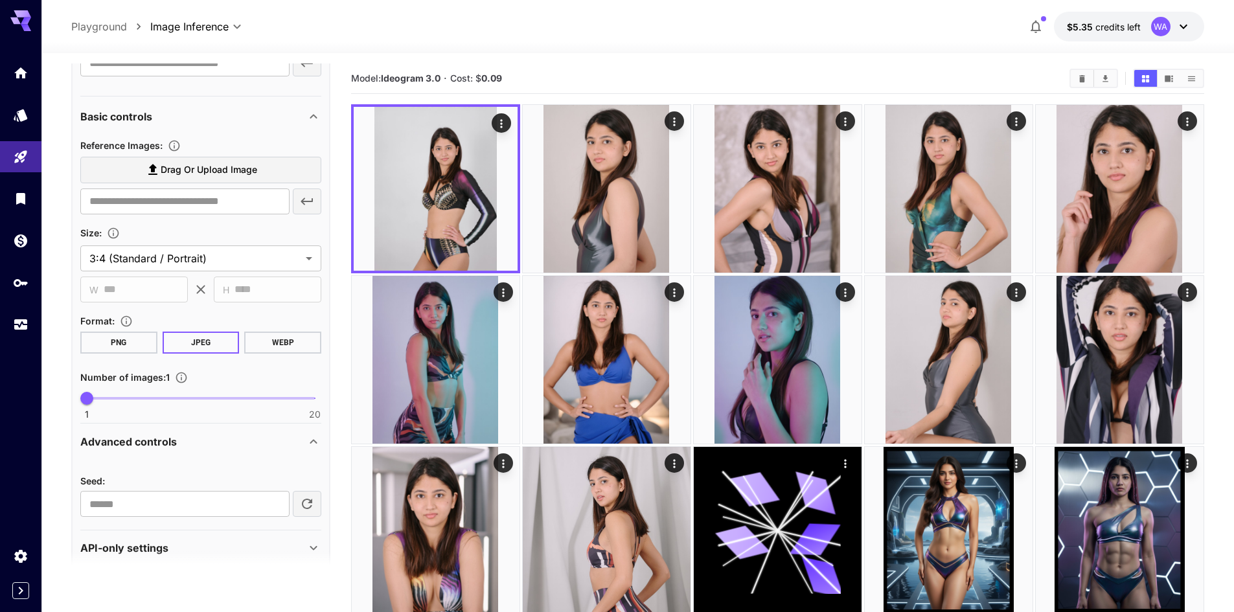
scroll to position [724, 0]
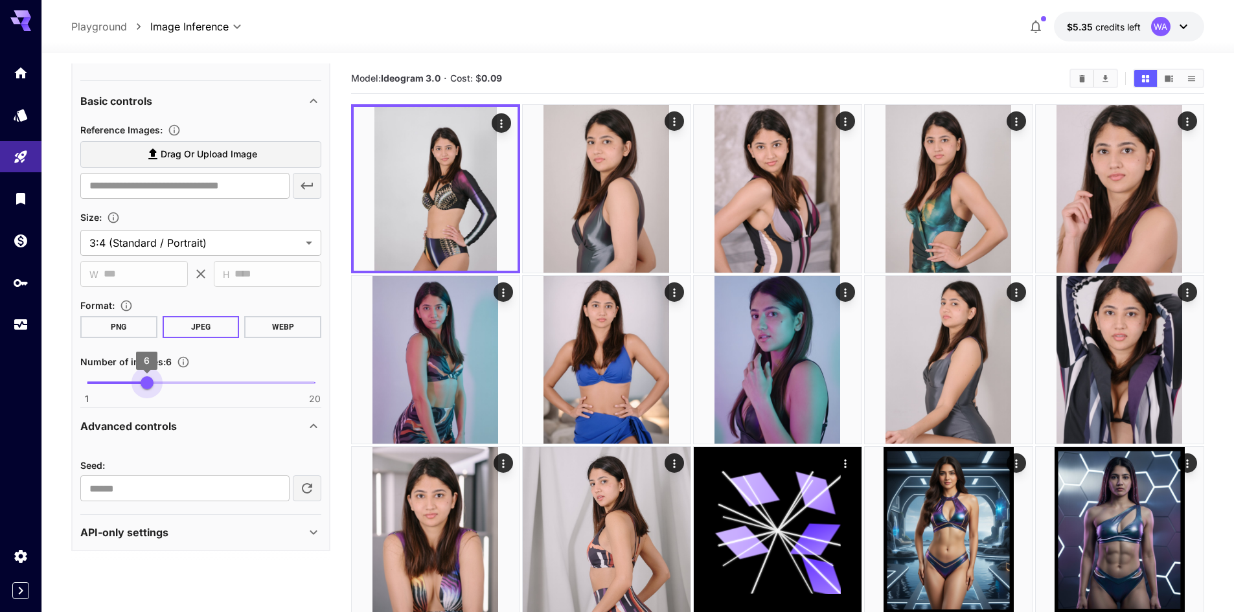
type input "*"
drag, startPoint x: 84, startPoint y: 383, endPoint x: 139, endPoint y: 380, distance: 54.5
click at [139, 380] on span "5" at bounding box center [134, 382] width 13 height 13
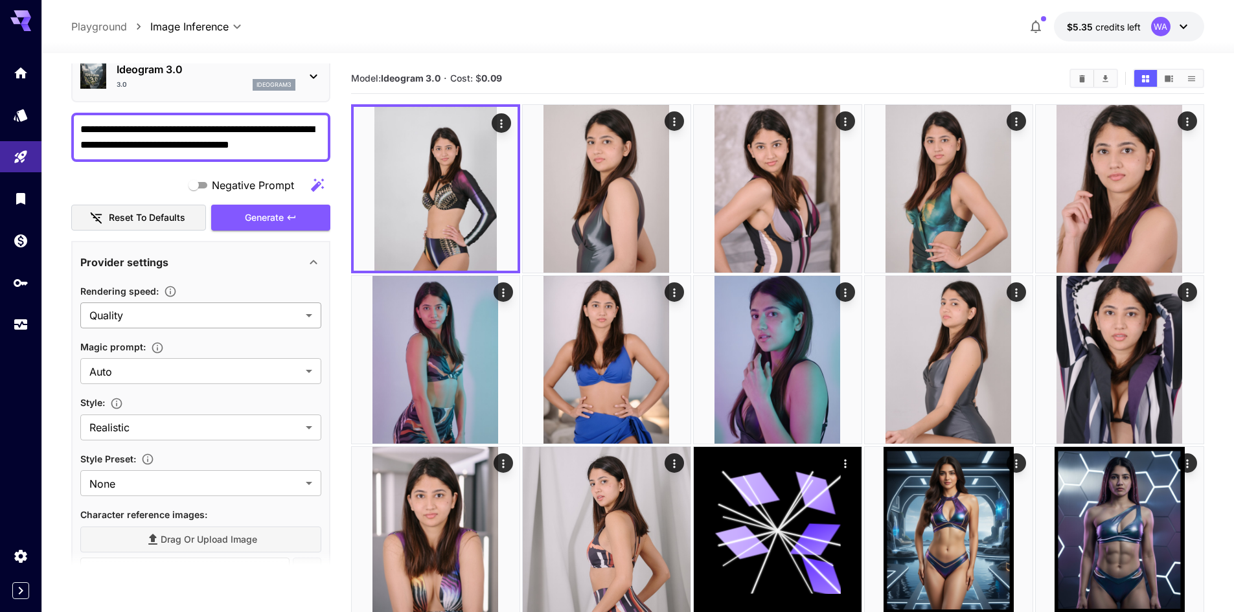
scroll to position [0, 0]
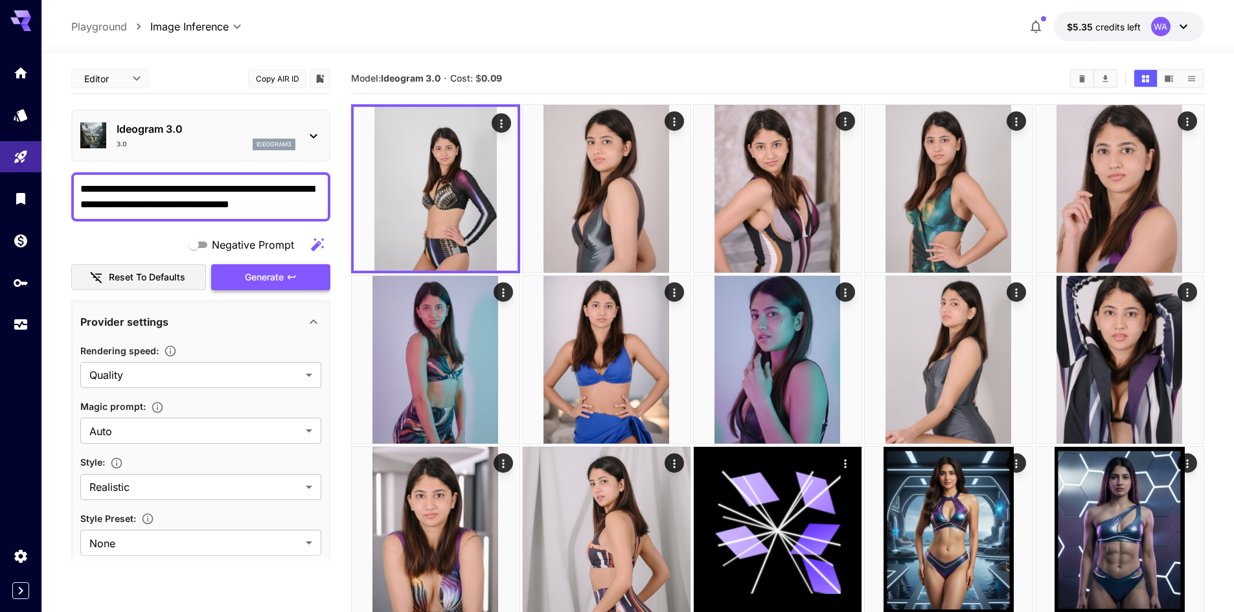
click at [266, 278] on span "Generate" at bounding box center [264, 278] width 39 height 16
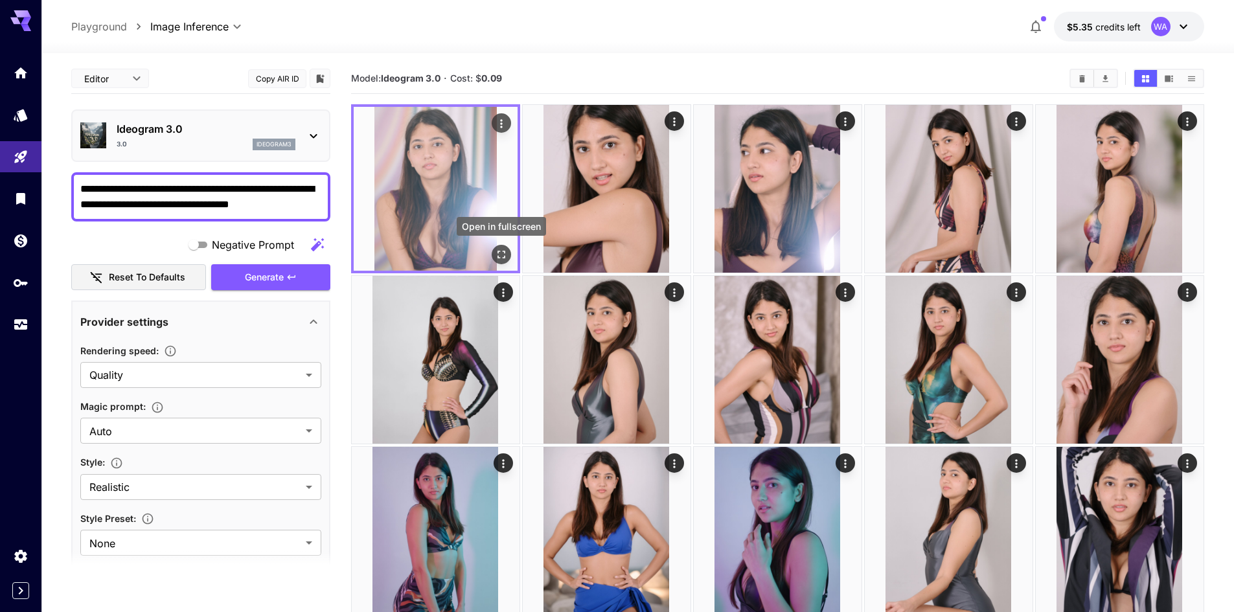
click at [501, 251] on icon "Open in fullscreen" at bounding box center [501, 254] width 13 height 13
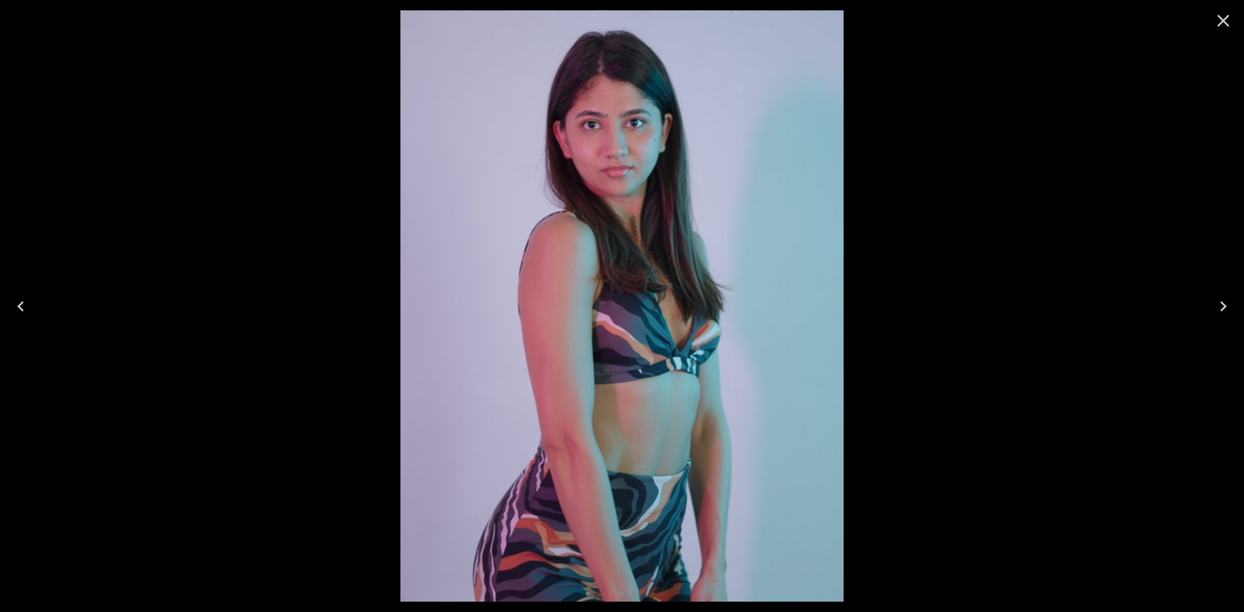
click at [1214, 22] on icon "Close" at bounding box center [1223, 20] width 21 height 21
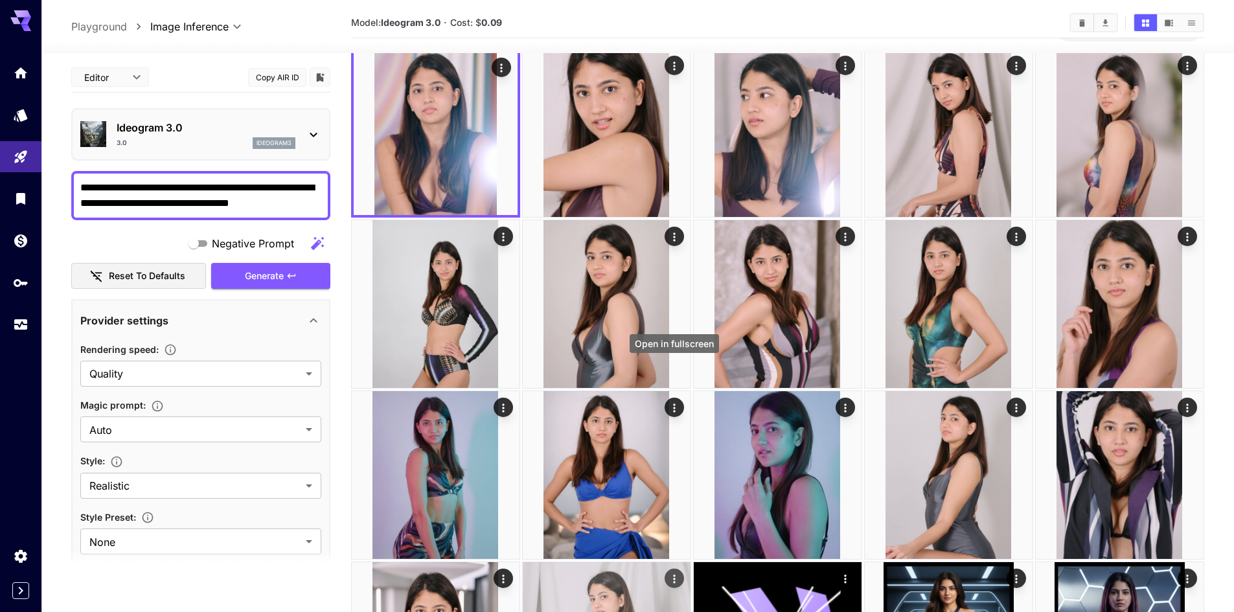
scroll to position [194, 0]
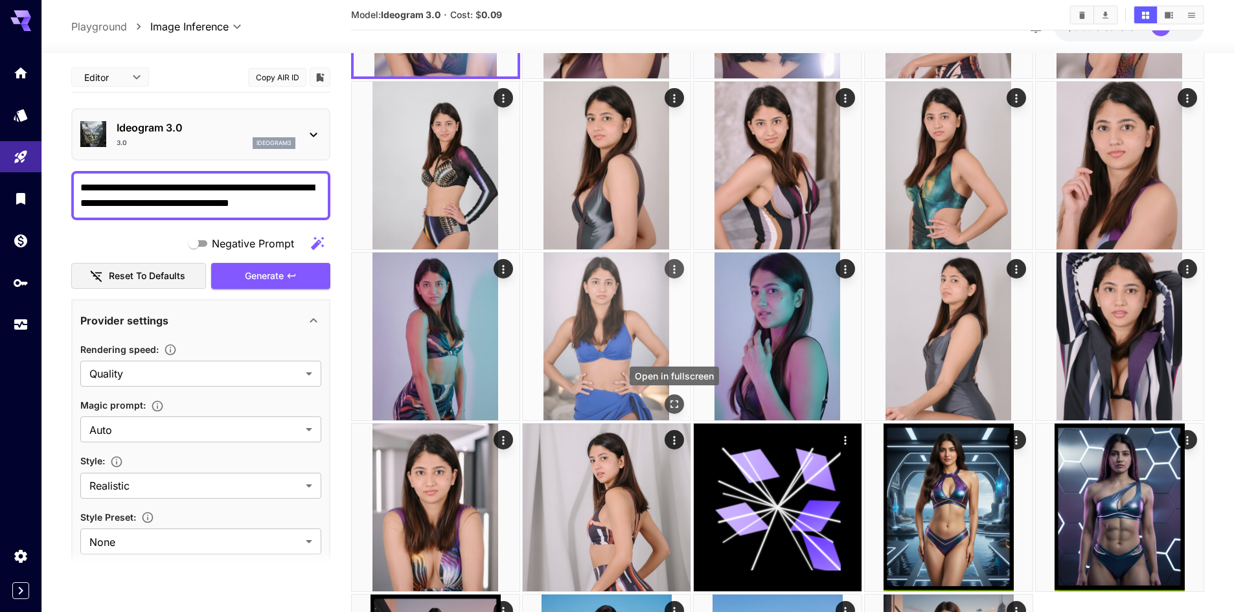
click at [678, 400] on icon "Open in fullscreen" at bounding box center [674, 404] width 13 height 13
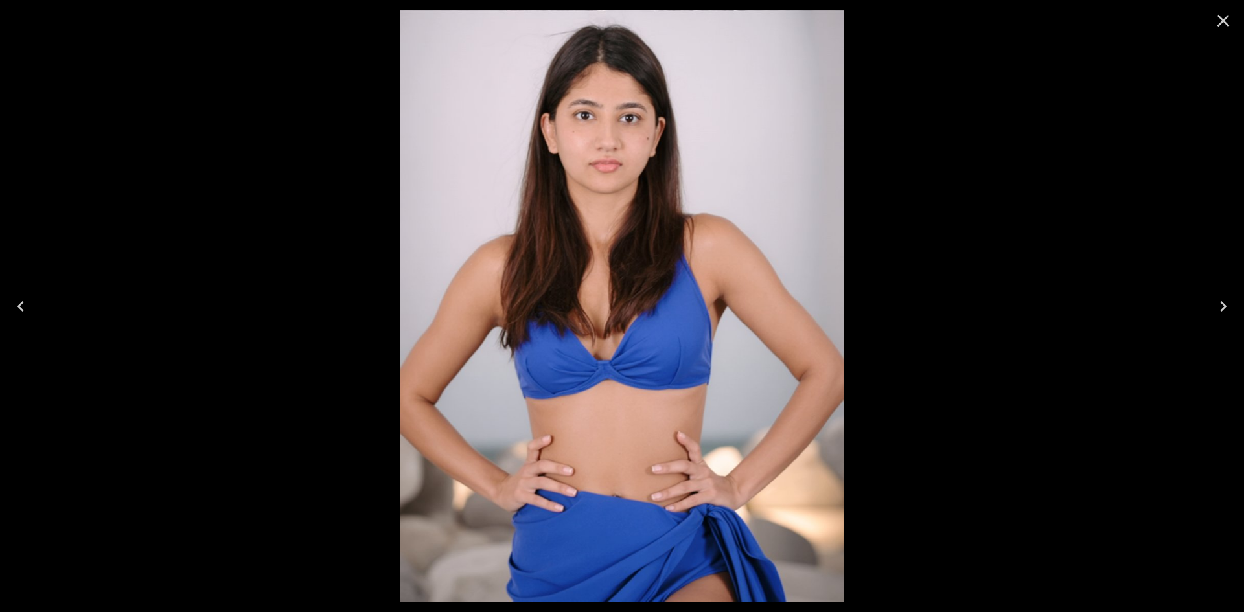
click at [572, 134] on img at bounding box center [622, 306] width 444 height 592
click at [1222, 27] on icon "Close" at bounding box center [1223, 20] width 21 height 21
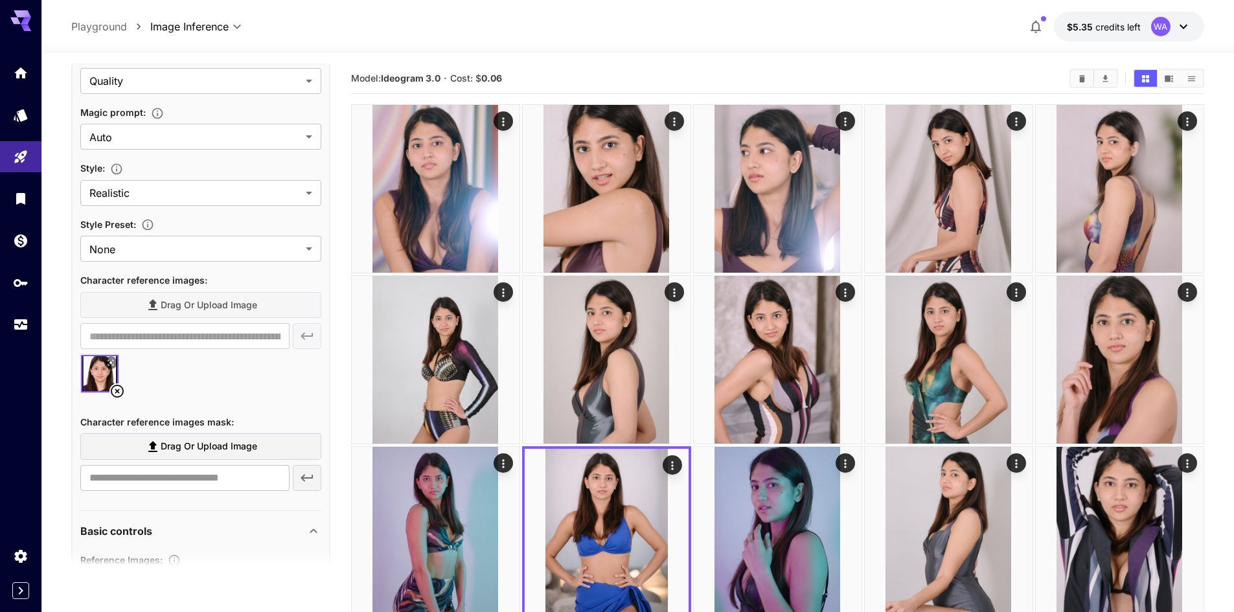
scroll to position [324, 0]
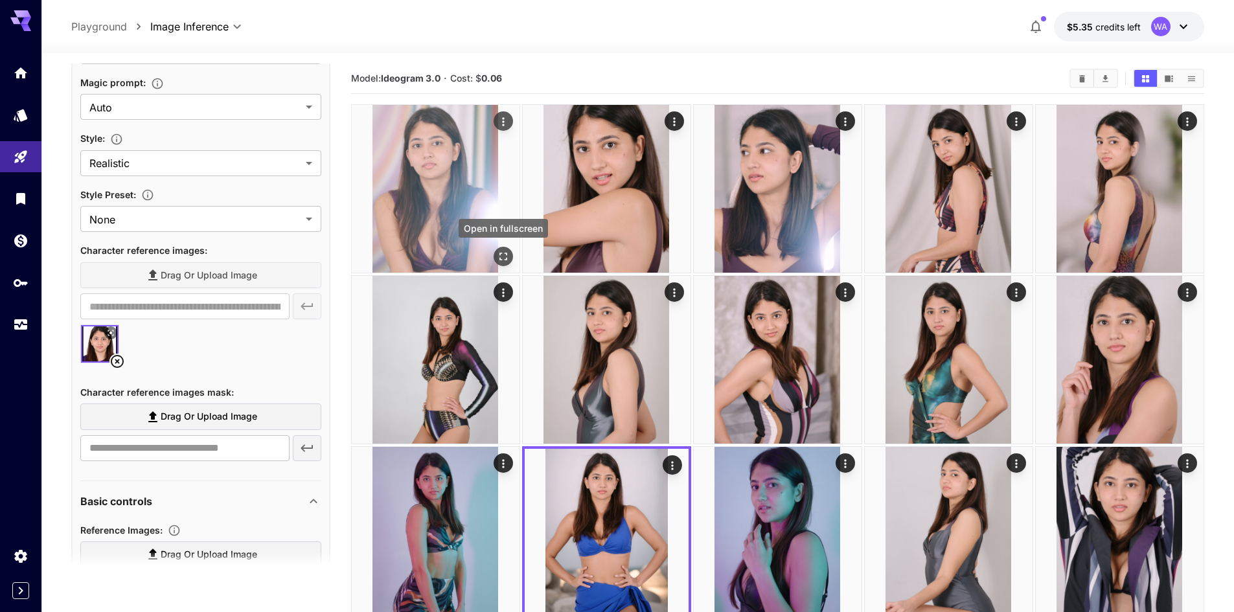
click at [506, 253] on icon "Open in fullscreen" at bounding box center [504, 257] width 8 height 8
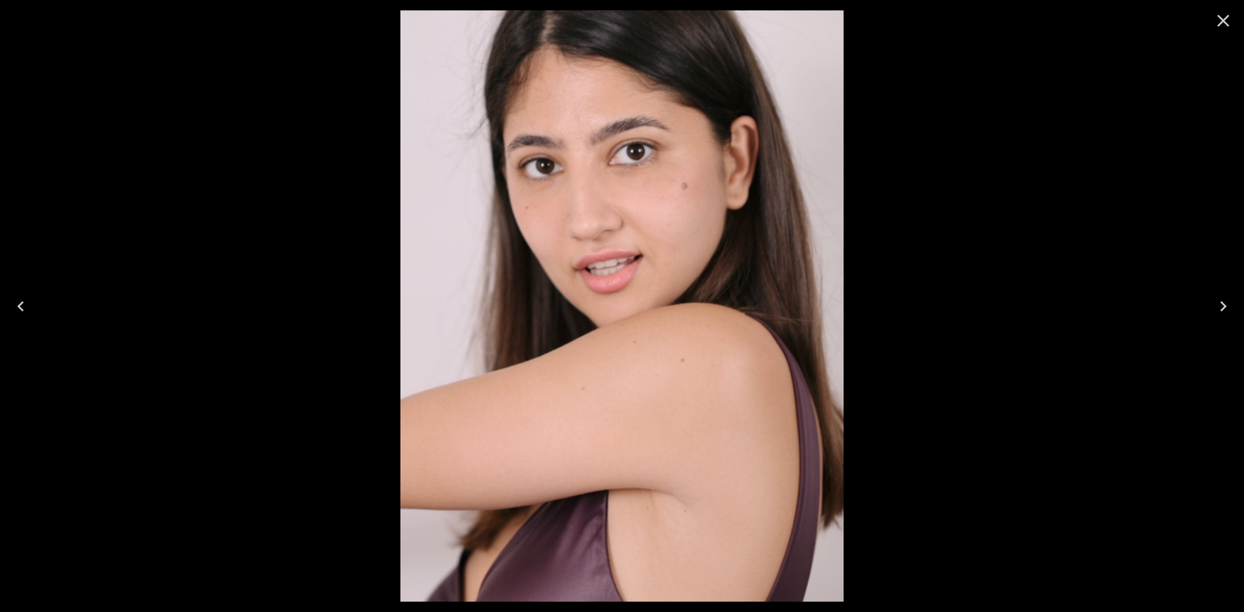
click at [1221, 312] on icon "Next" at bounding box center [1223, 306] width 21 height 21
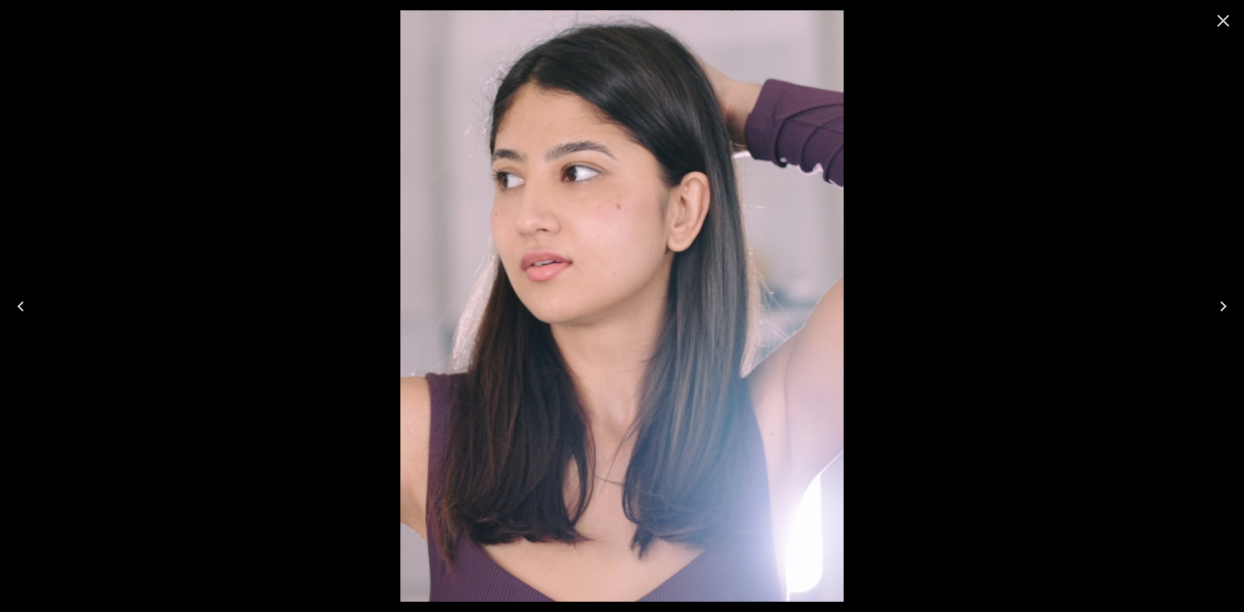
click at [1221, 313] on icon "Next" at bounding box center [1223, 306] width 21 height 21
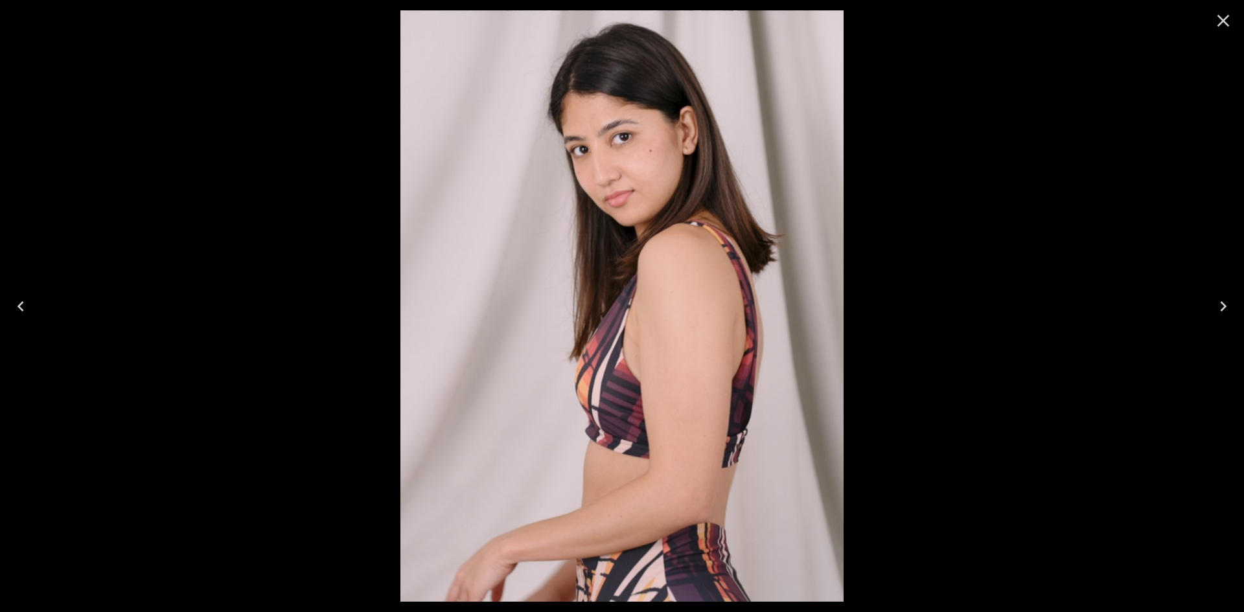
click at [1219, 313] on icon "Next" at bounding box center [1223, 306] width 21 height 21
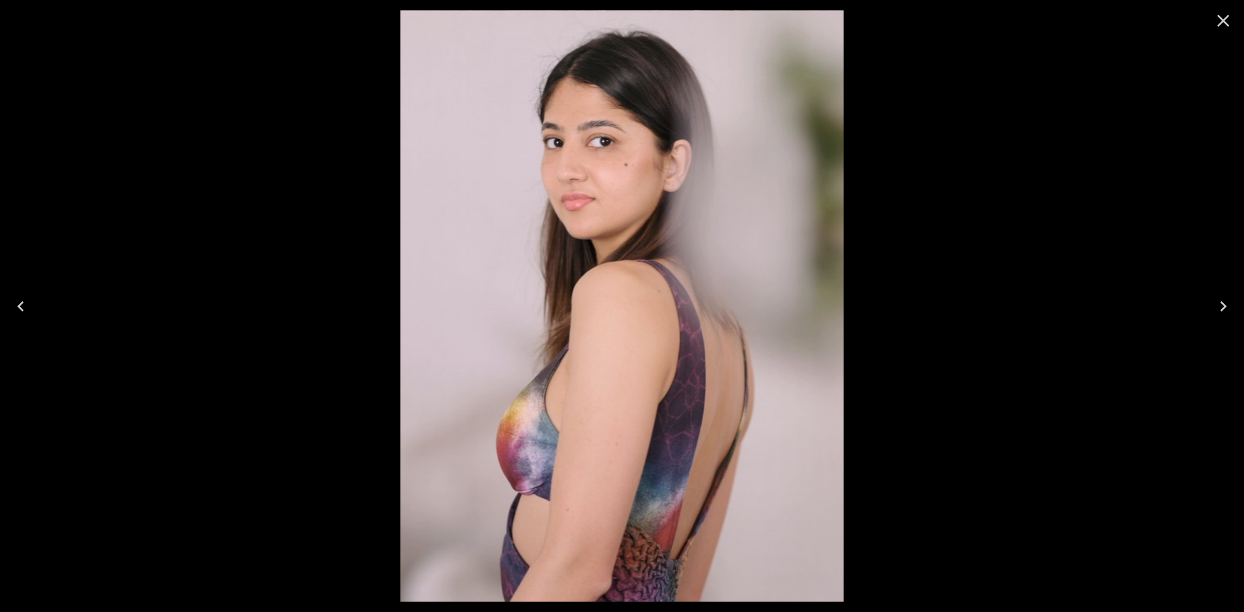
click at [1219, 313] on icon "Next" at bounding box center [1223, 306] width 21 height 21
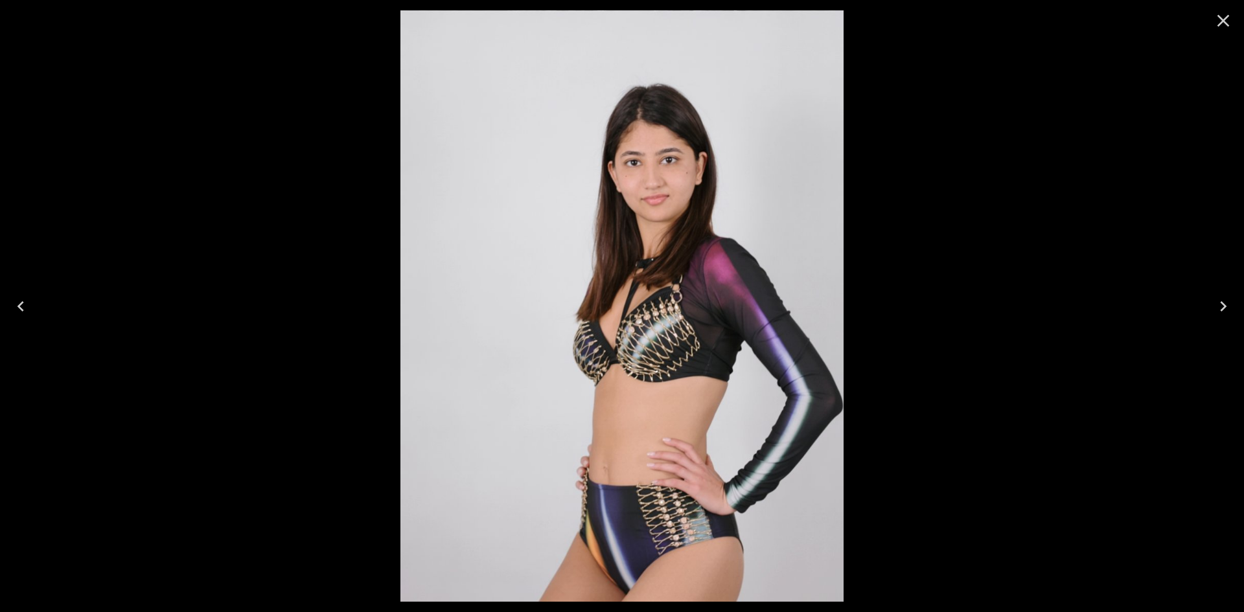
click at [1219, 313] on icon "Next" at bounding box center [1223, 306] width 21 height 21
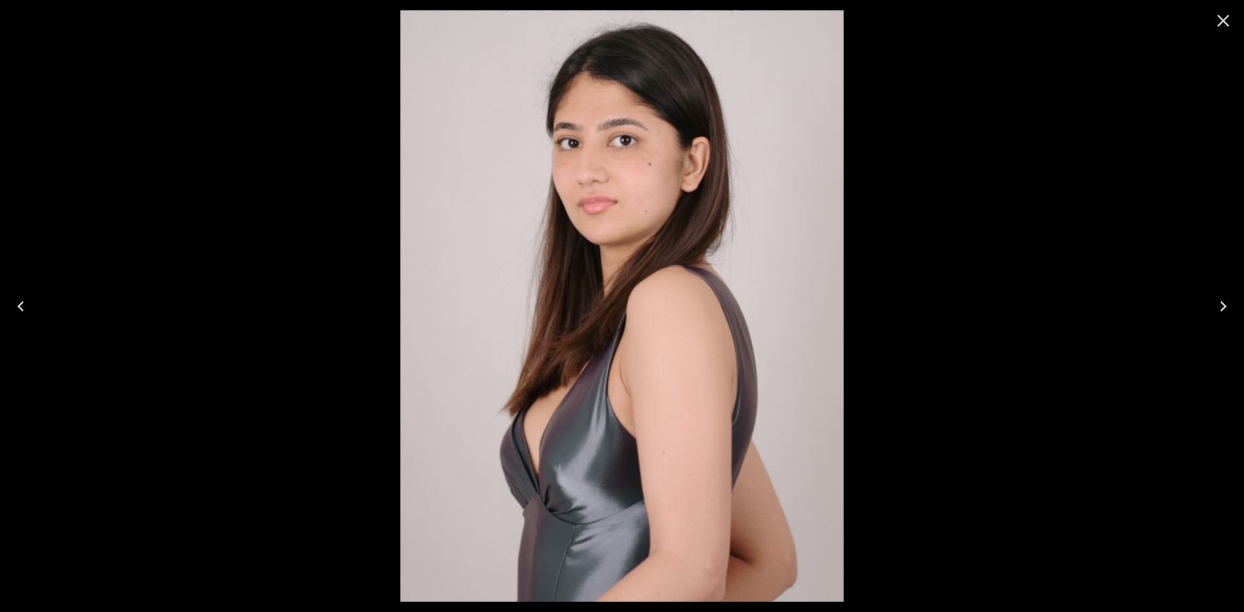
click at [1219, 313] on icon "Next" at bounding box center [1223, 306] width 21 height 21
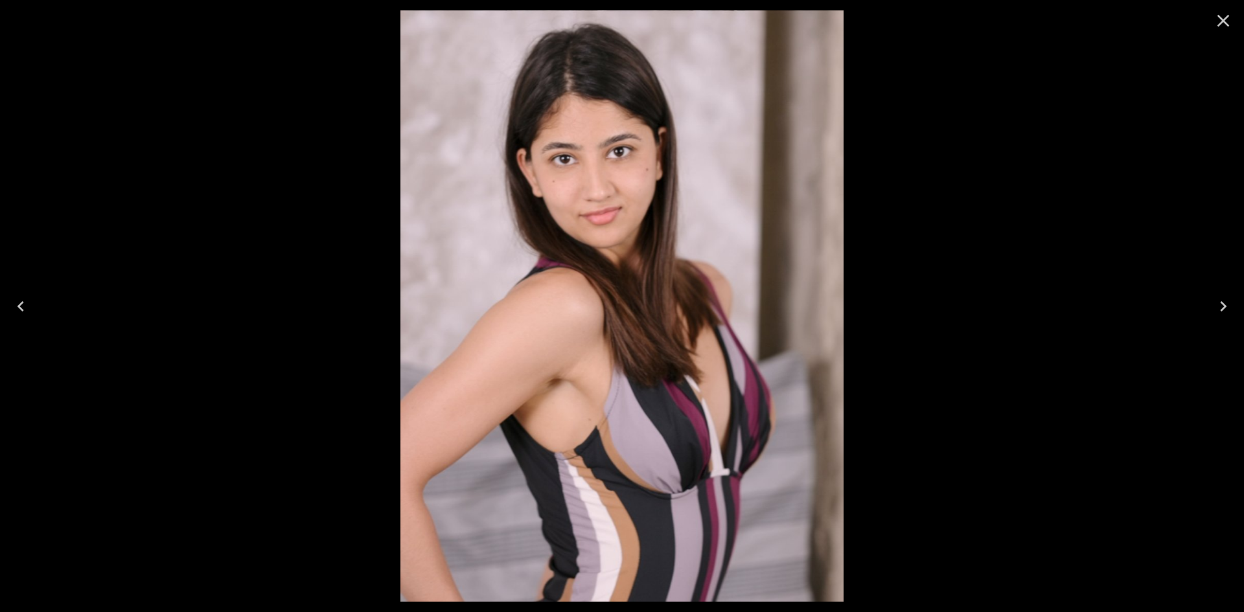
click at [1219, 313] on icon "Next" at bounding box center [1223, 306] width 21 height 21
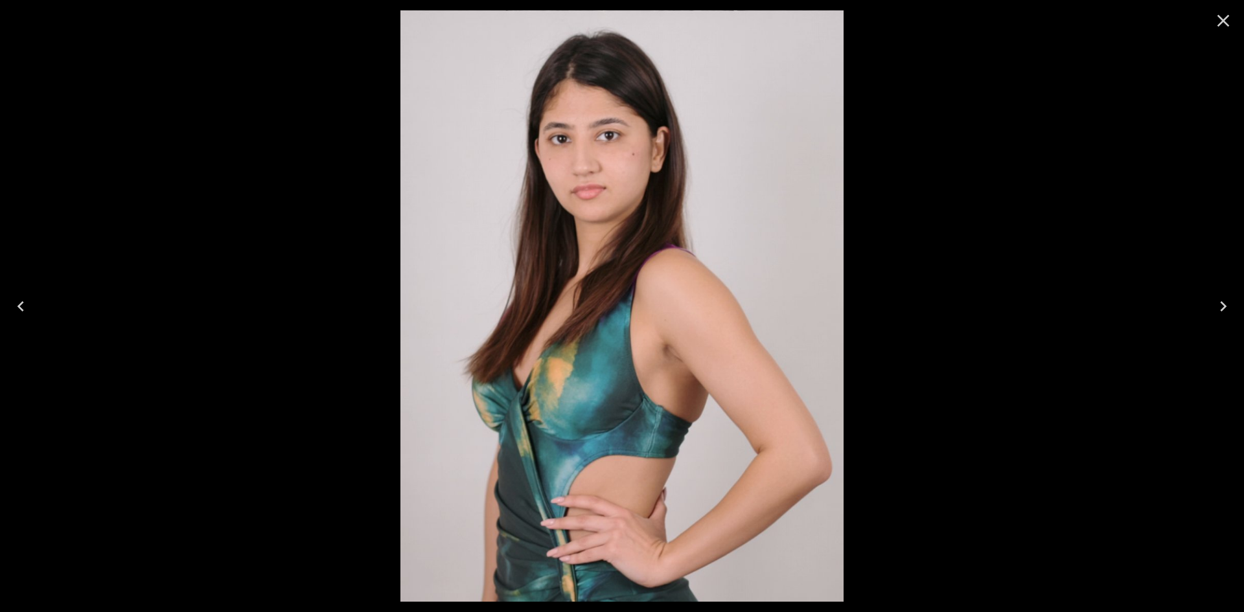
click at [1219, 313] on icon "Next" at bounding box center [1223, 306] width 21 height 21
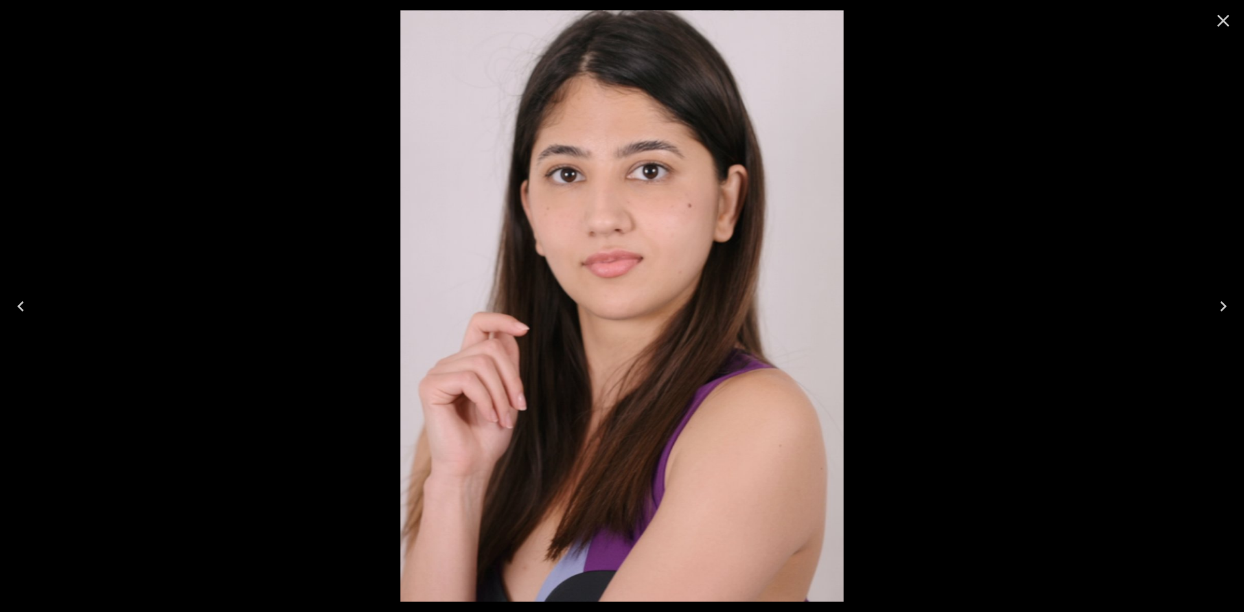
click at [1219, 313] on icon "Next" at bounding box center [1223, 306] width 21 height 21
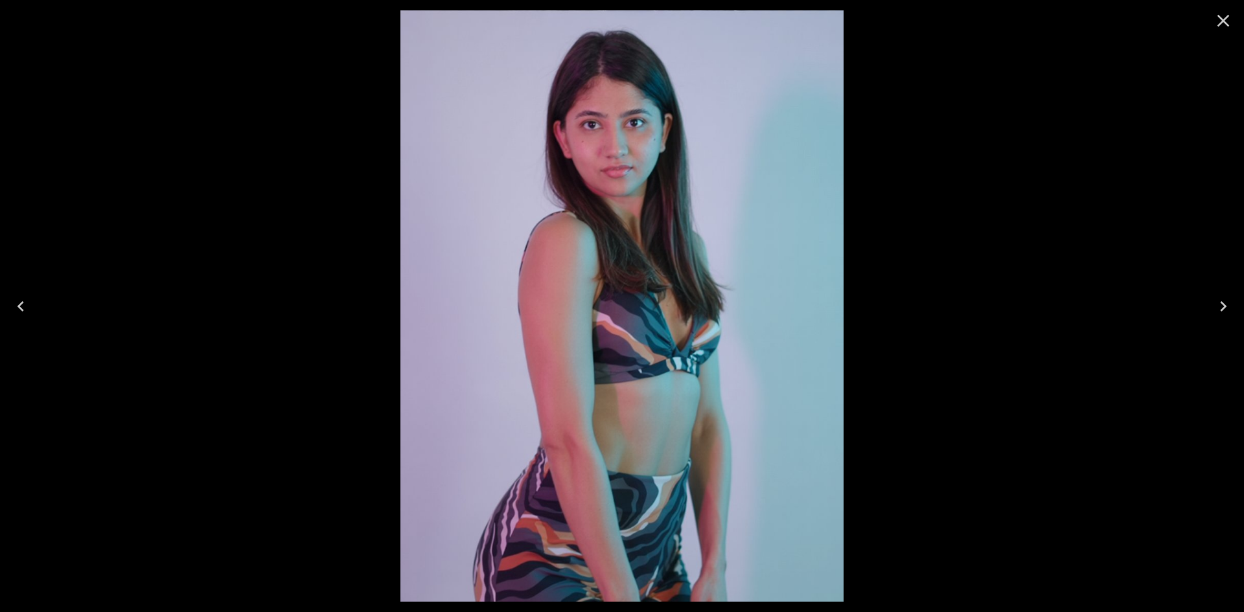
click at [1225, 22] on icon "Close" at bounding box center [1223, 21] width 12 height 12
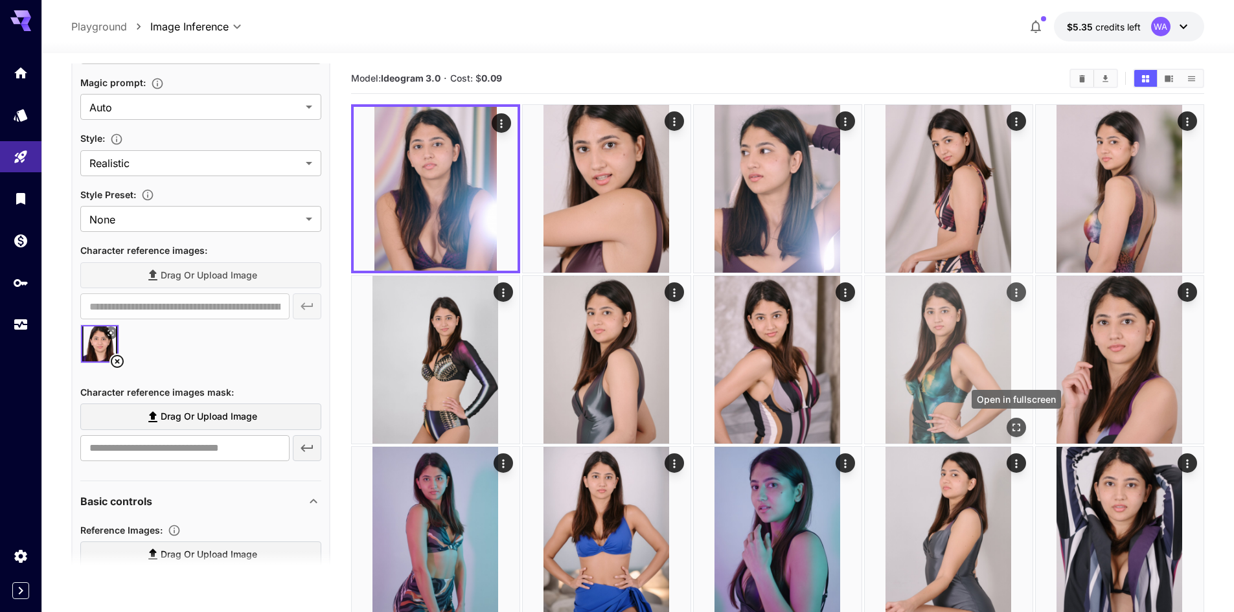
click at [1023, 430] on button "Open in fullscreen" at bounding box center [1016, 427] width 19 height 19
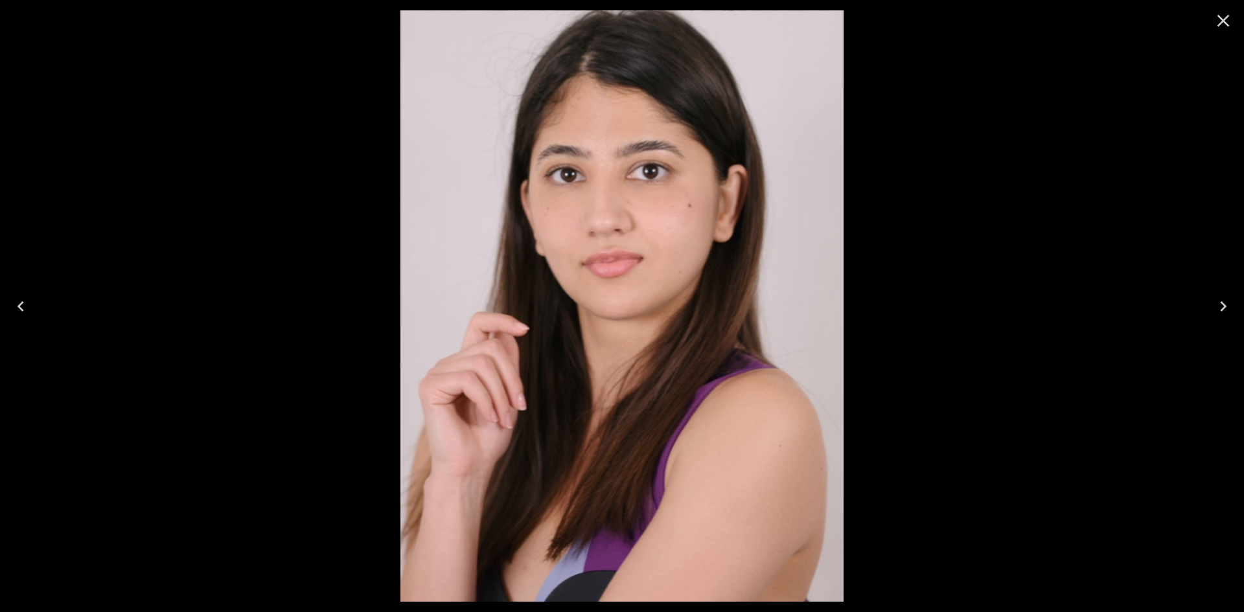
click at [1230, 17] on icon "Close" at bounding box center [1223, 20] width 21 height 21
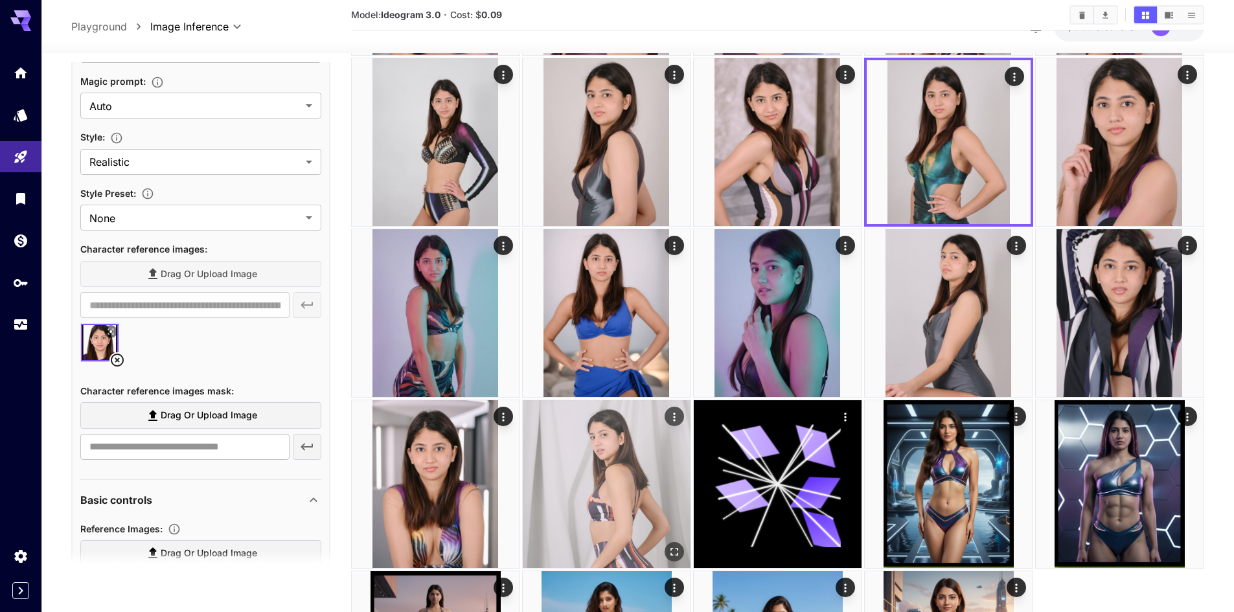
scroll to position [384, 0]
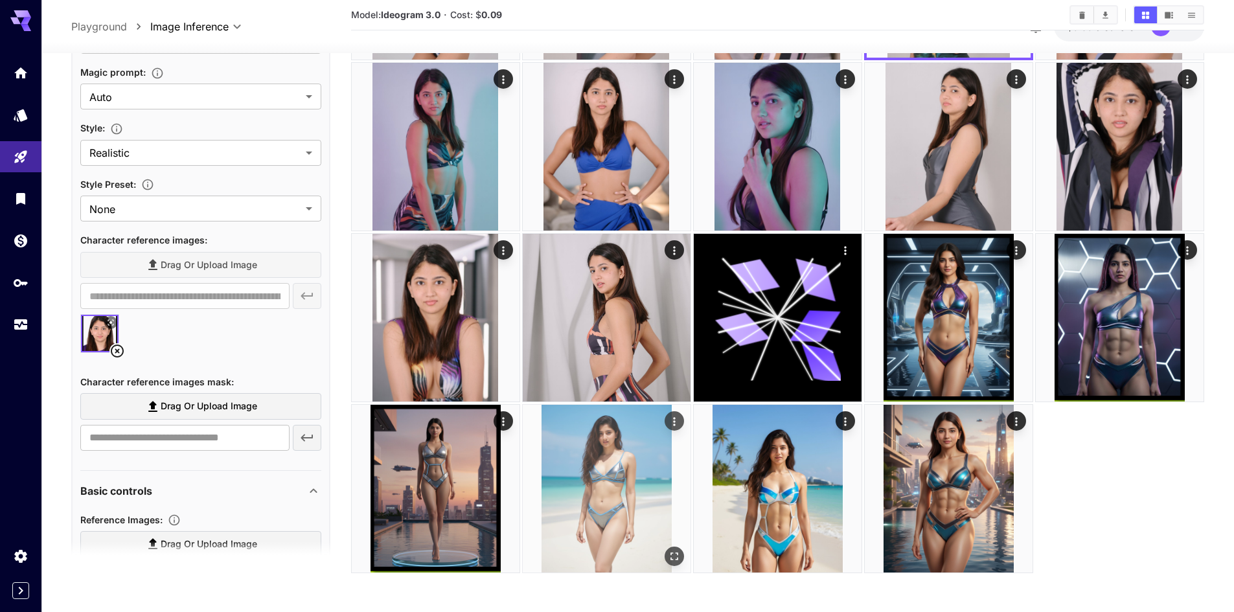
click at [673, 558] on icon "Open in fullscreen" at bounding box center [674, 556] width 13 height 13
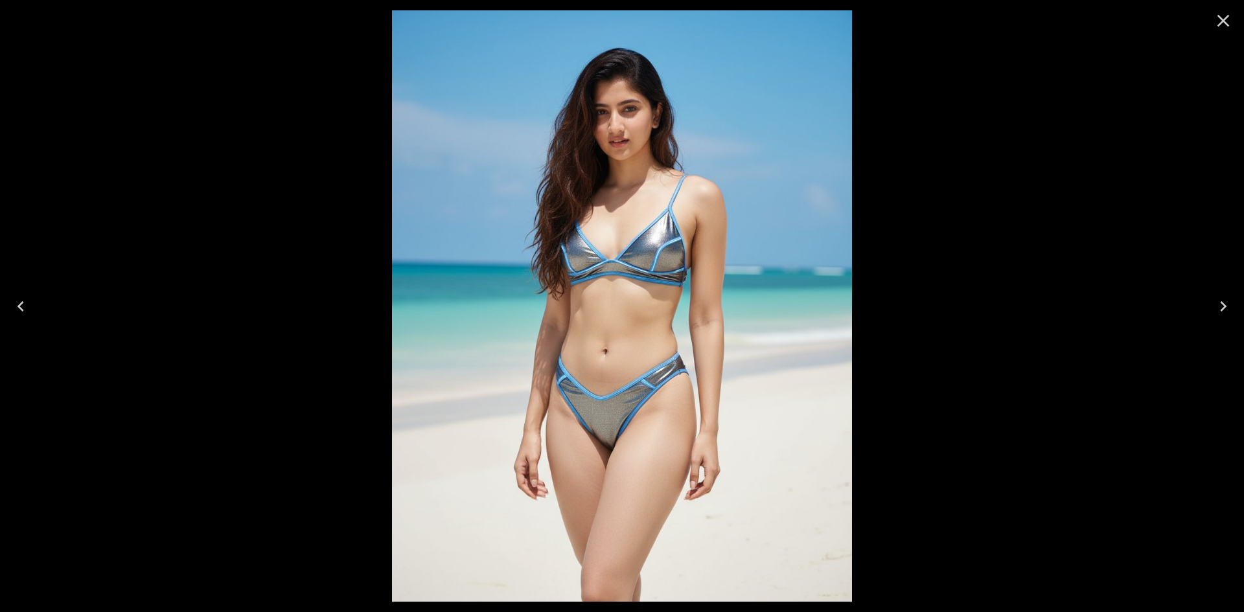
click at [1217, 21] on icon "Close" at bounding box center [1223, 20] width 21 height 21
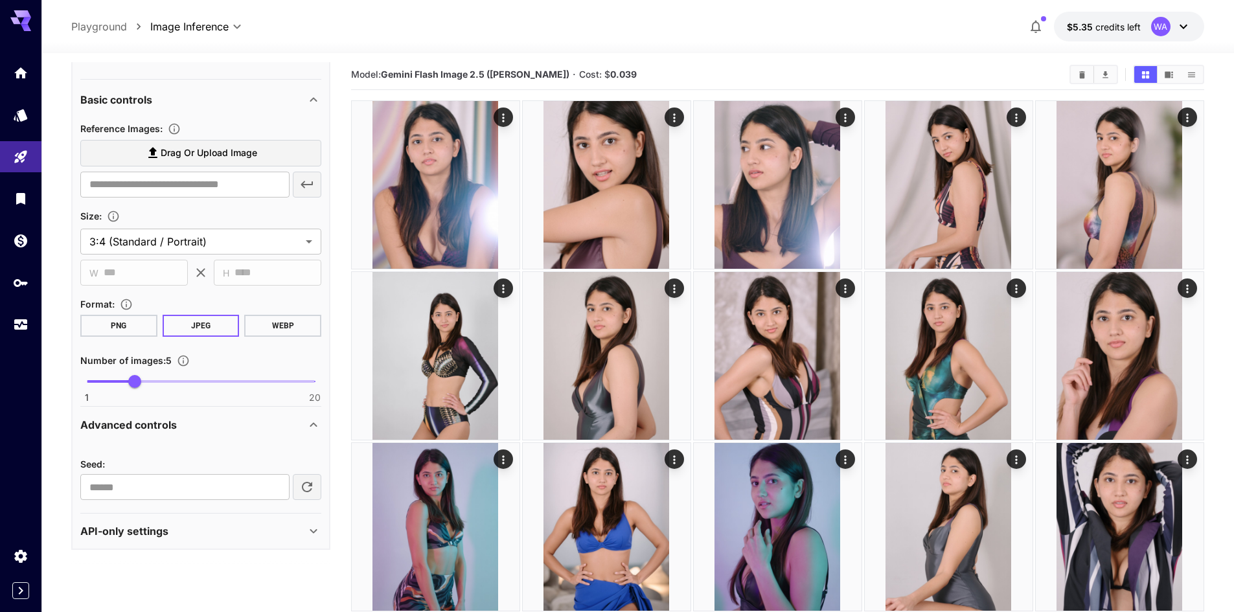
scroll to position [324, 0]
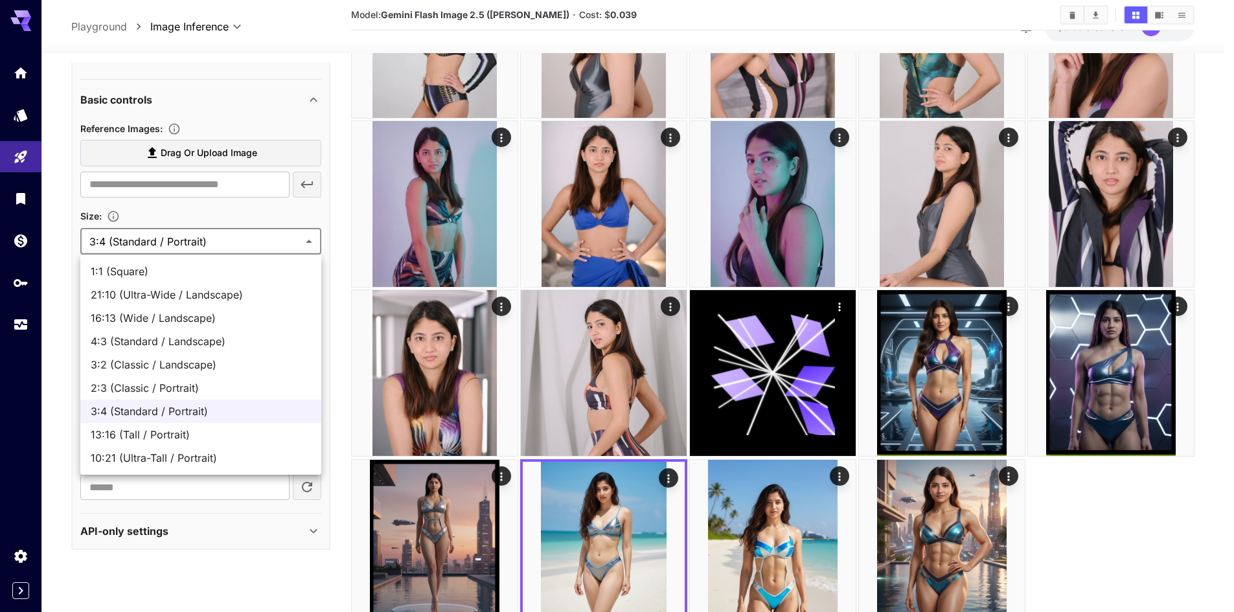
click at [269, 246] on body "**********" at bounding box center [617, 170] width 1234 height 989
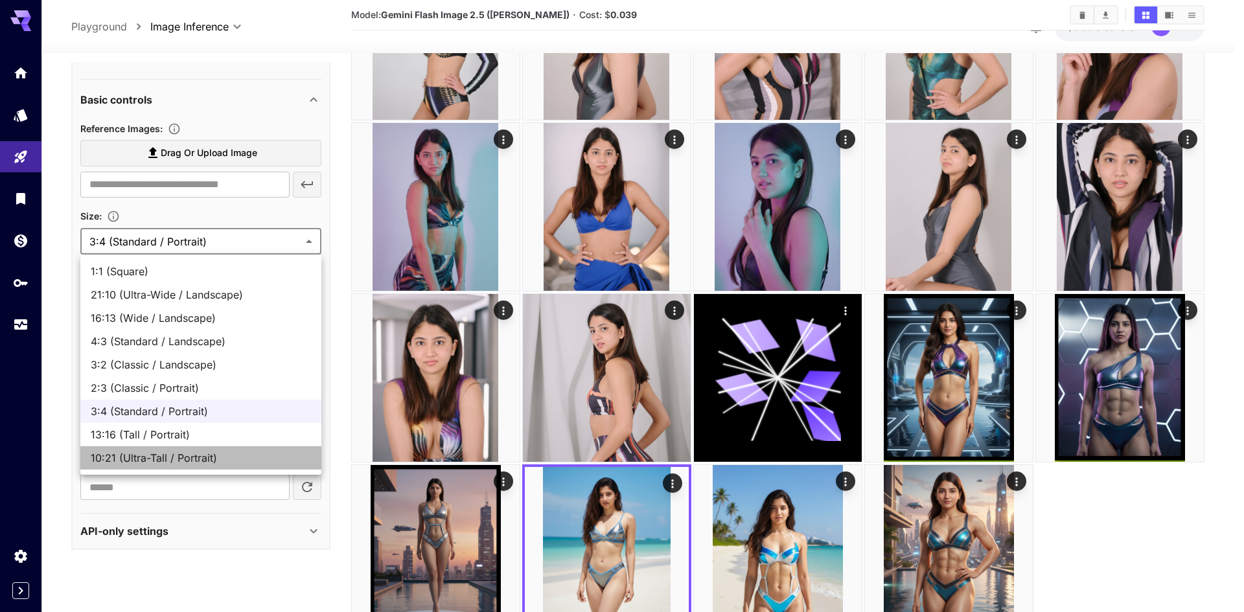
click at [196, 451] on span "10:21 (Ultra-Tall / Portrait)" at bounding box center [201, 458] width 220 height 16
type input "**********"
type input "***"
type input "****"
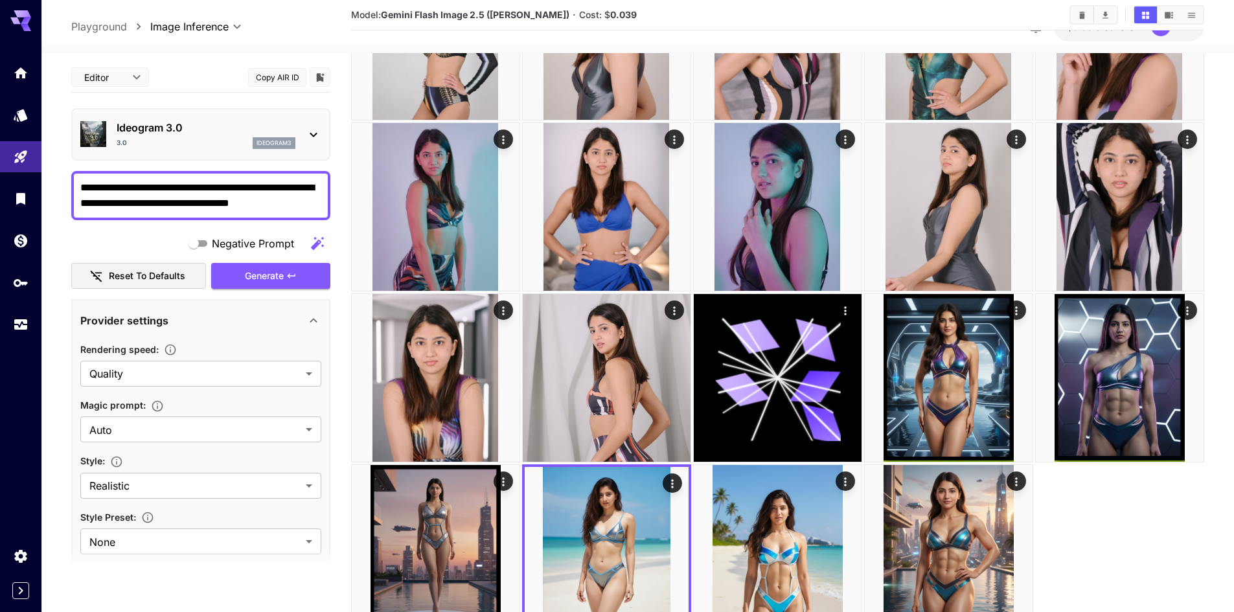
scroll to position [0, 0]
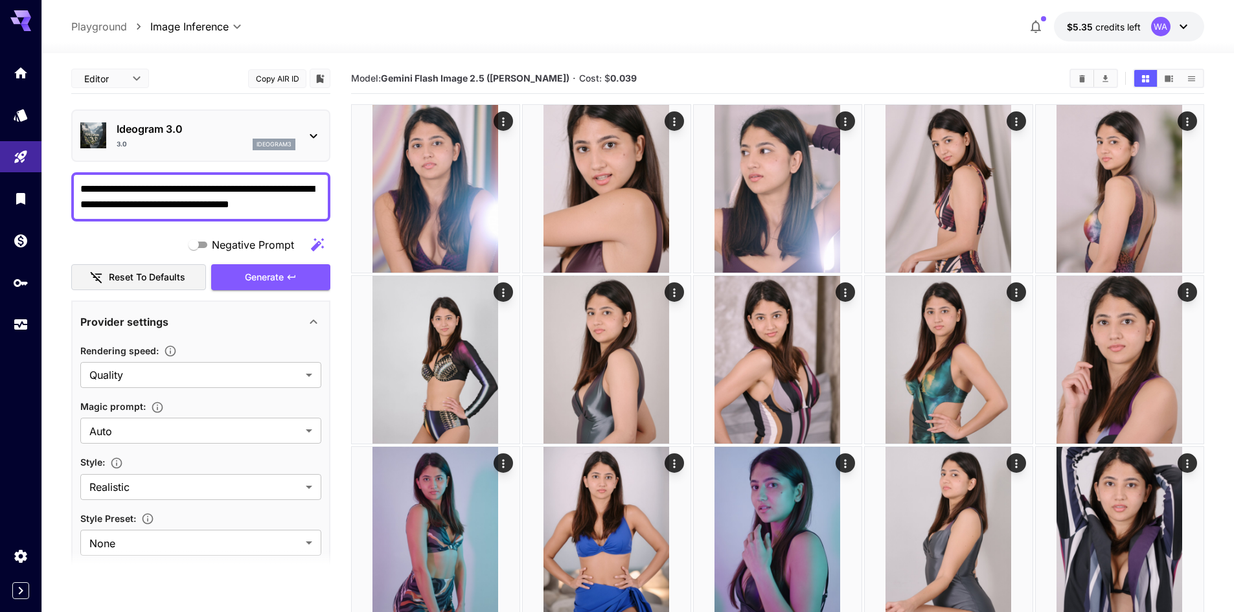
click at [307, 207] on textarea "**********" at bounding box center [200, 196] width 241 height 31
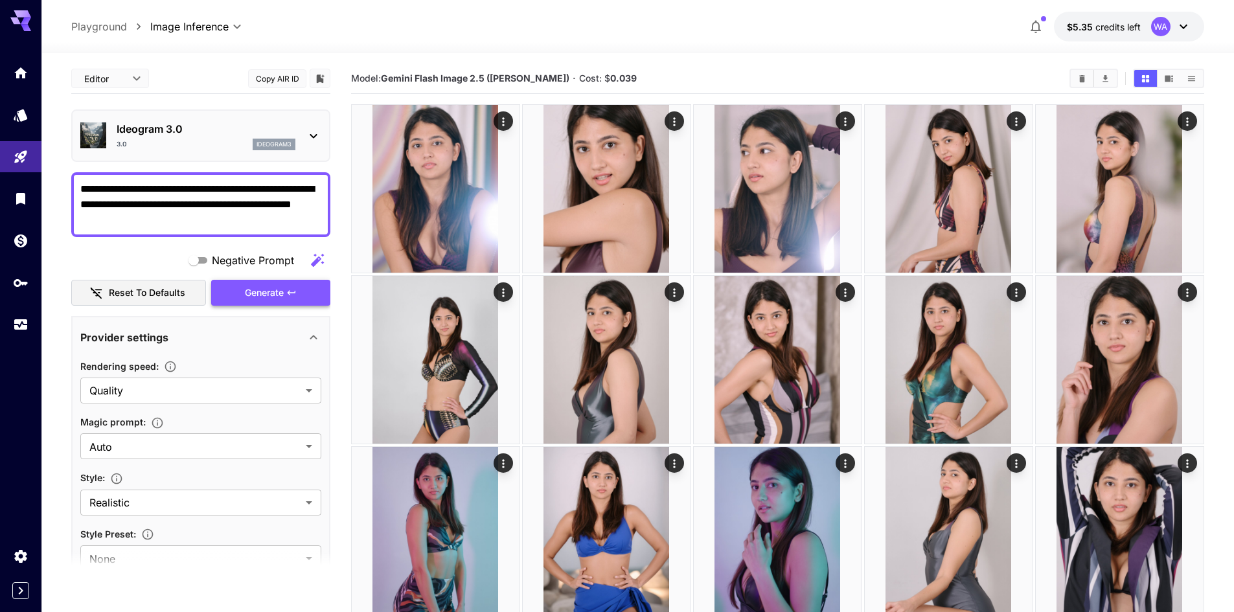
type textarea "**********"
click at [297, 286] on button "Generate" at bounding box center [270, 293] width 119 height 27
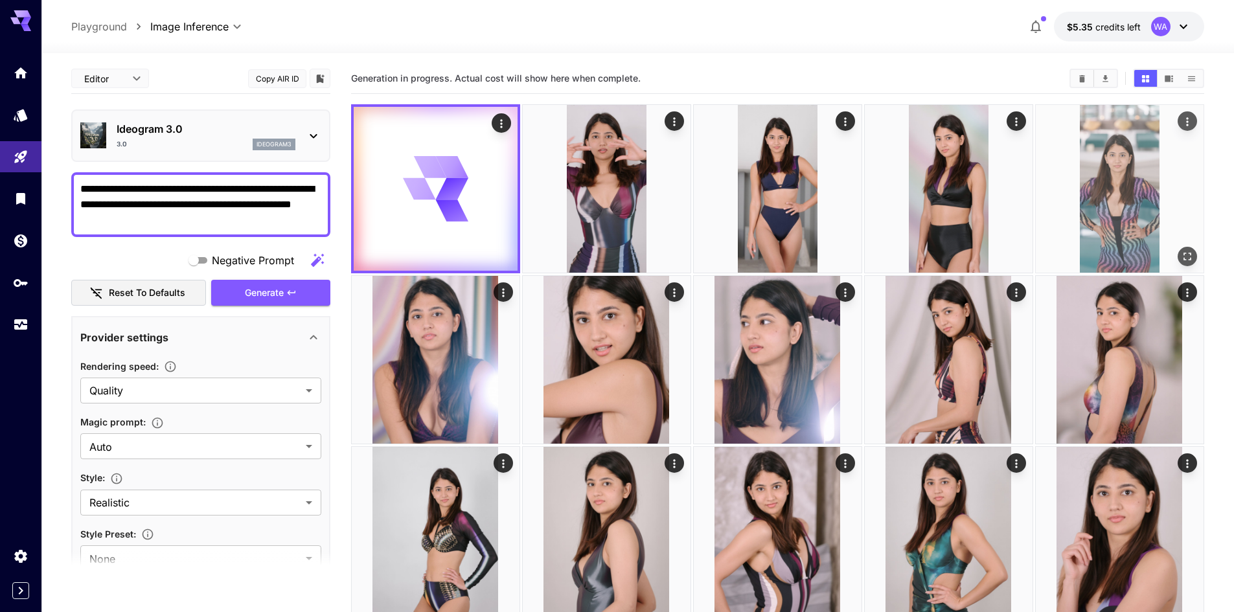
click at [1191, 257] on icon "Open in fullscreen" at bounding box center [1187, 256] width 13 height 13
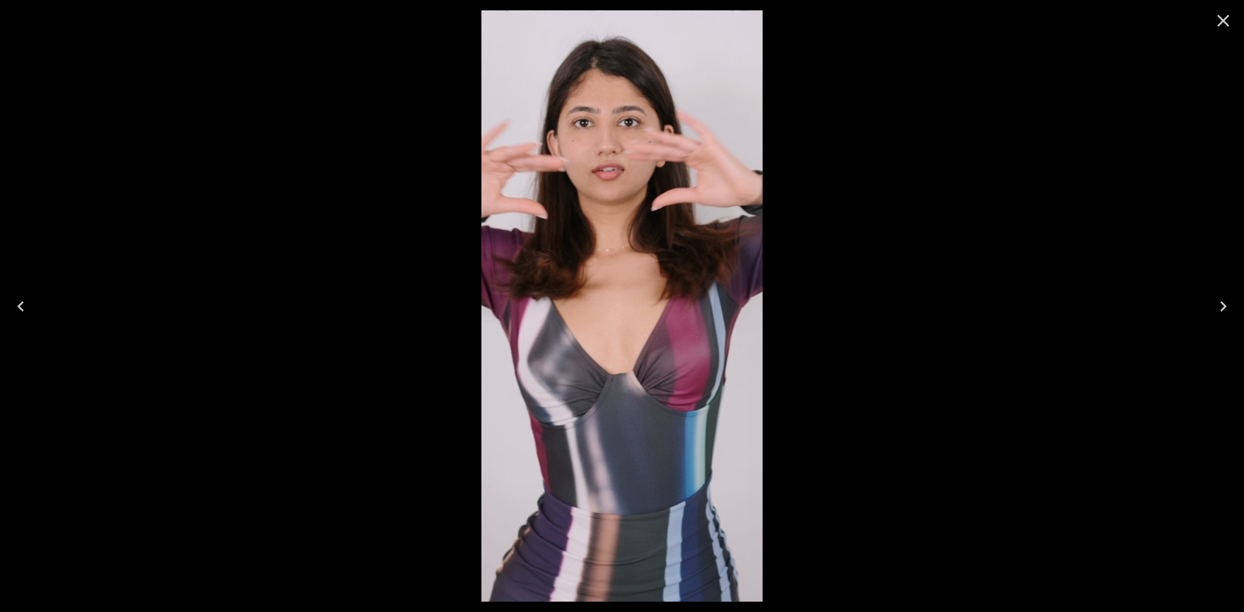
click at [1219, 25] on icon "Close" at bounding box center [1223, 21] width 12 height 12
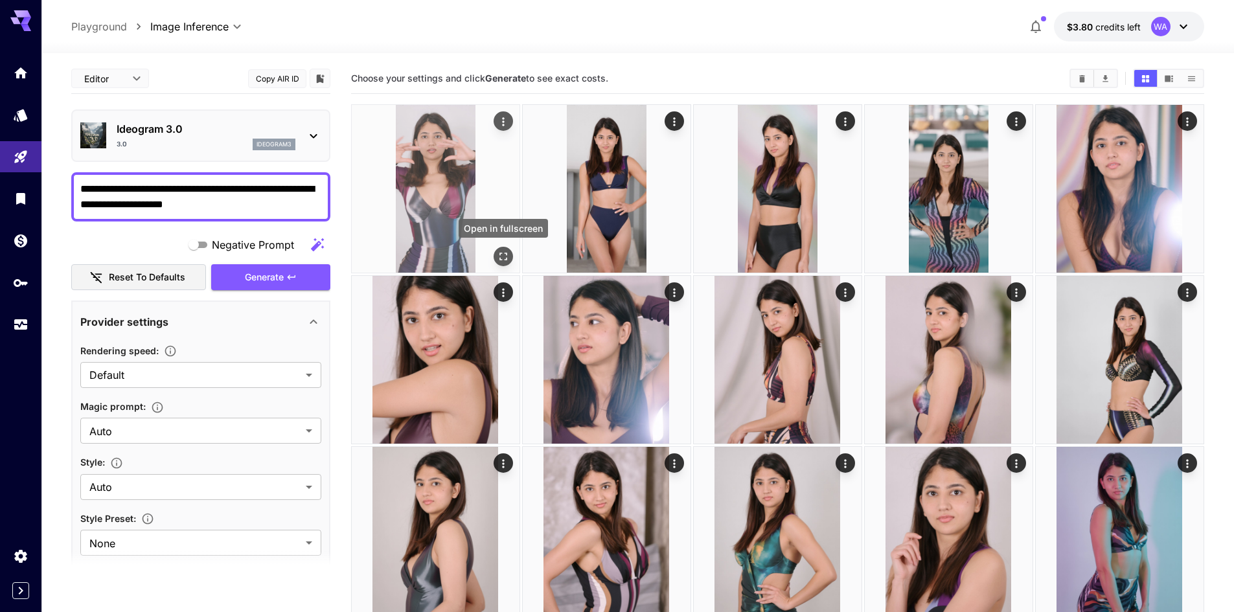
click at [504, 251] on icon "Open in fullscreen" at bounding box center [503, 256] width 13 height 13
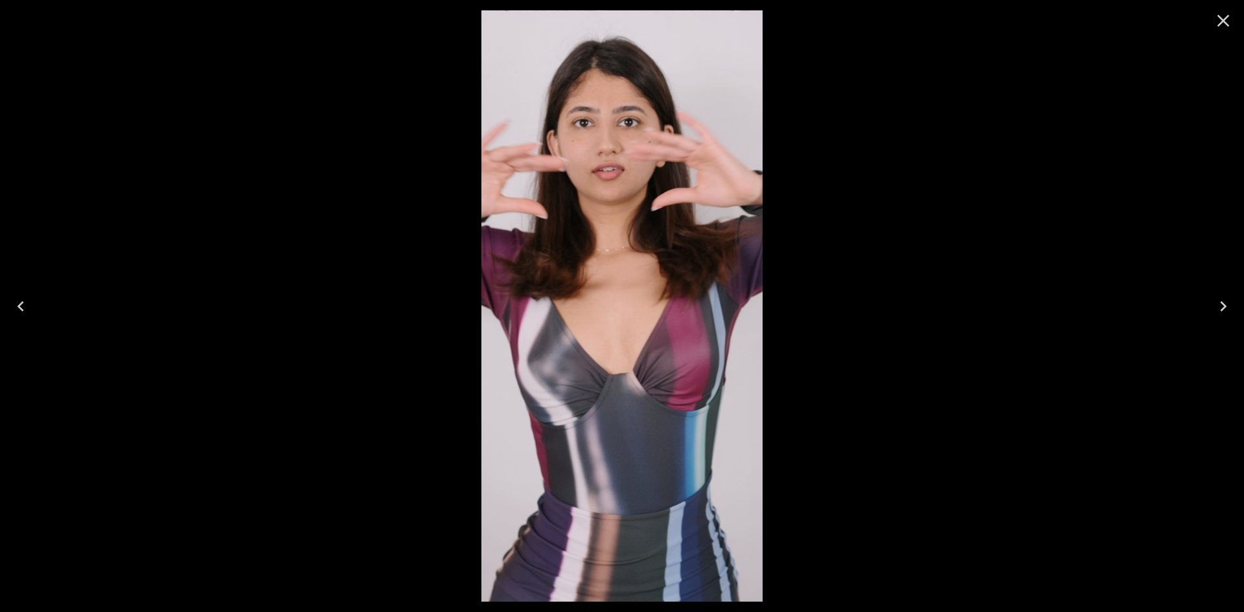
click at [1219, 310] on icon "Next" at bounding box center [1223, 306] width 21 height 21
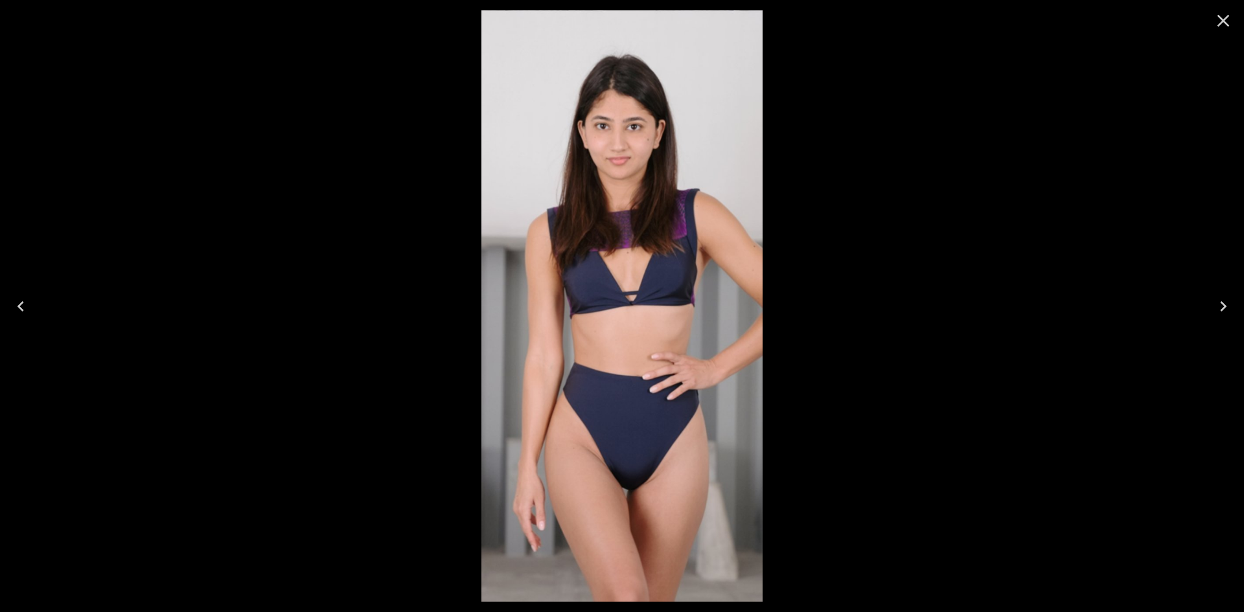
click at [1219, 310] on icon "Next" at bounding box center [1223, 306] width 21 height 21
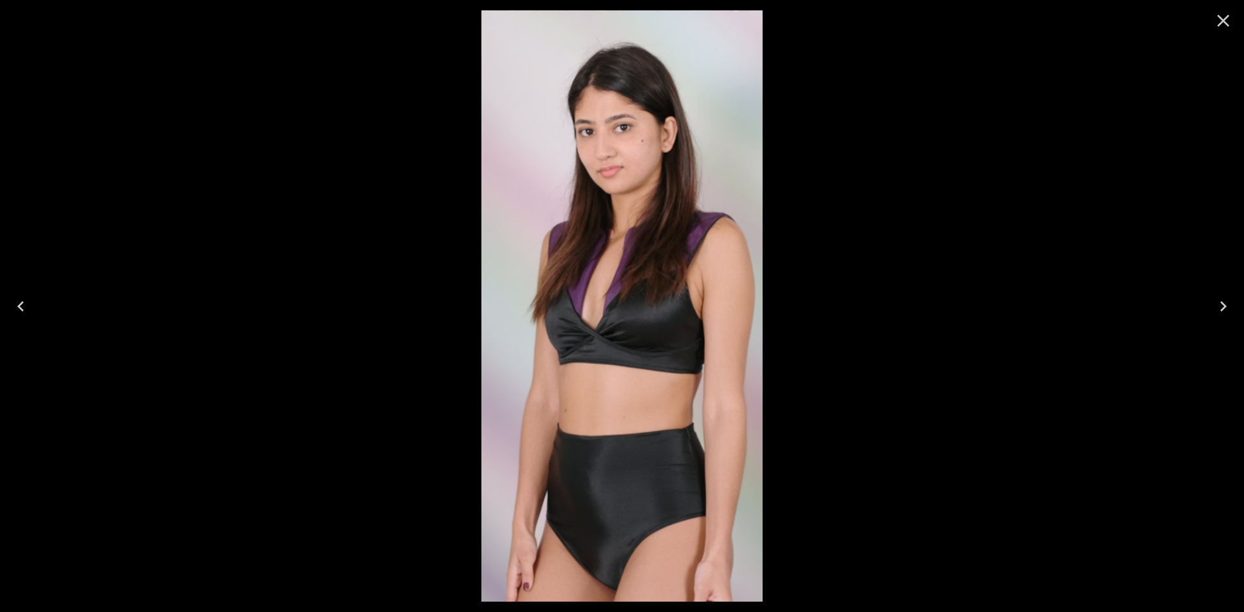
click at [1219, 310] on icon "Next" at bounding box center [1223, 306] width 21 height 21
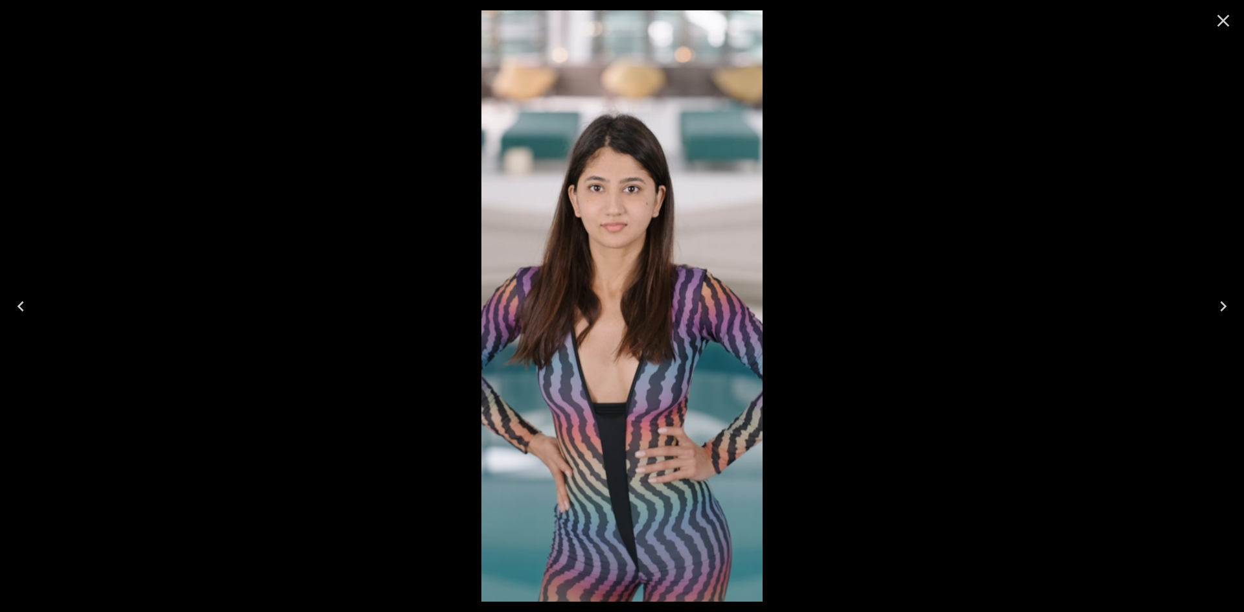
click at [1225, 21] on icon "Close" at bounding box center [1223, 20] width 21 height 21
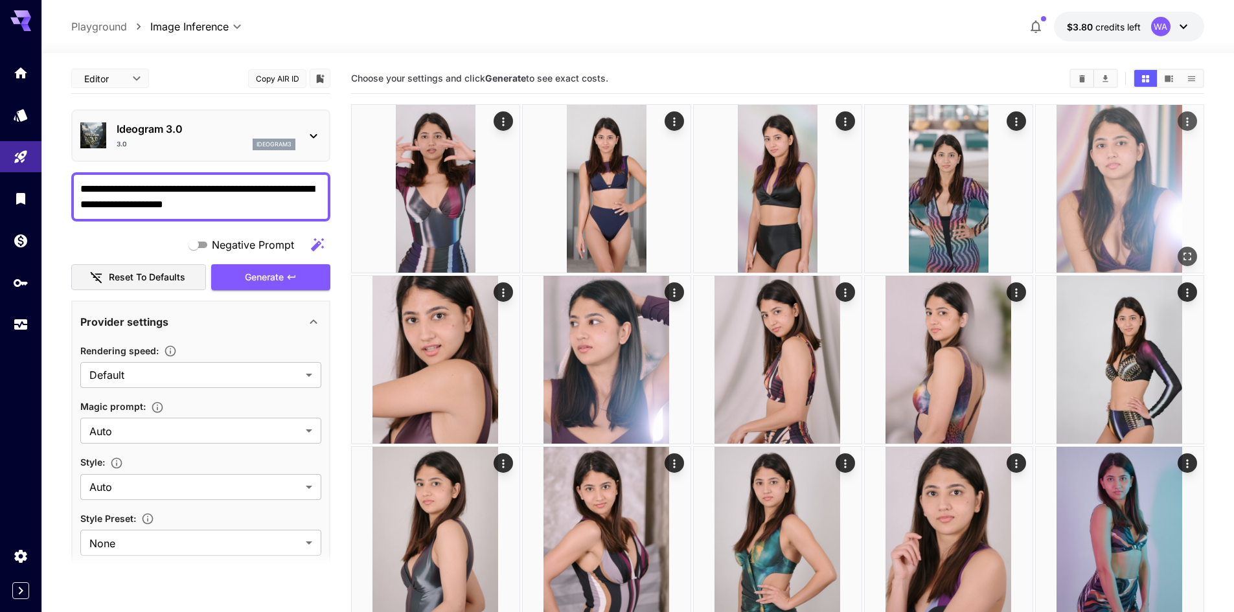
click at [1186, 255] on icon "Open in fullscreen" at bounding box center [1187, 256] width 13 height 13
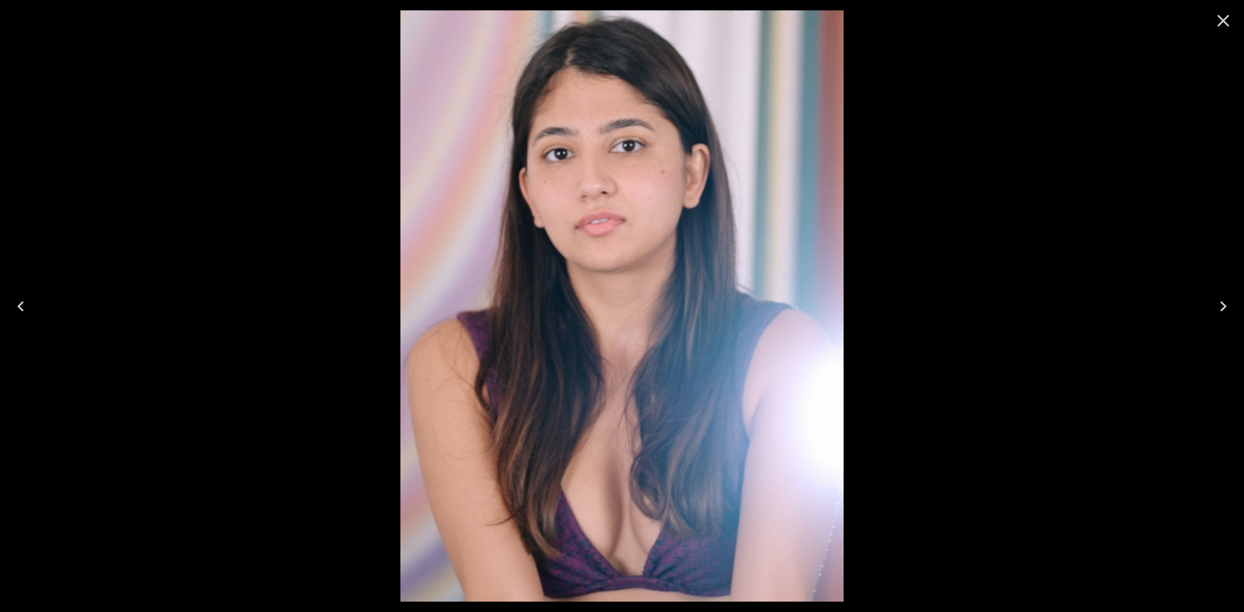
click at [30, 307] on icon "Previous" at bounding box center [20, 306] width 21 height 21
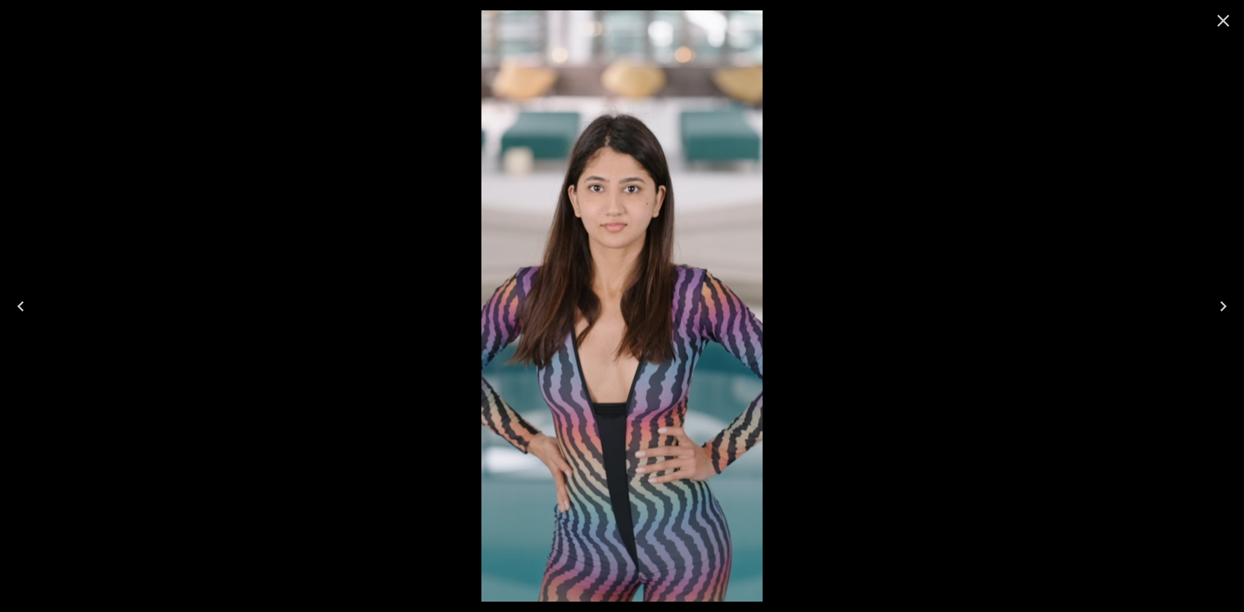
click at [30, 307] on icon "Previous" at bounding box center [20, 306] width 21 height 21
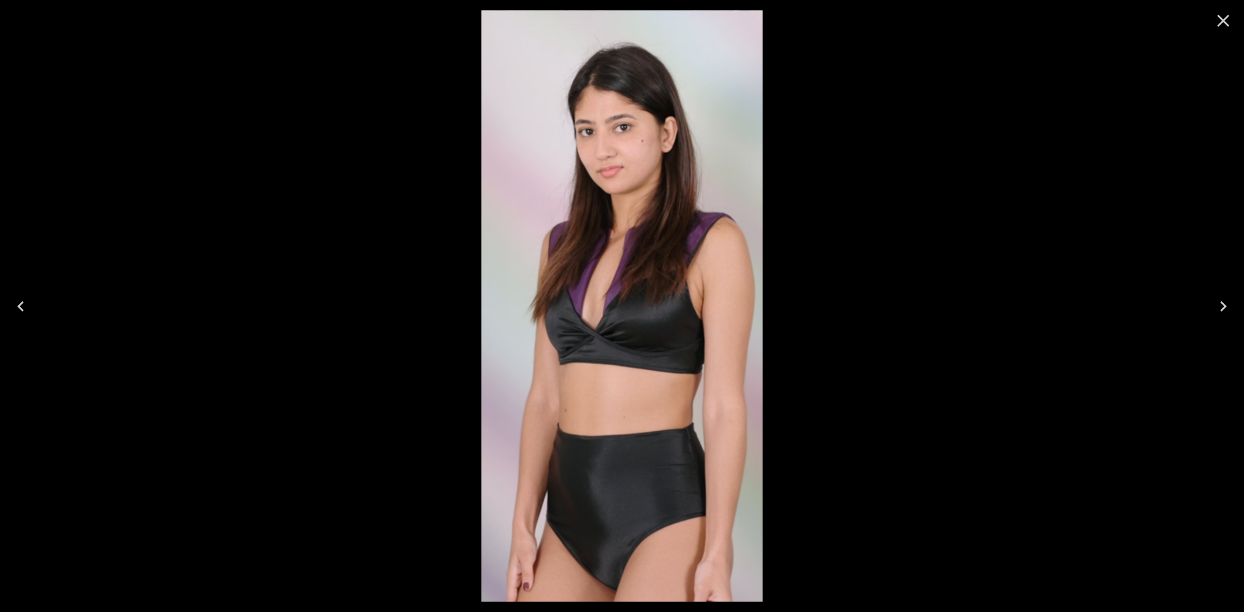
click at [30, 307] on icon "Previous" at bounding box center [20, 306] width 21 height 21
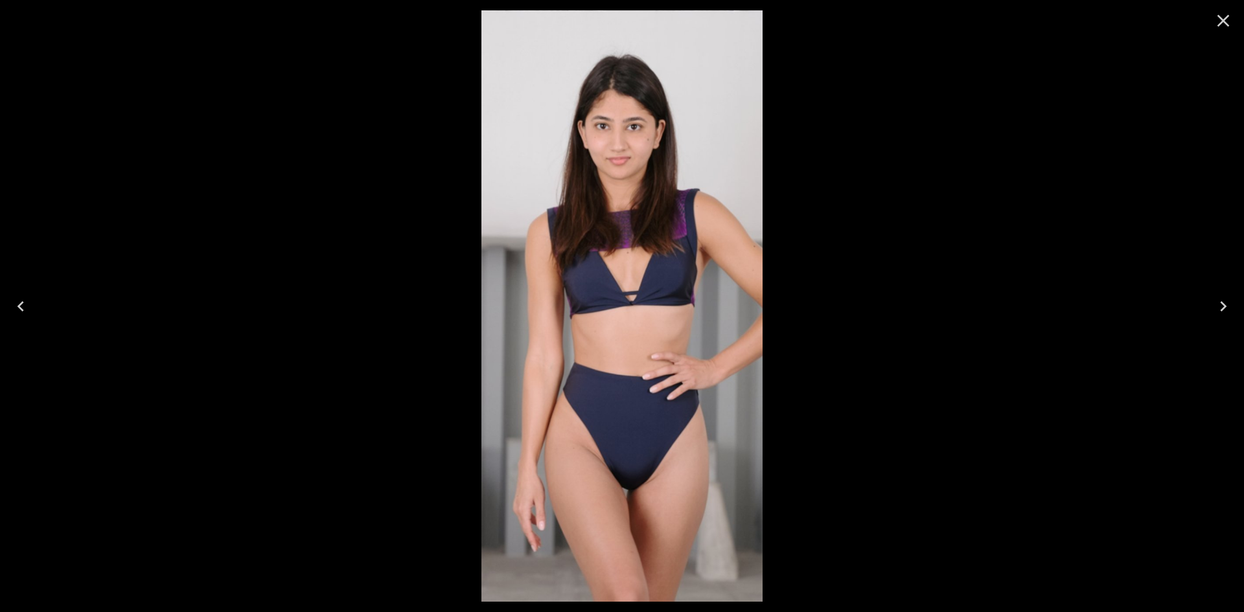
click at [30, 307] on icon "Previous" at bounding box center [20, 306] width 21 height 21
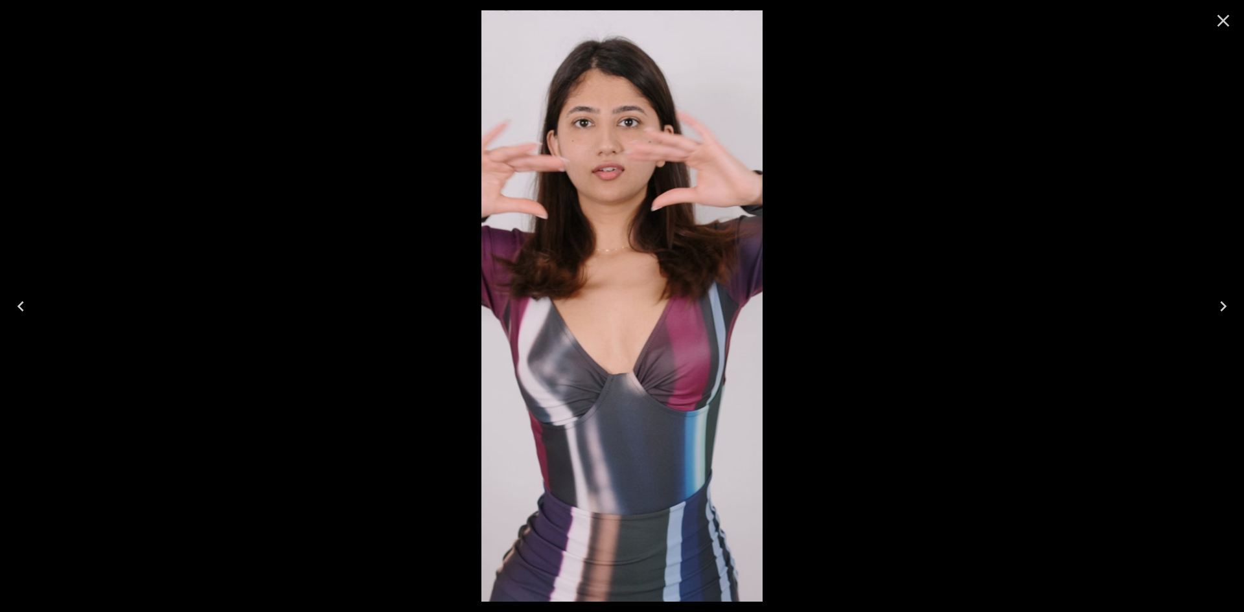
click at [30, 307] on icon "Previous" at bounding box center [20, 306] width 21 height 21
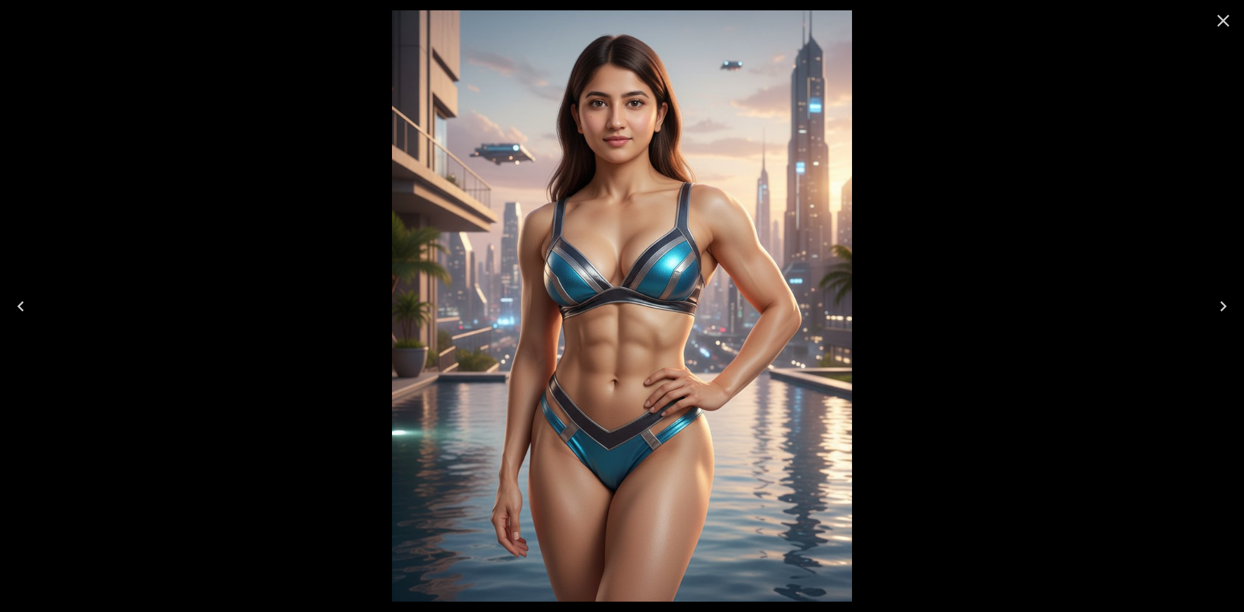
click at [1214, 20] on icon "Close" at bounding box center [1223, 20] width 21 height 21
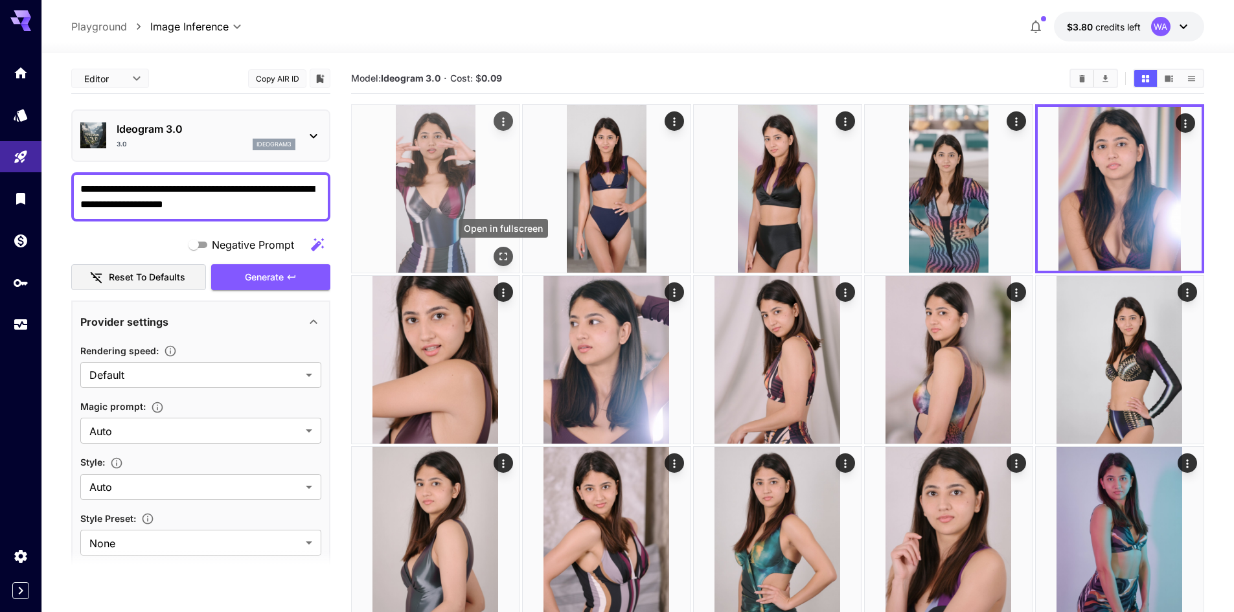
click at [498, 248] on button "Open in fullscreen" at bounding box center [503, 256] width 19 height 19
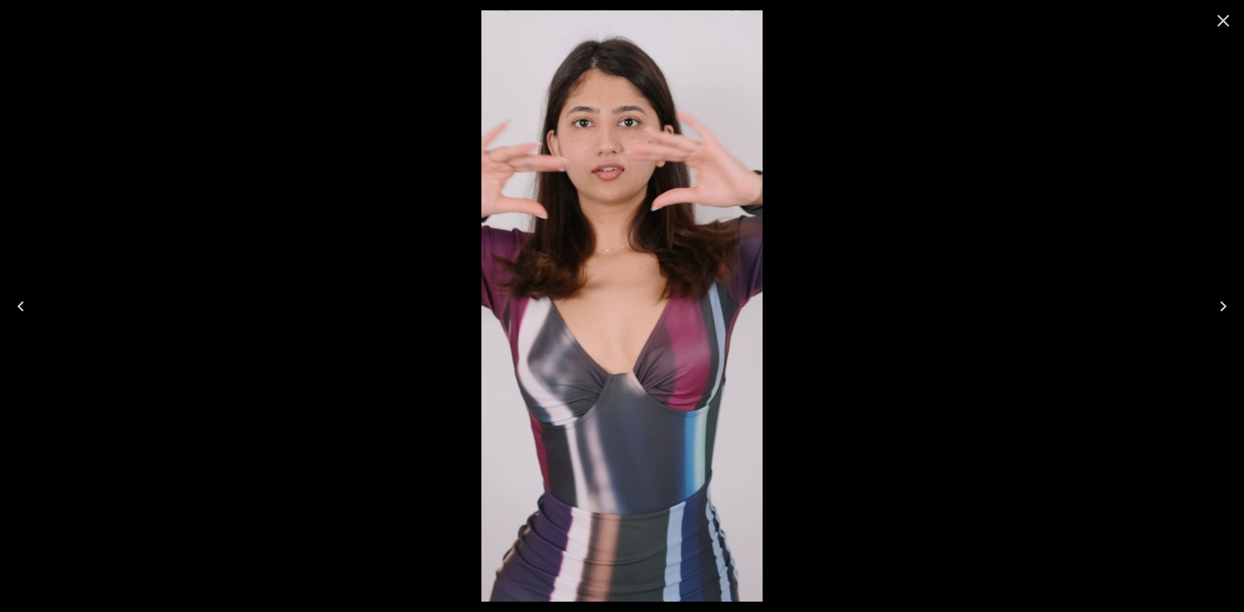
click at [1227, 303] on icon "Next" at bounding box center [1223, 306] width 21 height 21
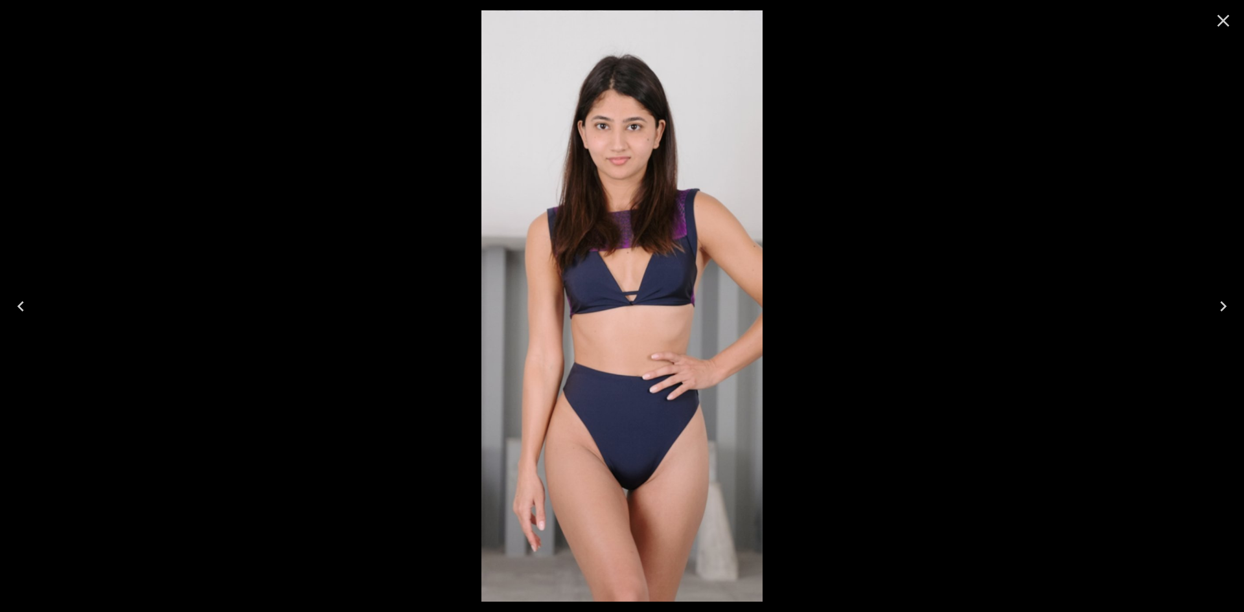
click at [71, 296] on div at bounding box center [622, 306] width 1244 height 612
click at [32, 305] on button "Previous" at bounding box center [20, 307] width 41 height 52
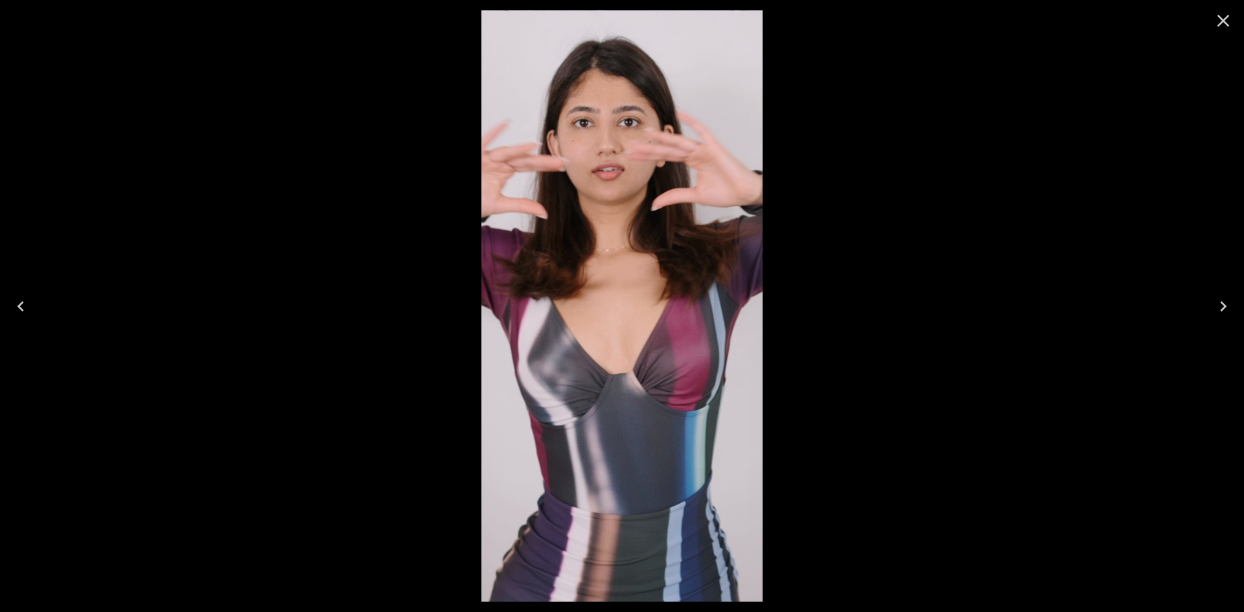
click at [1220, 303] on icon "Next" at bounding box center [1223, 306] width 21 height 21
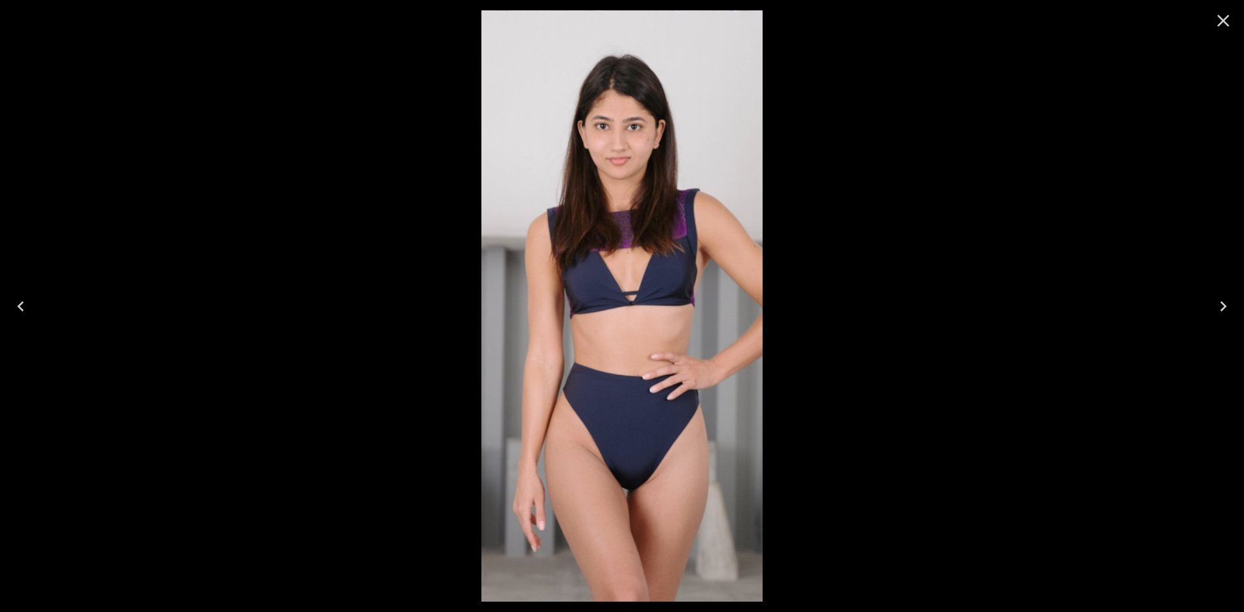
click at [1220, 303] on icon "Next" at bounding box center [1223, 306] width 21 height 21
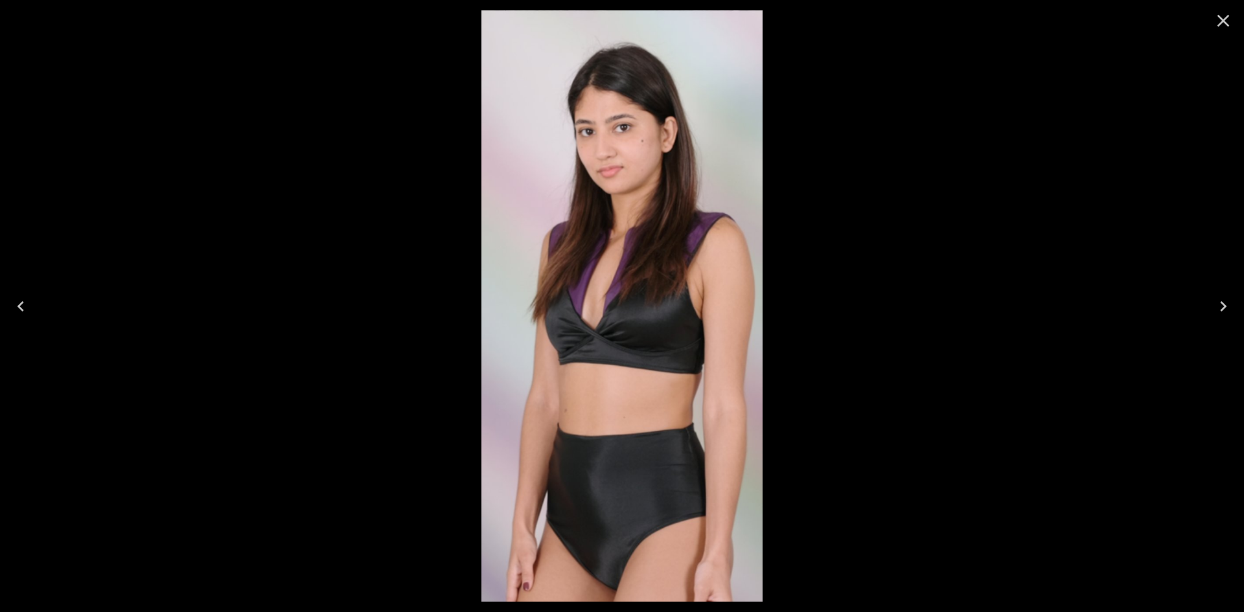
click at [1220, 303] on icon "Next" at bounding box center [1223, 306] width 21 height 21
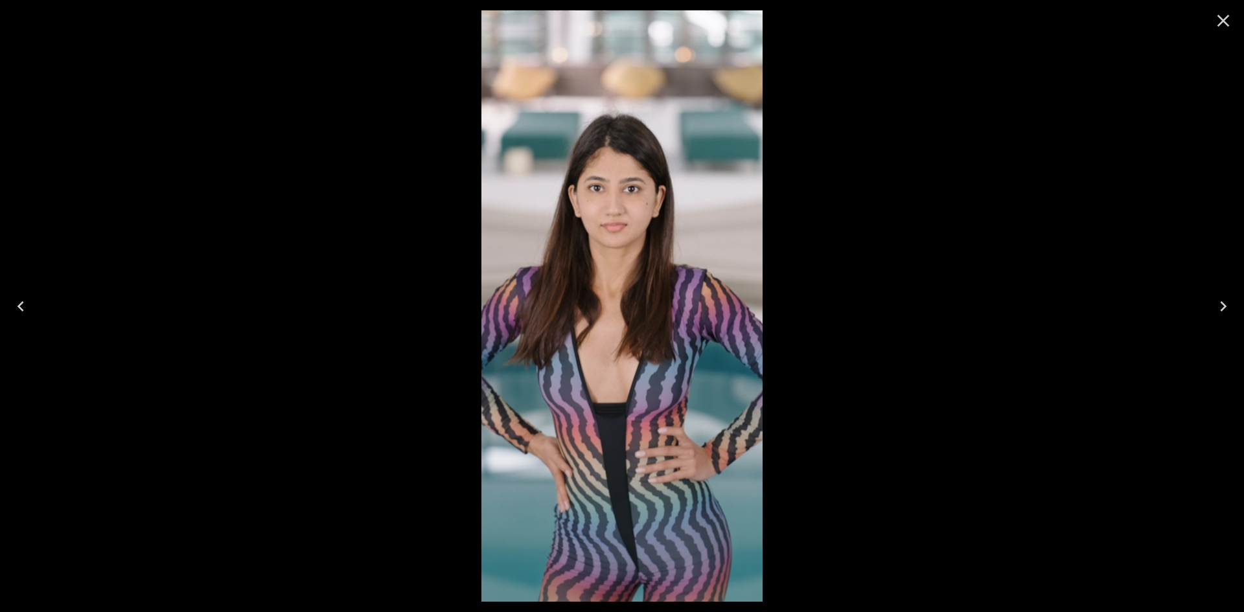
click at [1220, 303] on icon "Next" at bounding box center [1223, 306] width 21 height 21
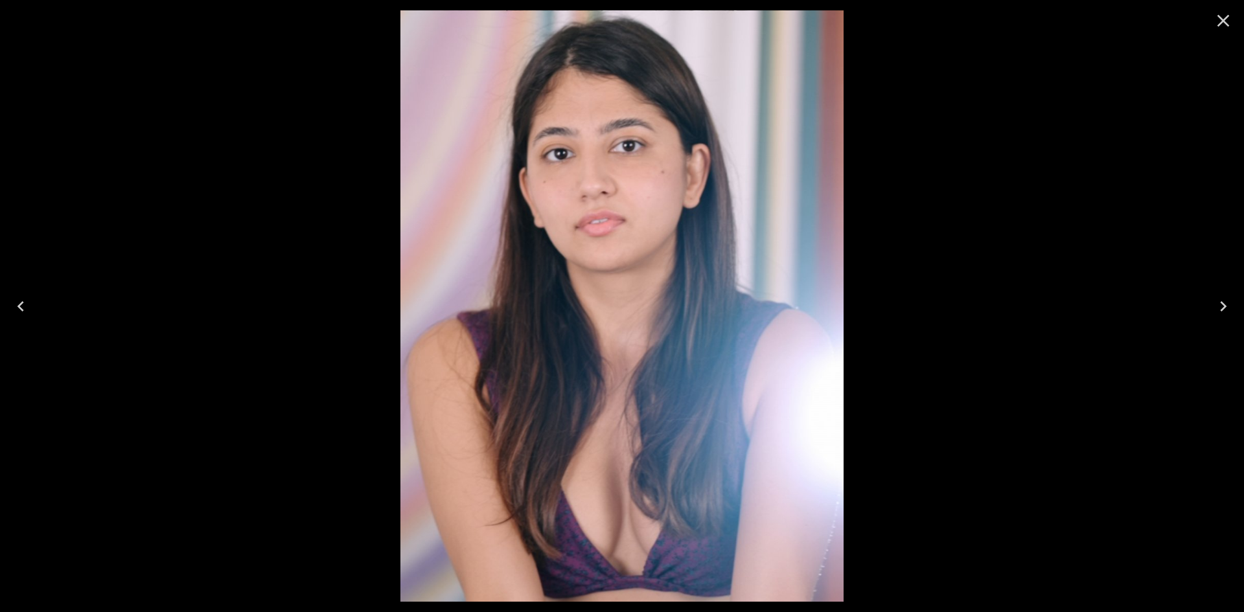
click at [1220, 303] on icon "Next" at bounding box center [1223, 306] width 21 height 21
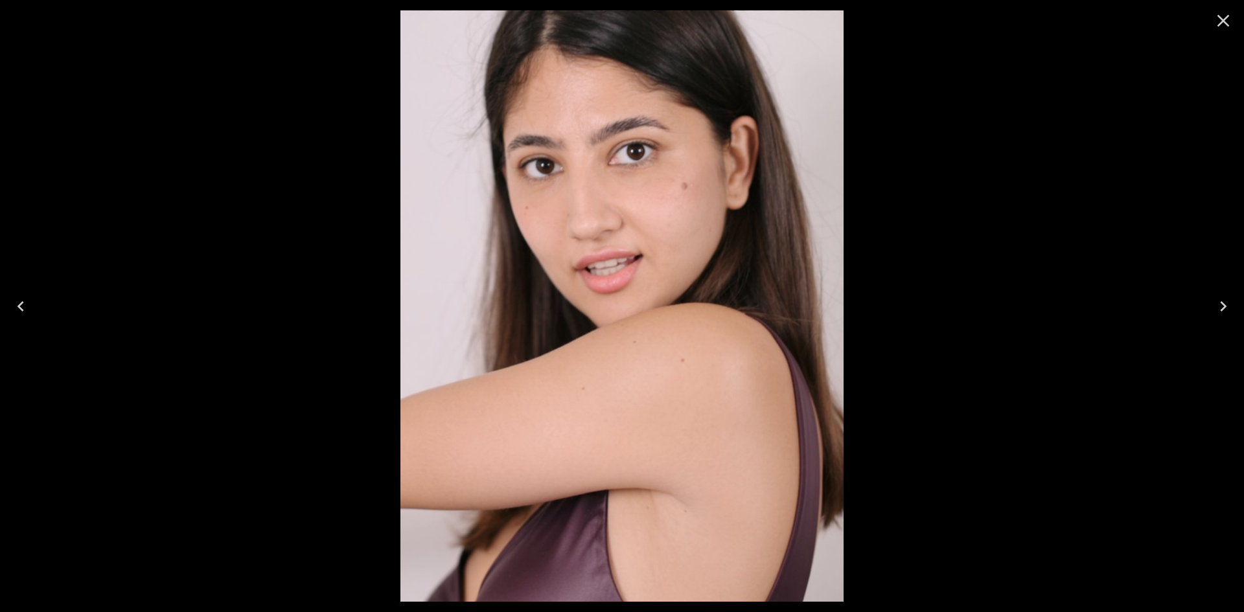
click at [1220, 303] on icon "Next" at bounding box center [1223, 306] width 21 height 21
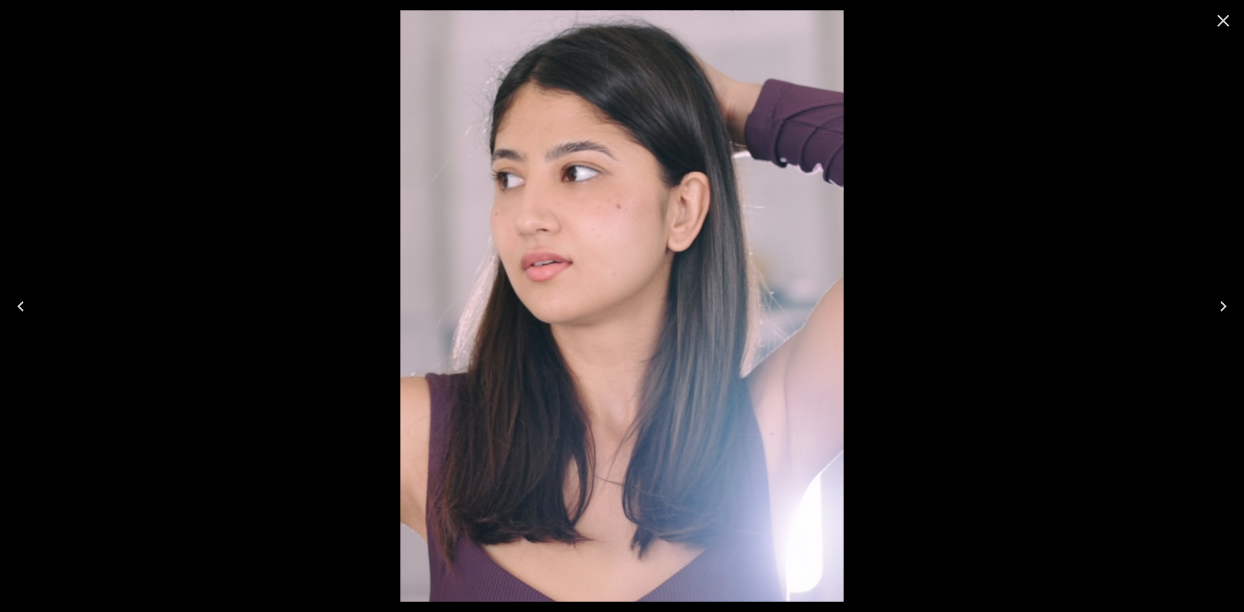
click at [1220, 303] on icon "Next" at bounding box center [1223, 306] width 21 height 21
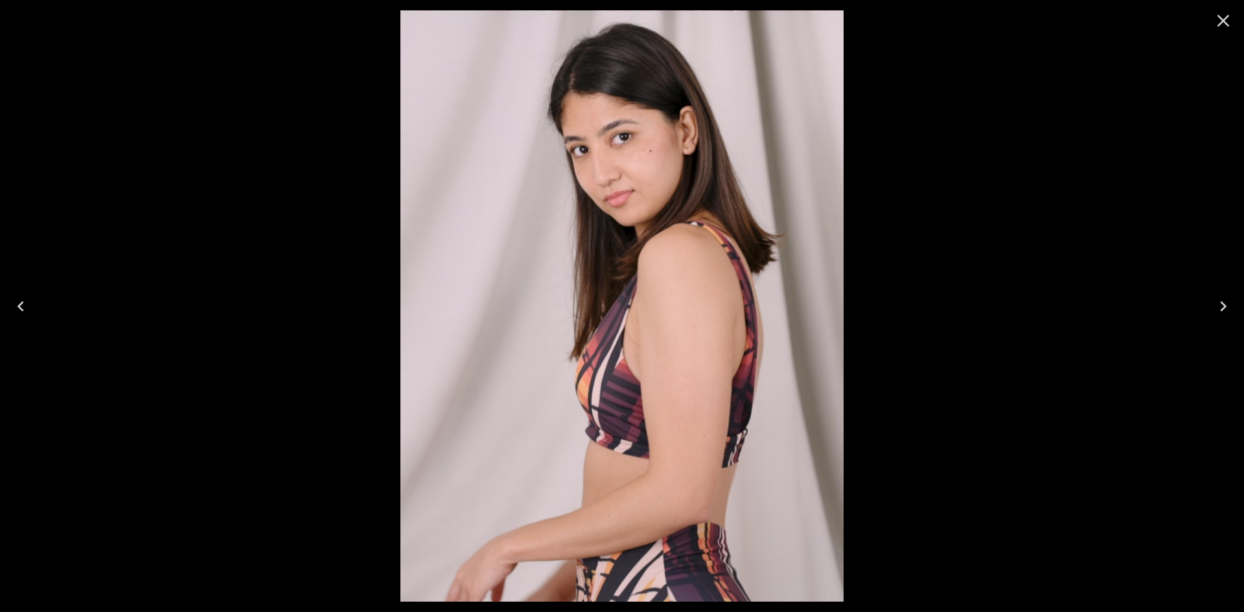
click at [1220, 303] on icon "Next" at bounding box center [1223, 306] width 21 height 21
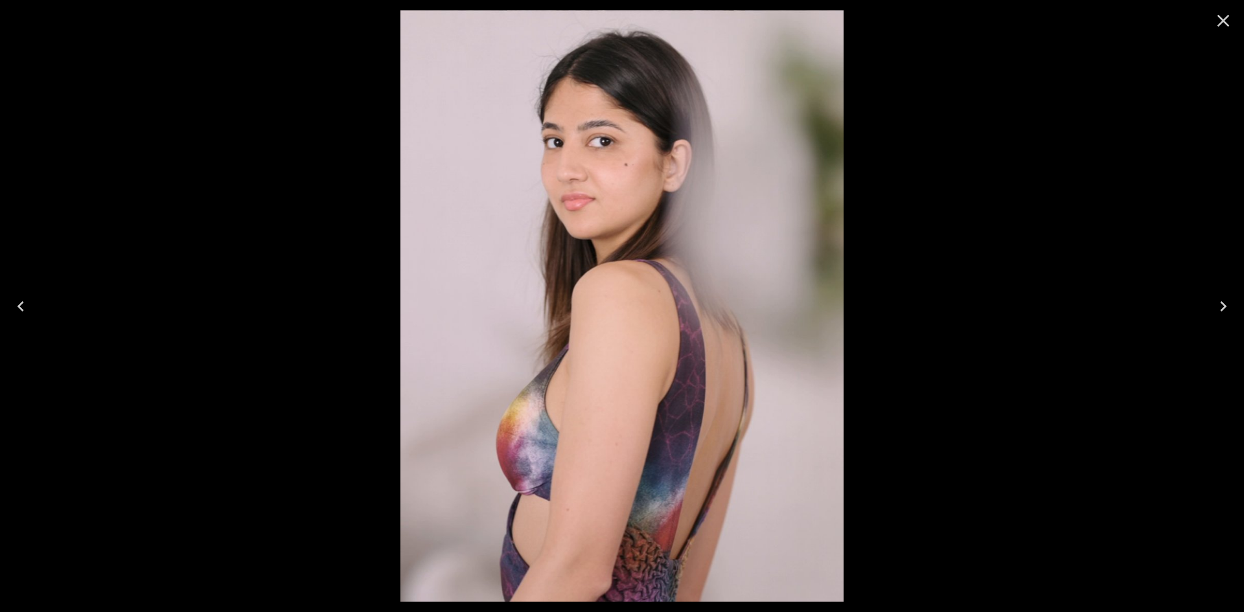
click at [1220, 303] on icon "Next" at bounding box center [1223, 306] width 21 height 21
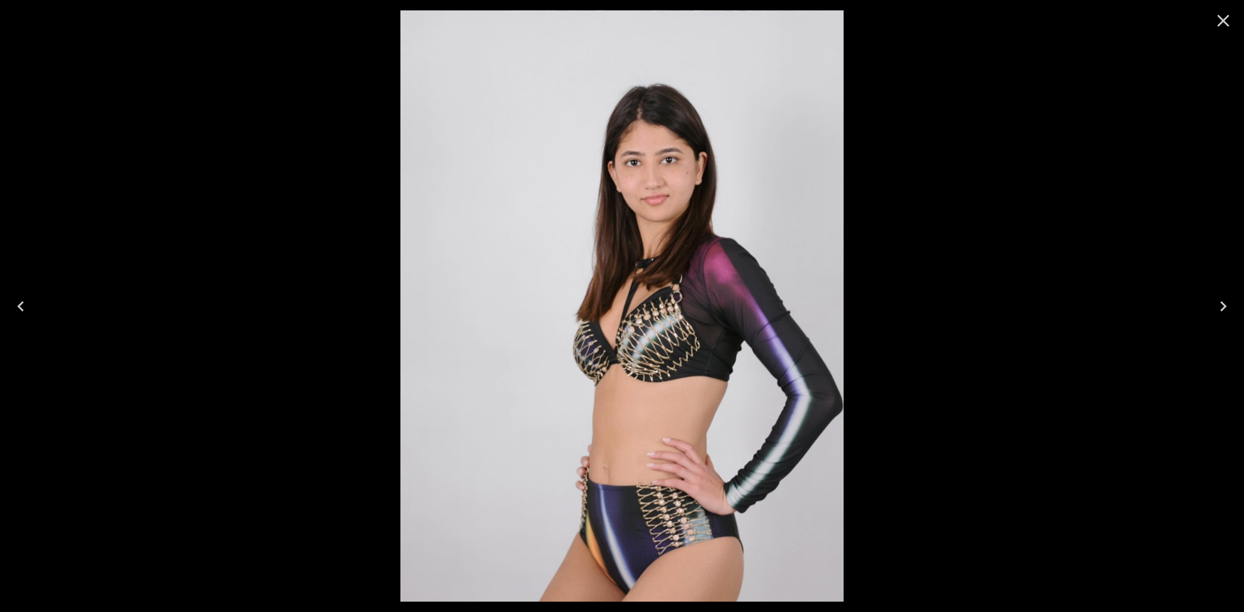
click at [1212, 27] on button "Close" at bounding box center [1223, 20] width 31 height 31
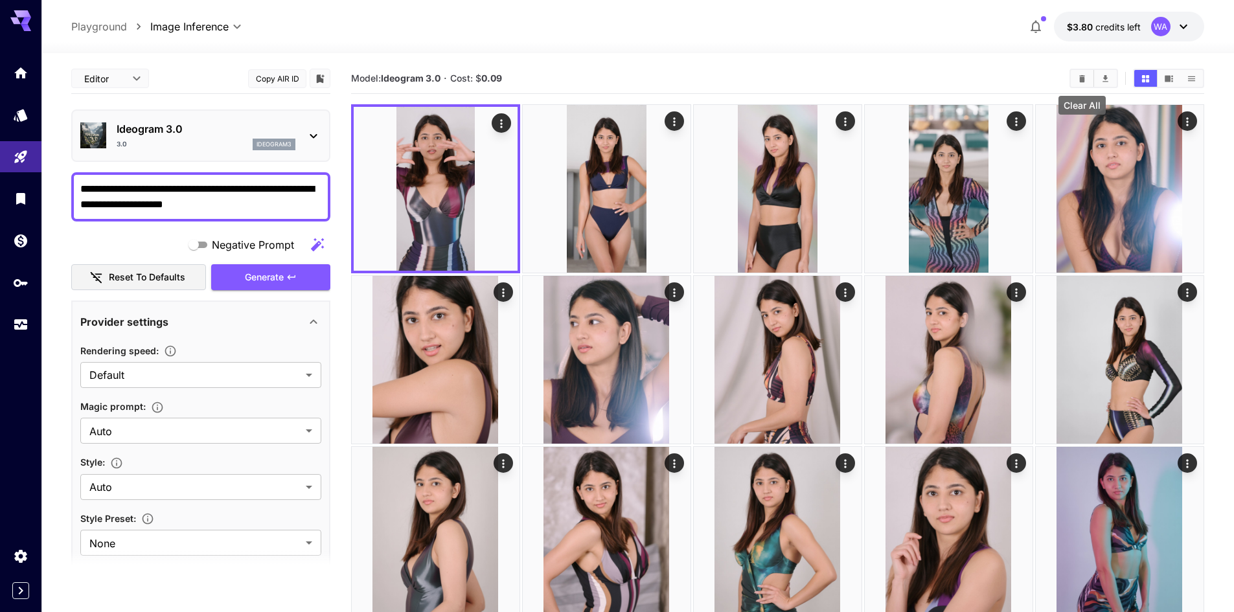
click at [1082, 82] on icon "Clear All" at bounding box center [1082, 79] width 10 height 10
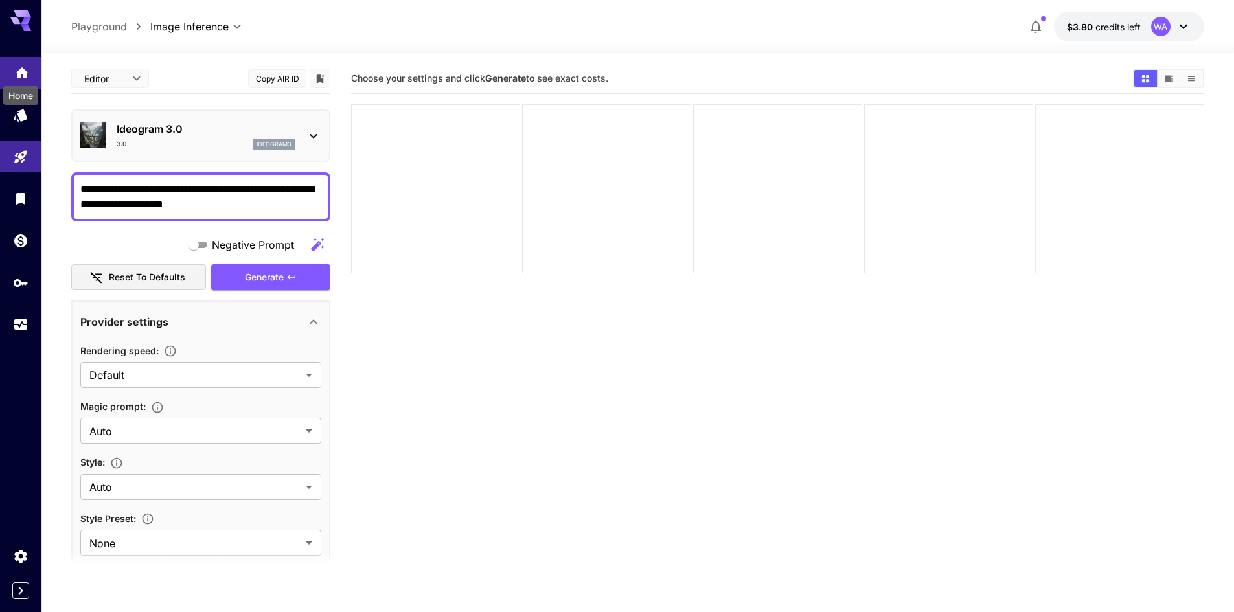
click at [21, 63] on icon "Home" at bounding box center [22, 70] width 16 height 16
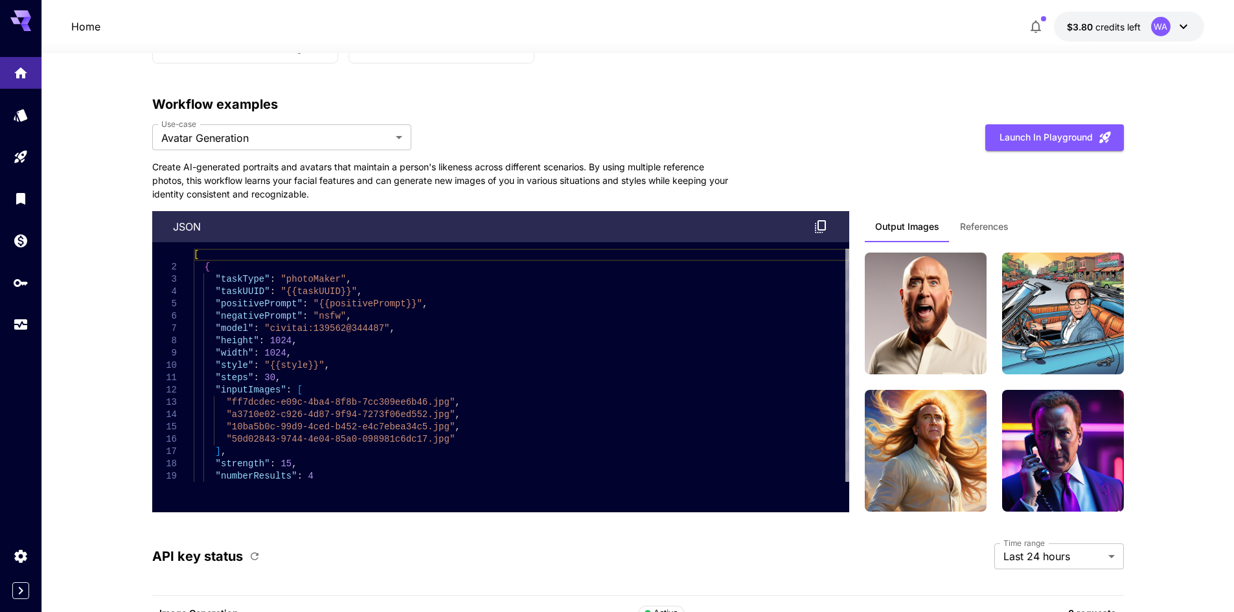
scroll to position [2916, 0]
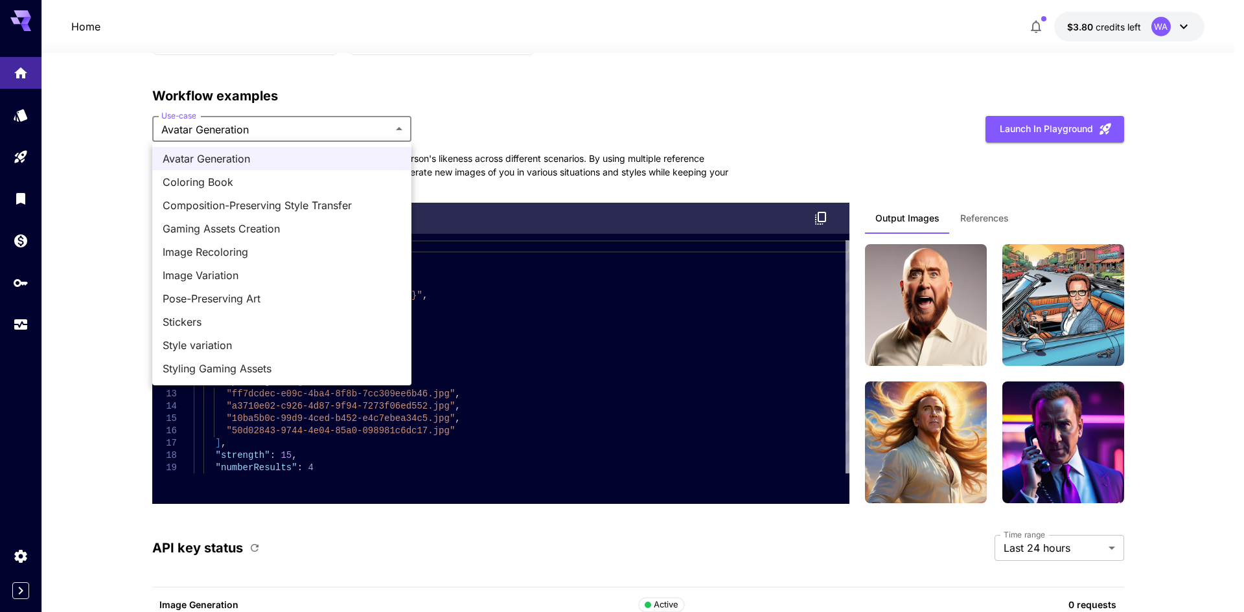
click at [1077, 130] on div at bounding box center [622, 306] width 1244 height 612
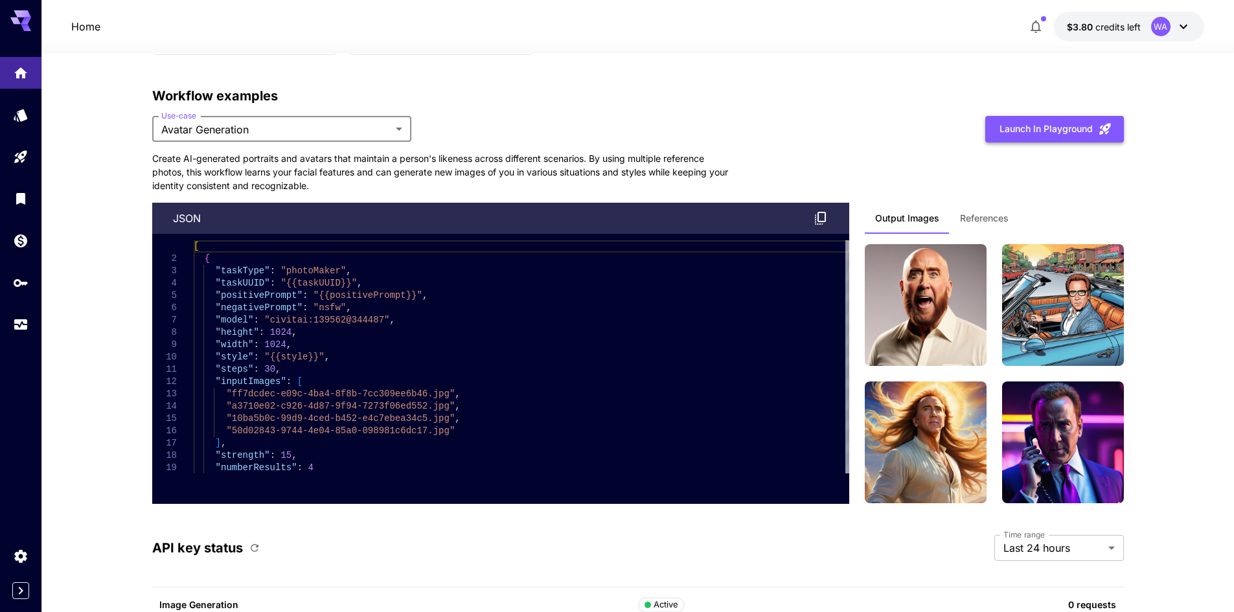
click at [1093, 118] on button "Launch in Playground" at bounding box center [1054, 129] width 139 height 27
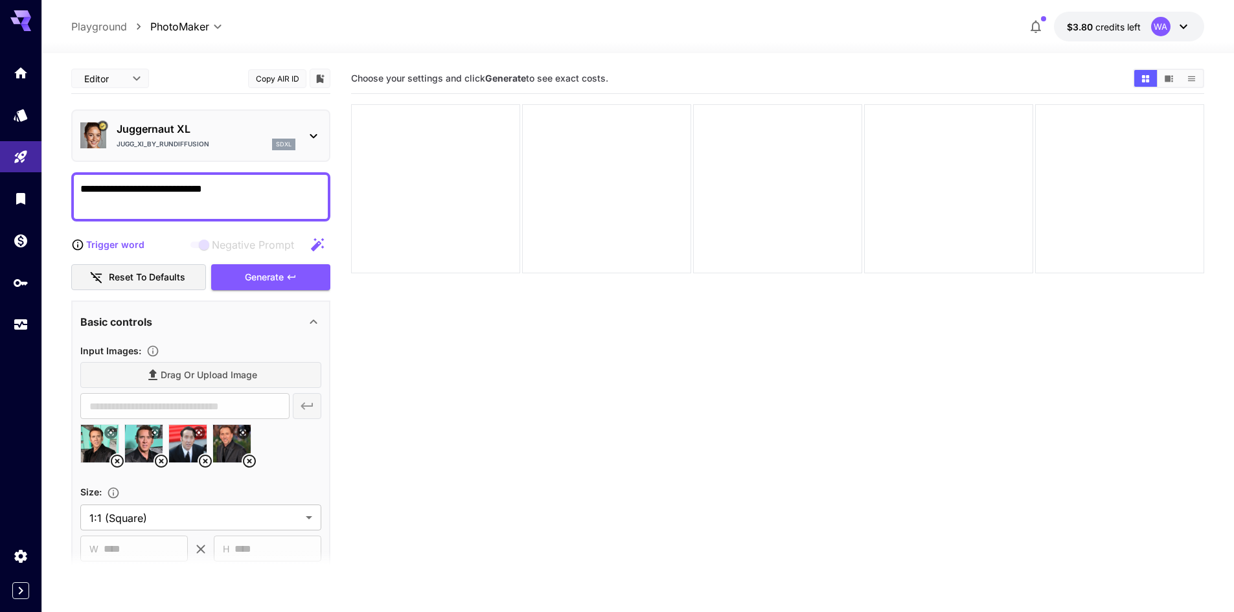
click at [113, 461] on icon at bounding box center [117, 462] width 16 height 16
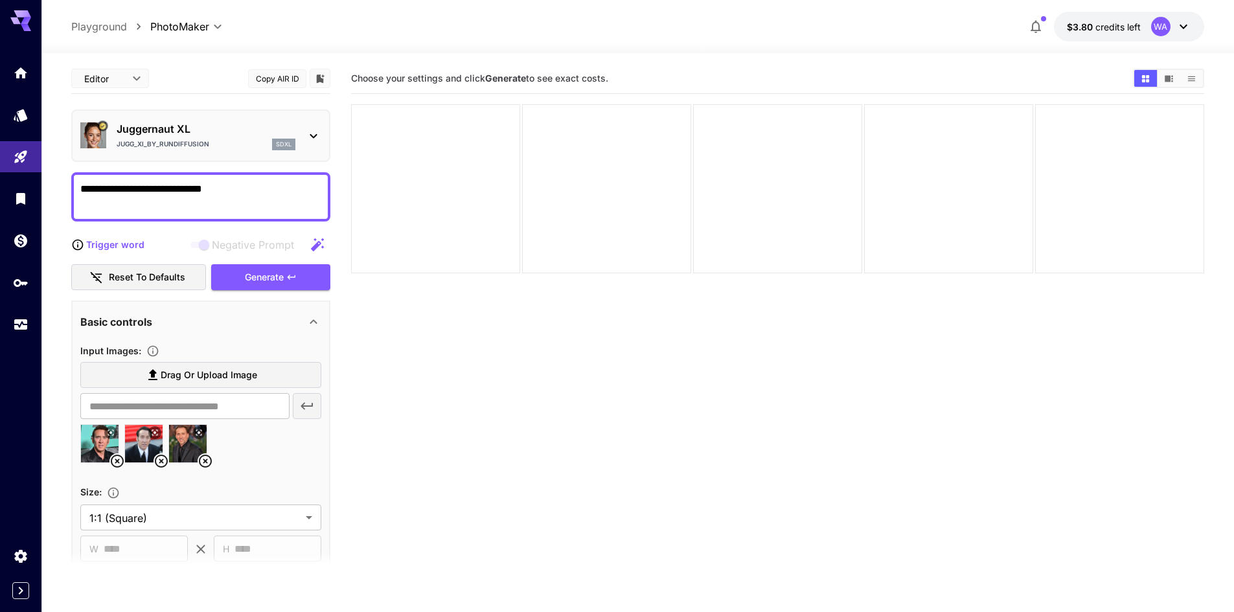
click at [113, 461] on icon at bounding box center [117, 462] width 16 height 16
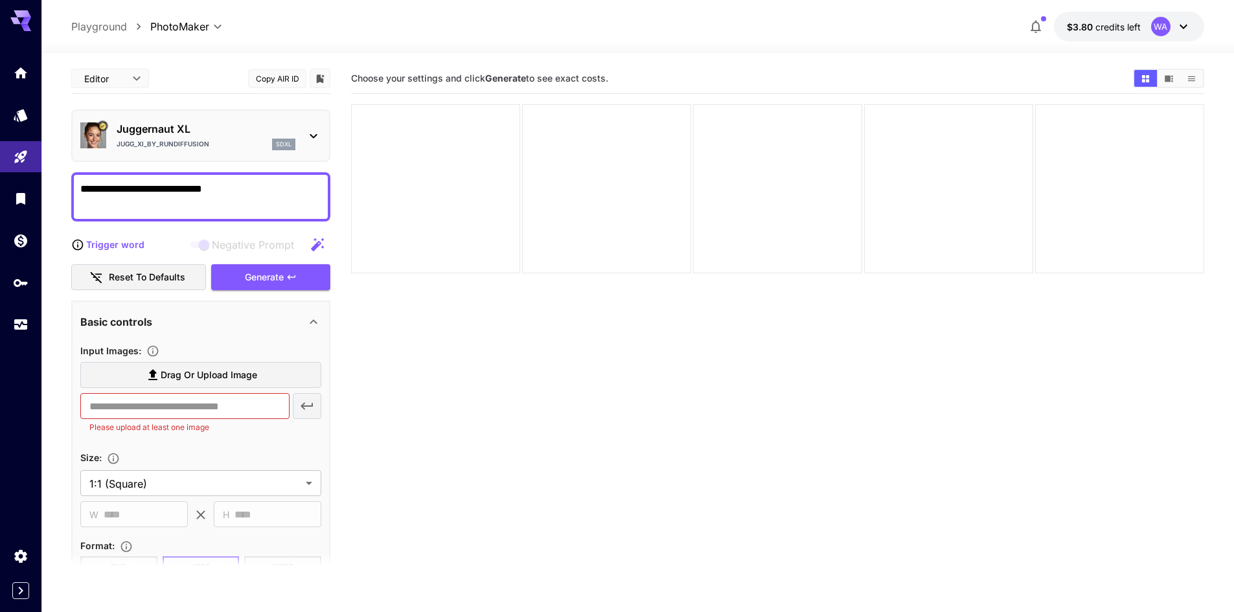
click at [264, 378] on label "Drag or upload image" at bounding box center [200, 375] width 241 height 27
click at [0, 0] on input "Drag or upload image" at bounding box center [0, 0] width 0 height 0
type input "**********"
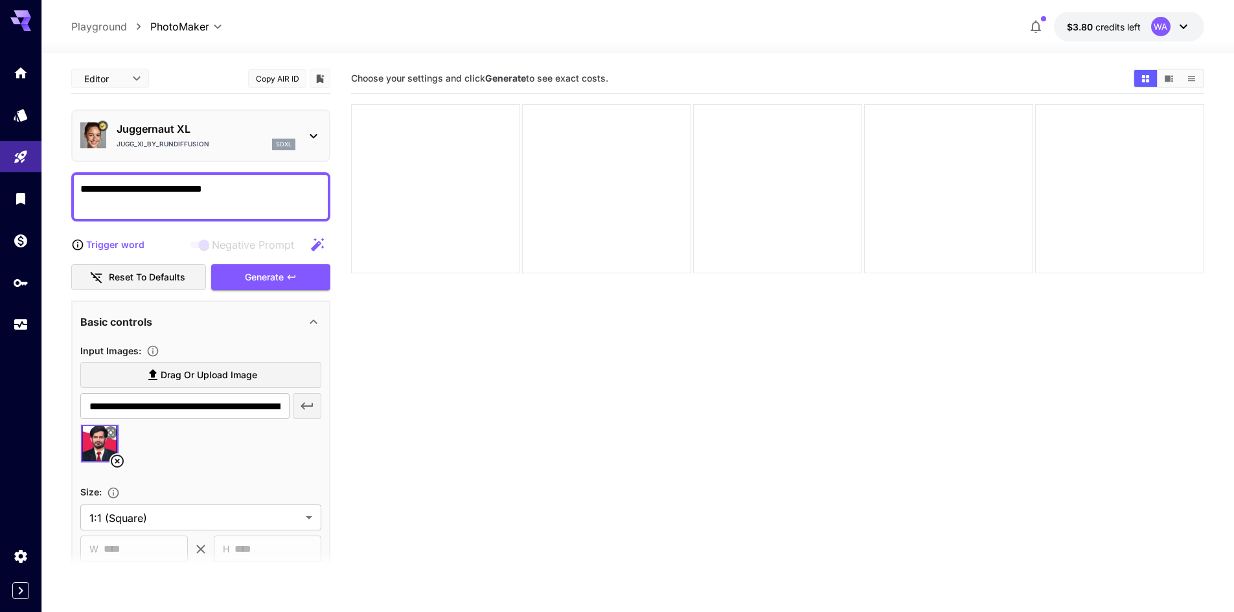
click at [134, 187] on textarea "**********" at bounding box center [200, 196] width 241 height 31
type textarea "**********"
click at [249, 282] on div "Generate" at bounding box center [270, 277] width 119 height 27
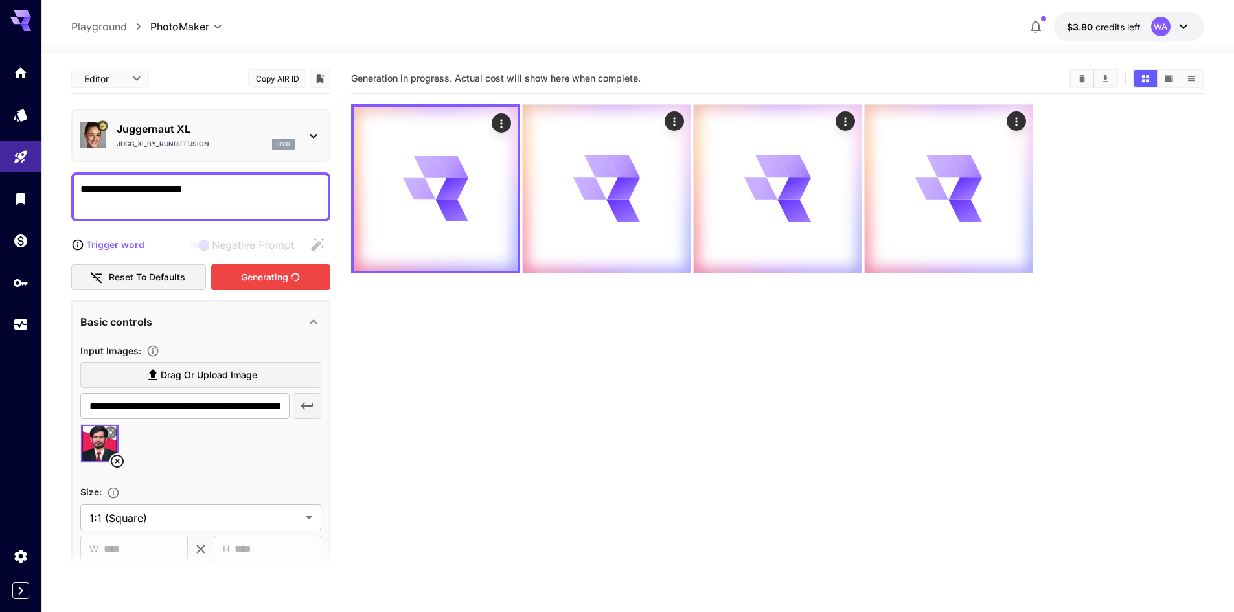
click at [446, 343] on section "Generation in progress. Actual cost will show here when complete." at bounding box center [777, 369] width 853 height 612
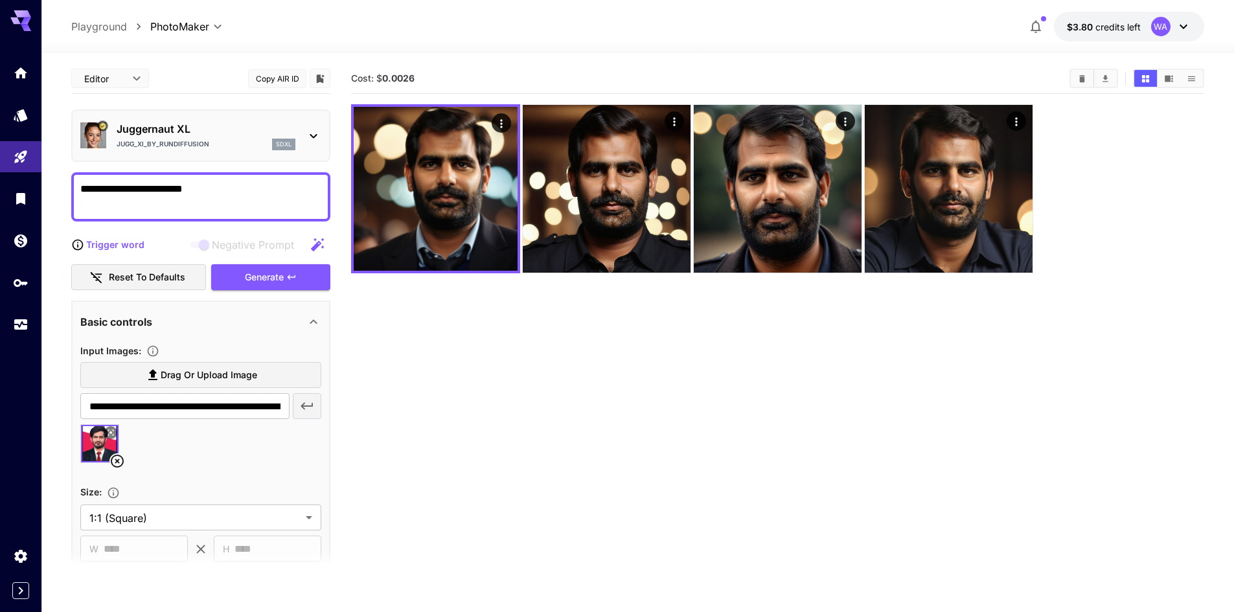
click at [110, 22] on p "Playground" at bounding box center [99, 27] width 56 height 16
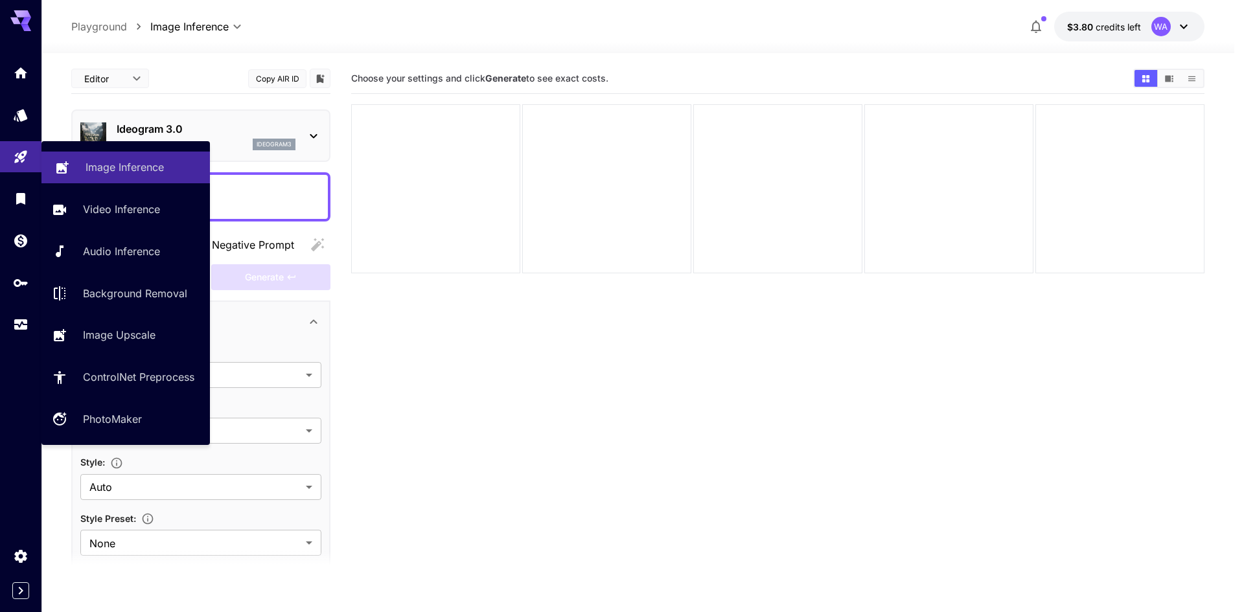
click at [132, 179] on link "Image Inference" at bounding box center [125, 168] width 168 height 32
click at [114, 205] on p "Video Inference" at bounding box center [124, 209] width 77 height 16
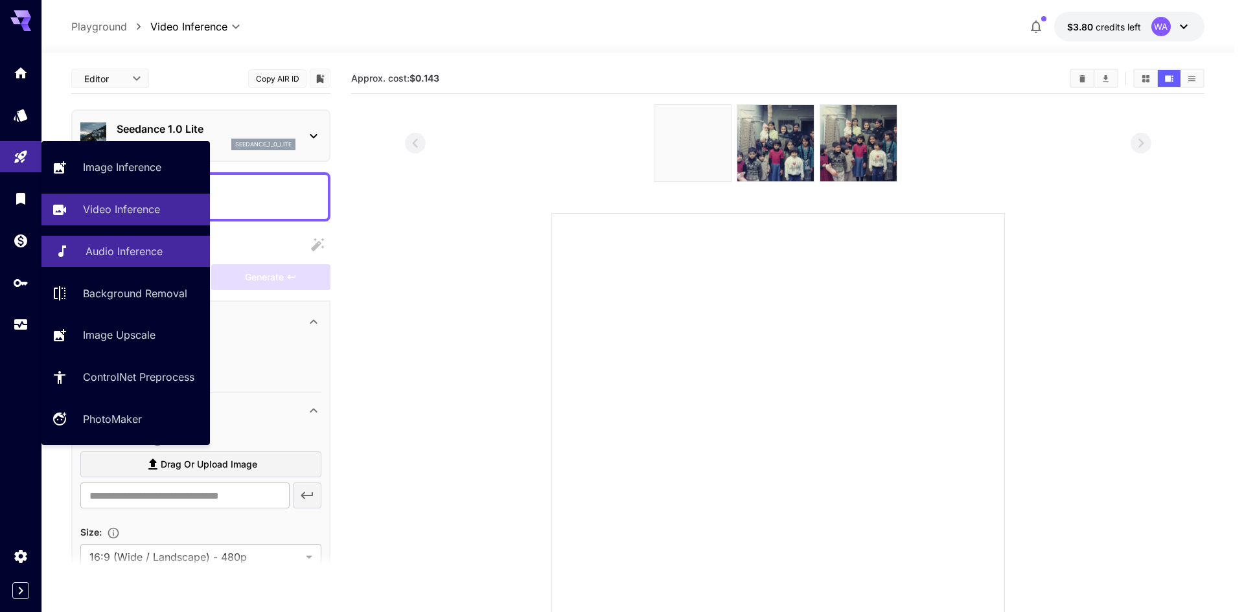
click at [139, 250] on p "Audio Inference" at bounding box center [124, 252] width 77 height 16
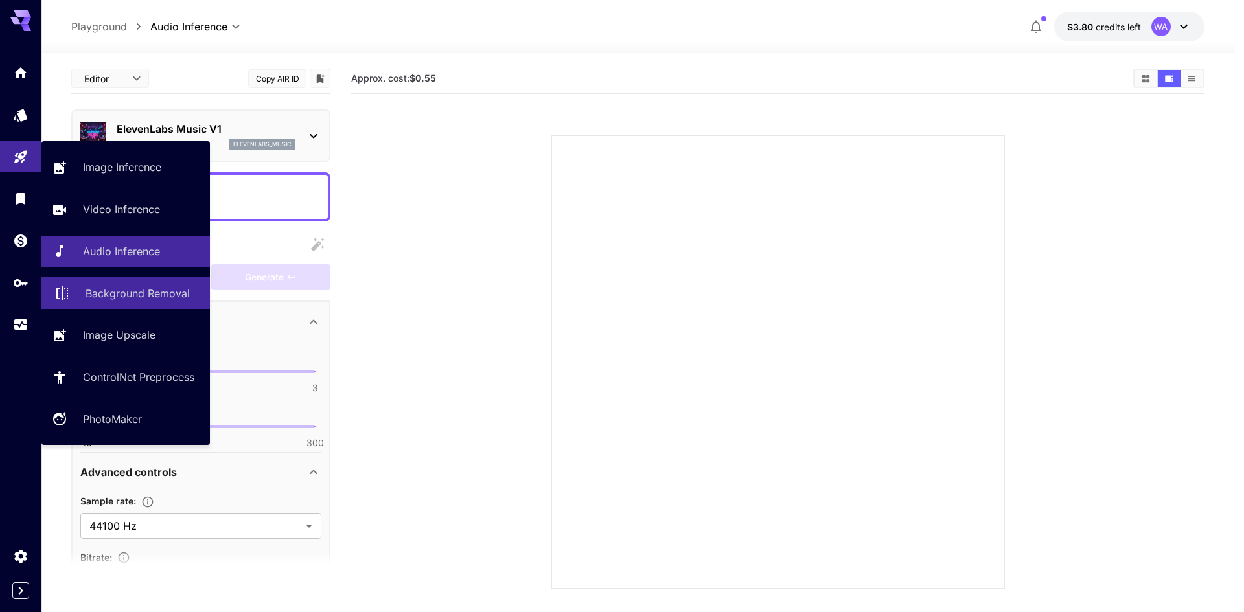
click at [135, 295] on p "Background Removal" at bounding box center [138, 294] width 104 height 16
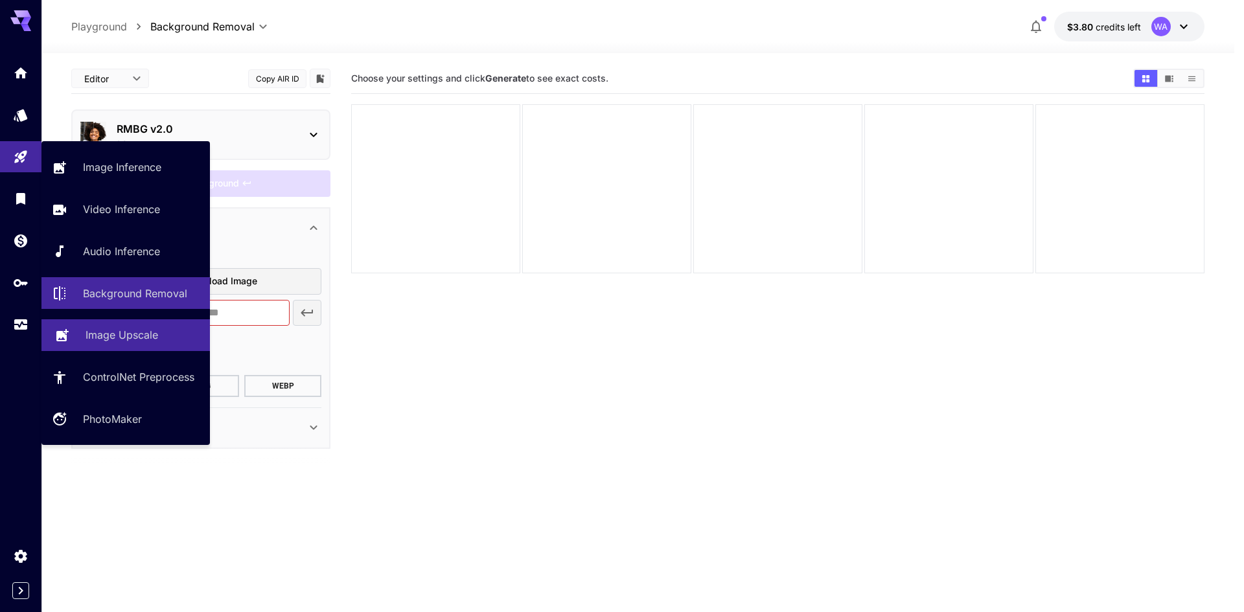
click at [158, 338] on p "Image Upscale" at bounding box center [122, 335] width 73 height 16
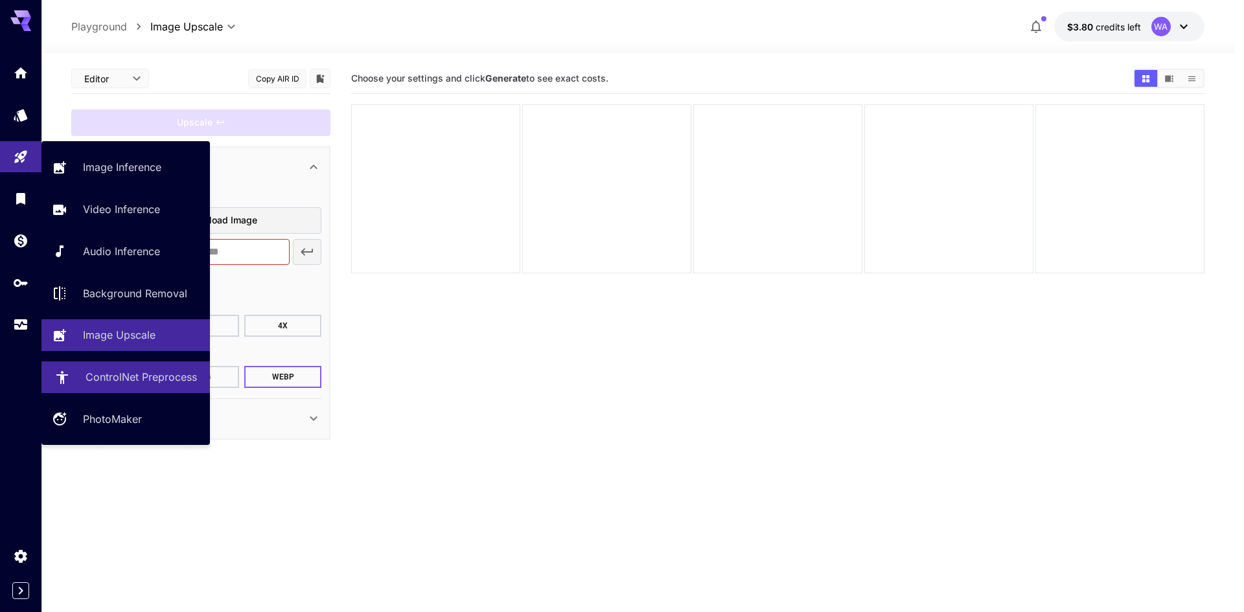
click at [136, 373] on p "ControlNet Preprocess" at bounding box center [141, 377] width 111 height 16
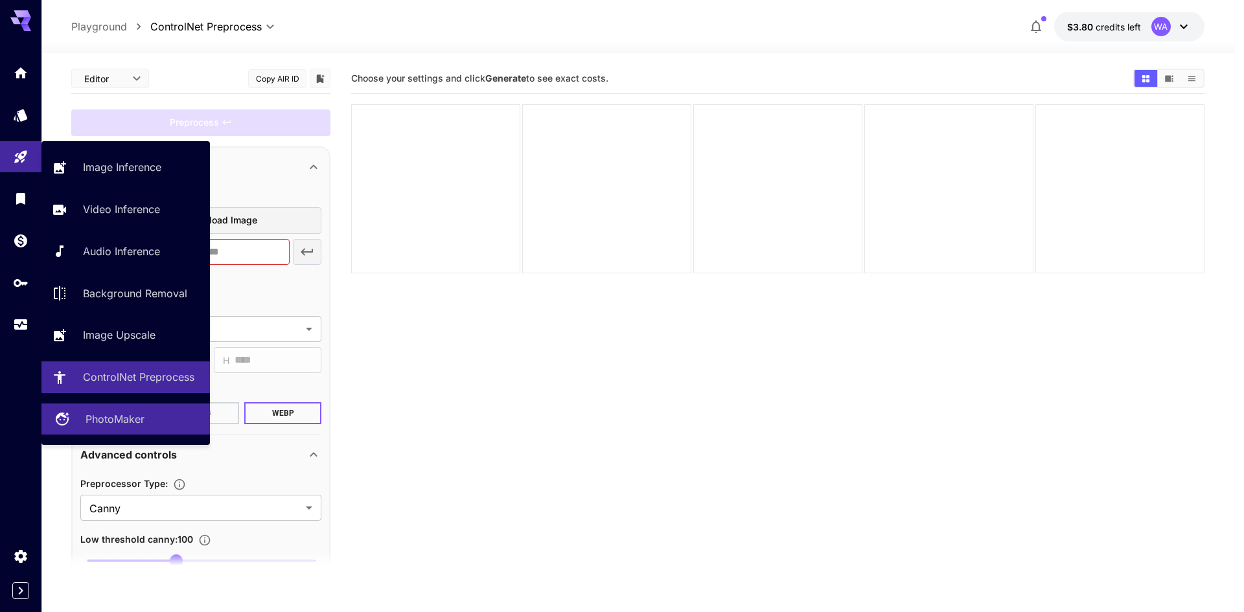
click at [157, 410] on link "PhotoMaker" at bounding box center [125, 420] width 168 height 32
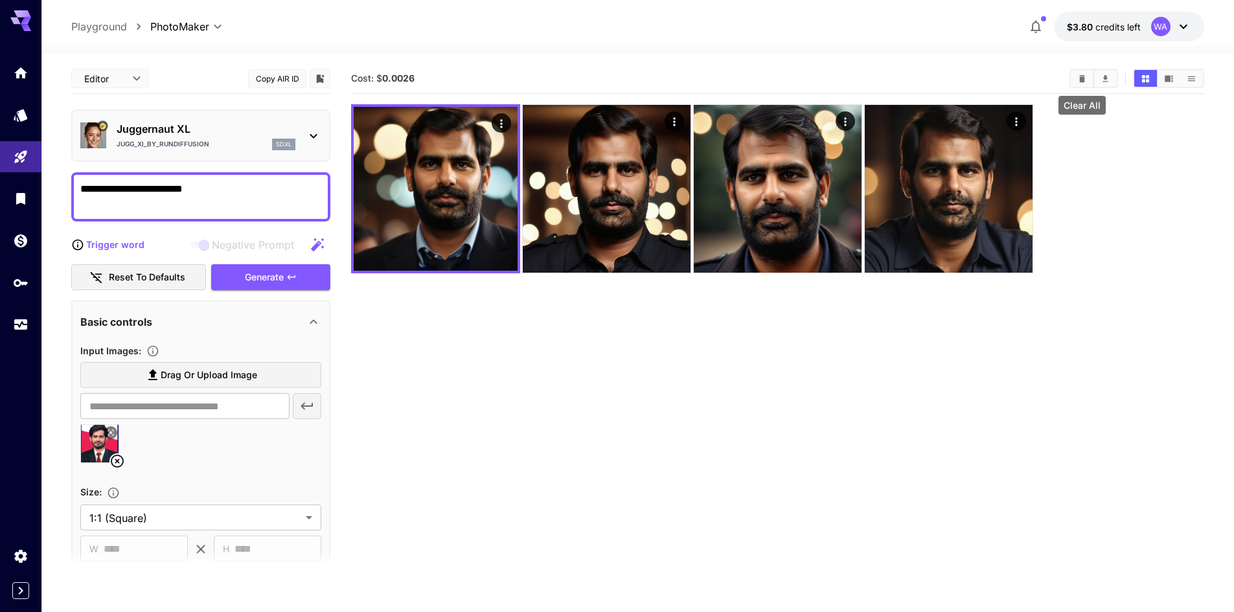
click at [1077, 80] on icon "Clear All" at bounding box center [1082, 79] width 10 height 10
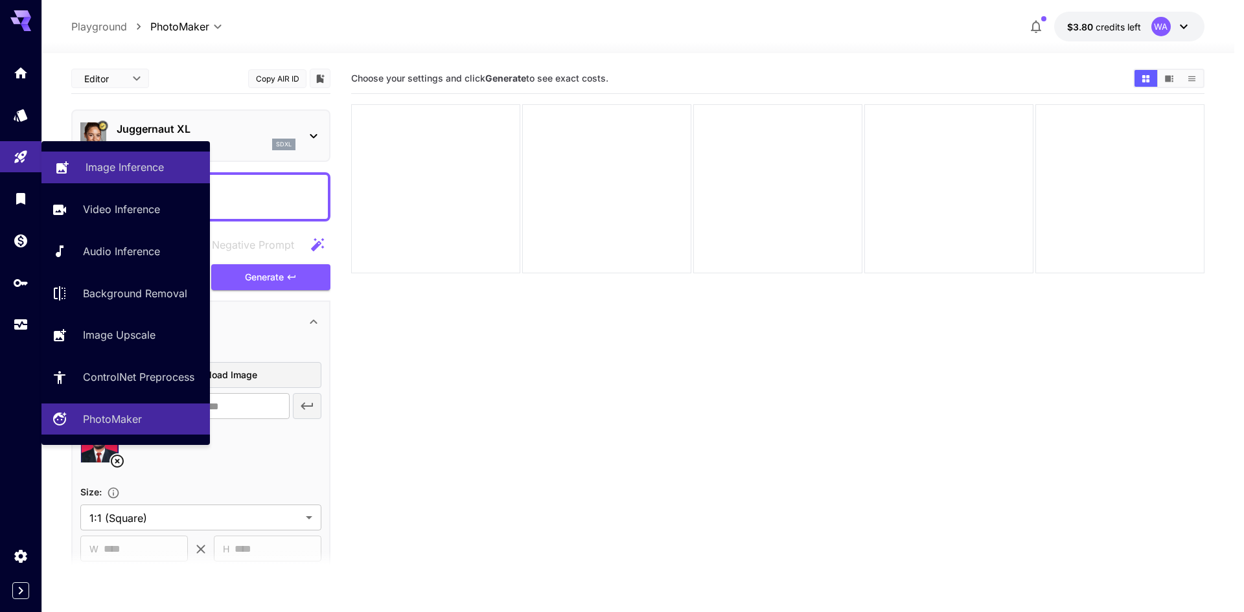
click at [132, 158] on link "Image Inference" at bounding box center [125, 168] width 168 height 32
type input "**********"
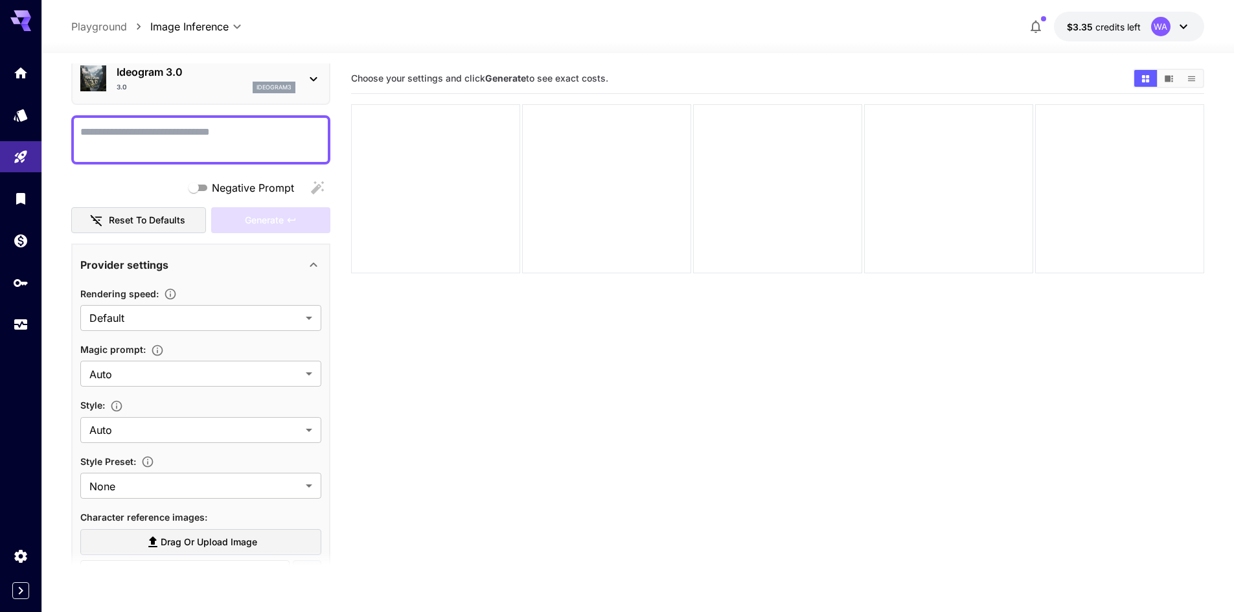
scroll to position [194, 0]
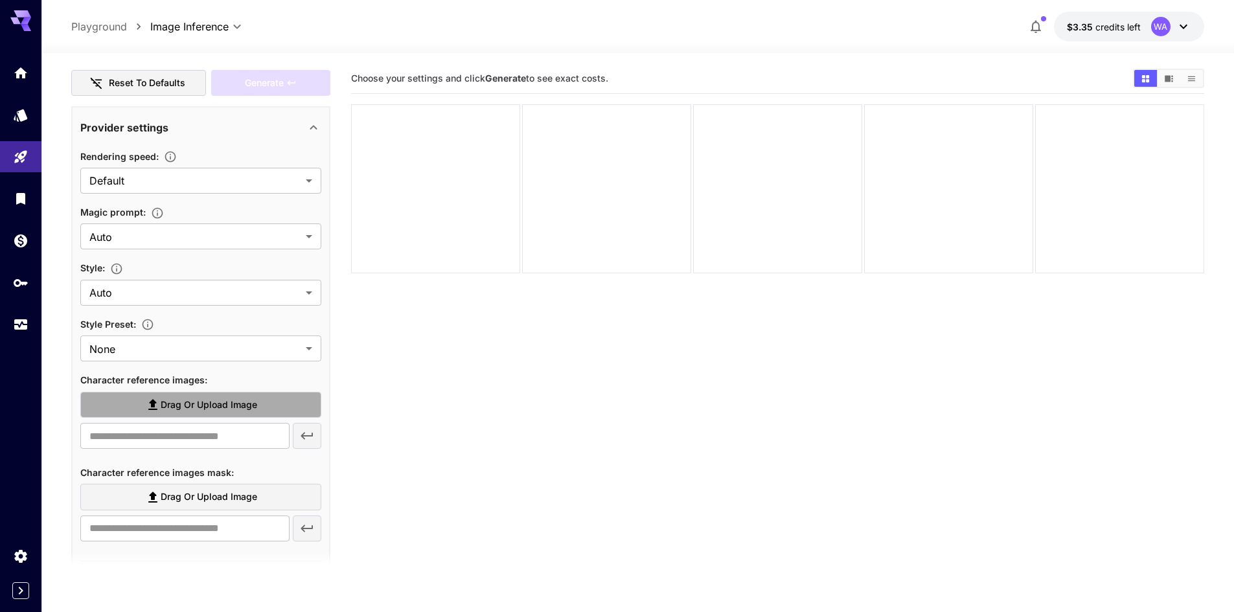
click at [230, 404] on span "Drag or upload image" at bounding box center [209, 405] width 97 height 16
click at [0, 0] on input "Drag or upload image" at bounding box center [0, 0] width 0 height 0
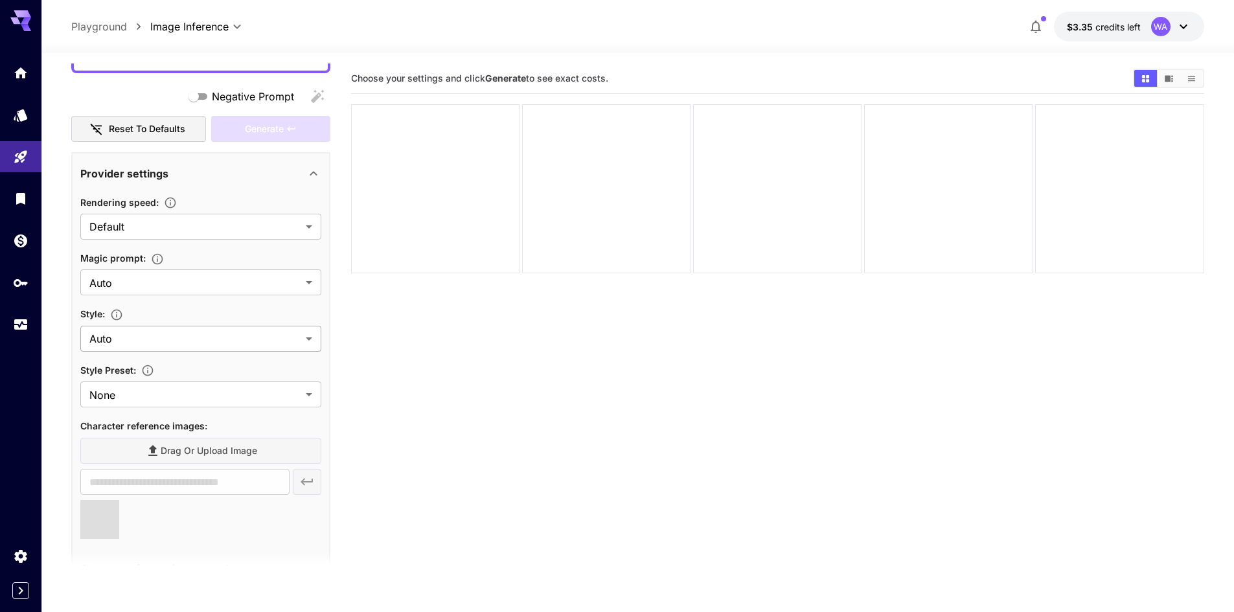
scroll to position [65, 0]
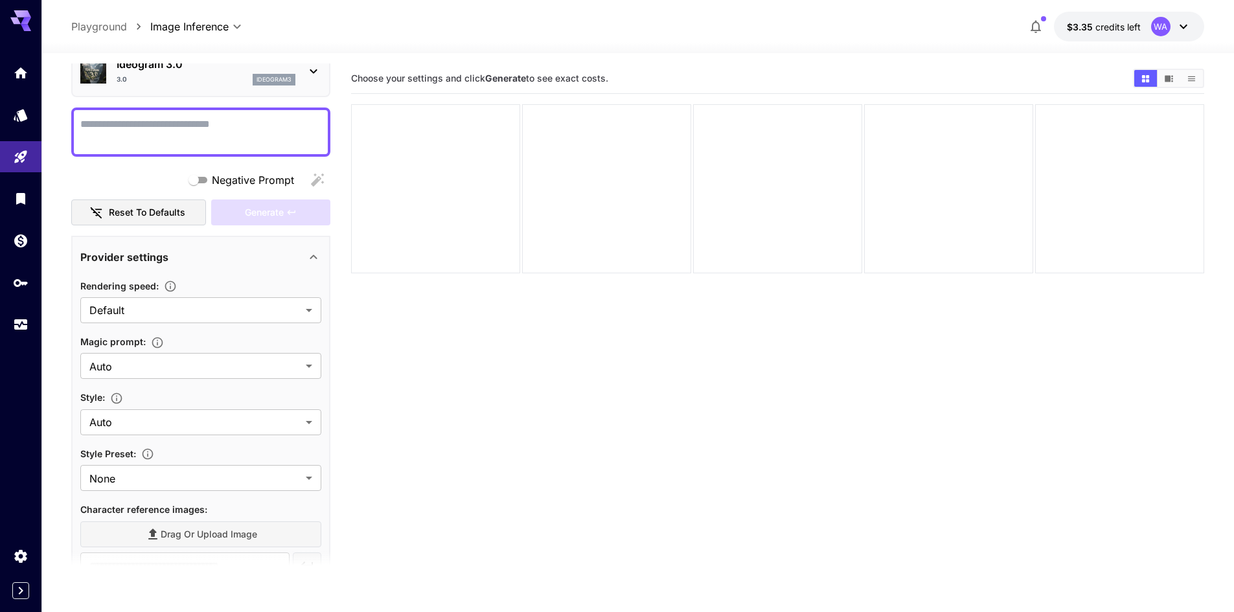
type input "**********"
click at [204, 142] on textarea "Negative Prompt" at bounding box center [200, 132] width 241 height 31
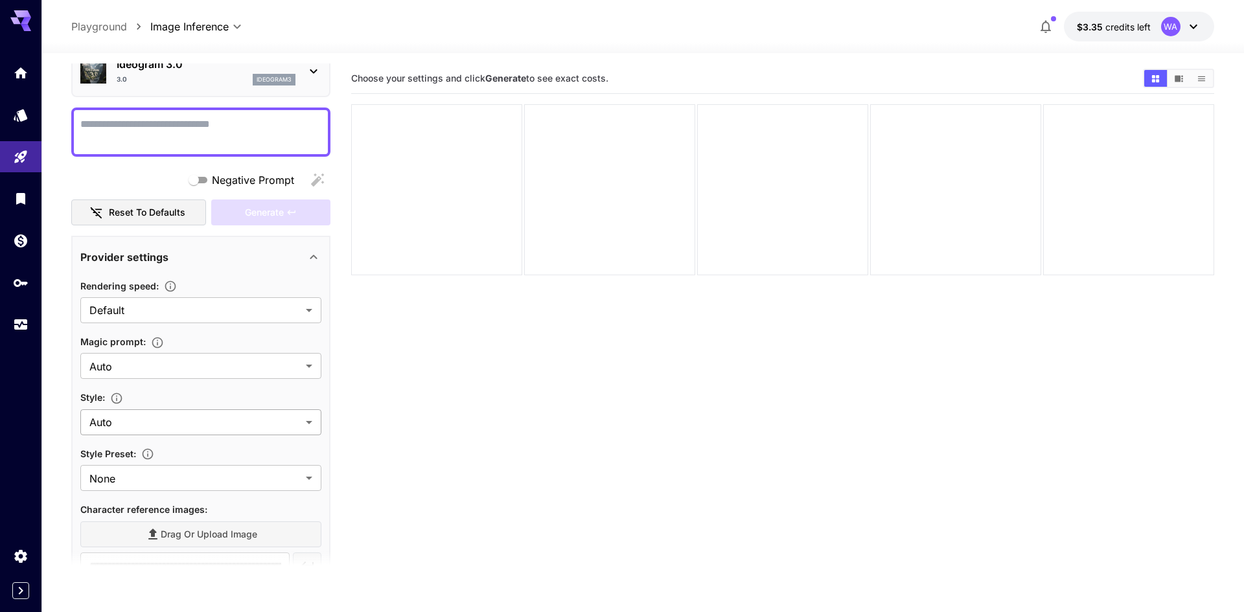
click at [227, 414] on body "**********" at bounding box center [622, 357] width 1244 height 715
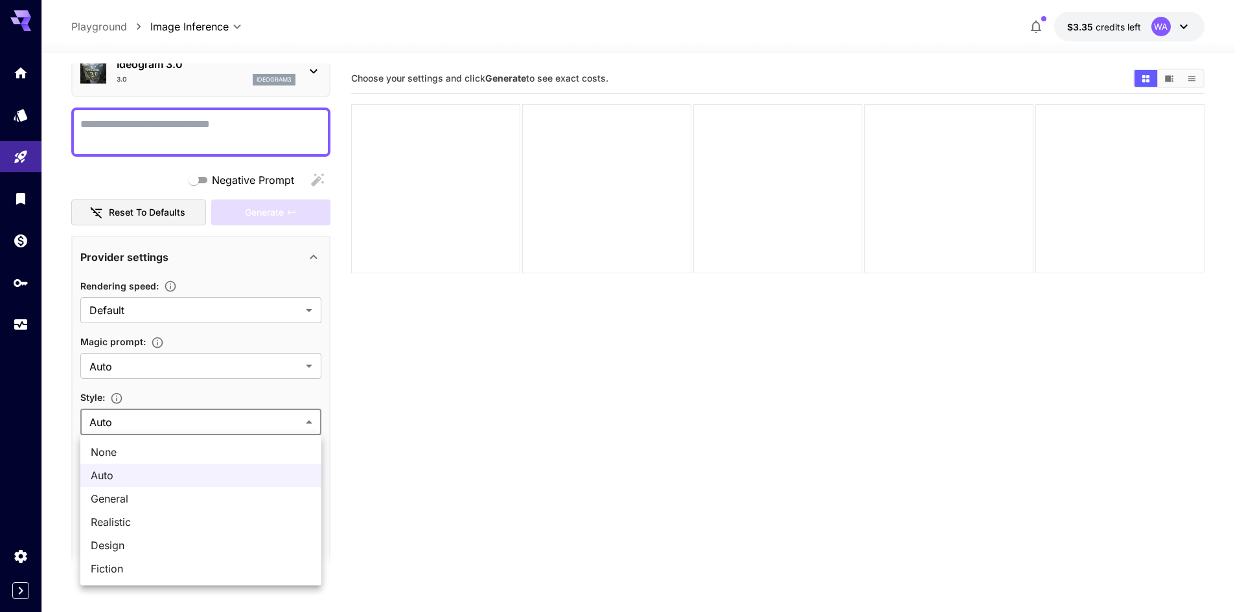
click at [205, 516] on span "Realistic" at bounding box center [201, 522] width 220 height 16
type input "*********"
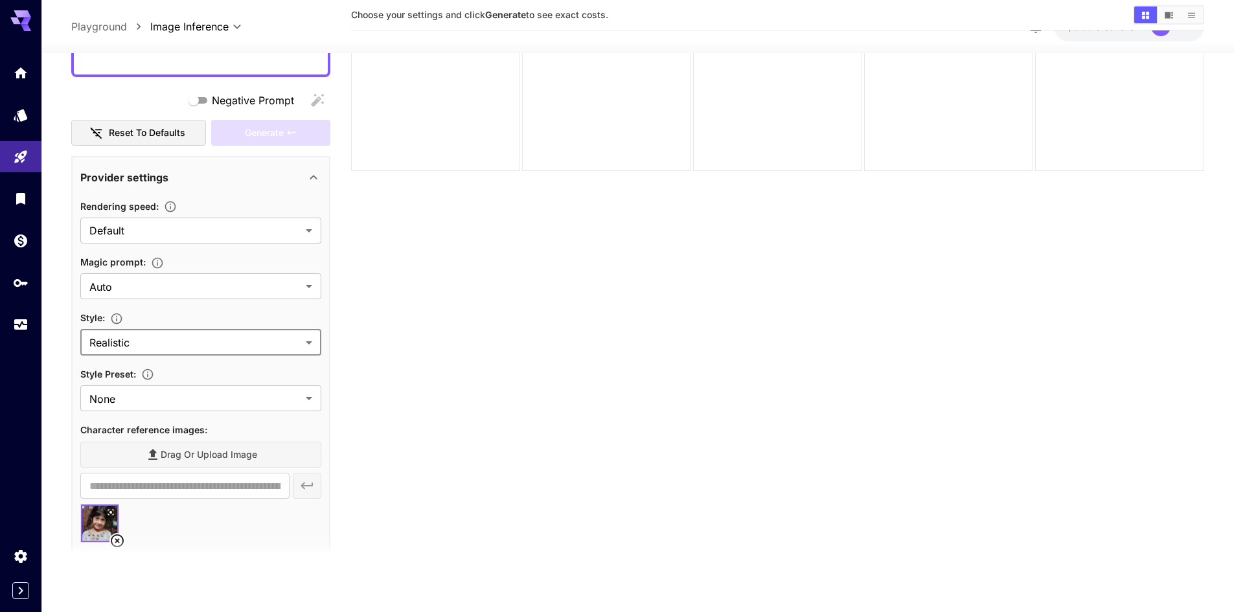
scroll to position [0, 0]
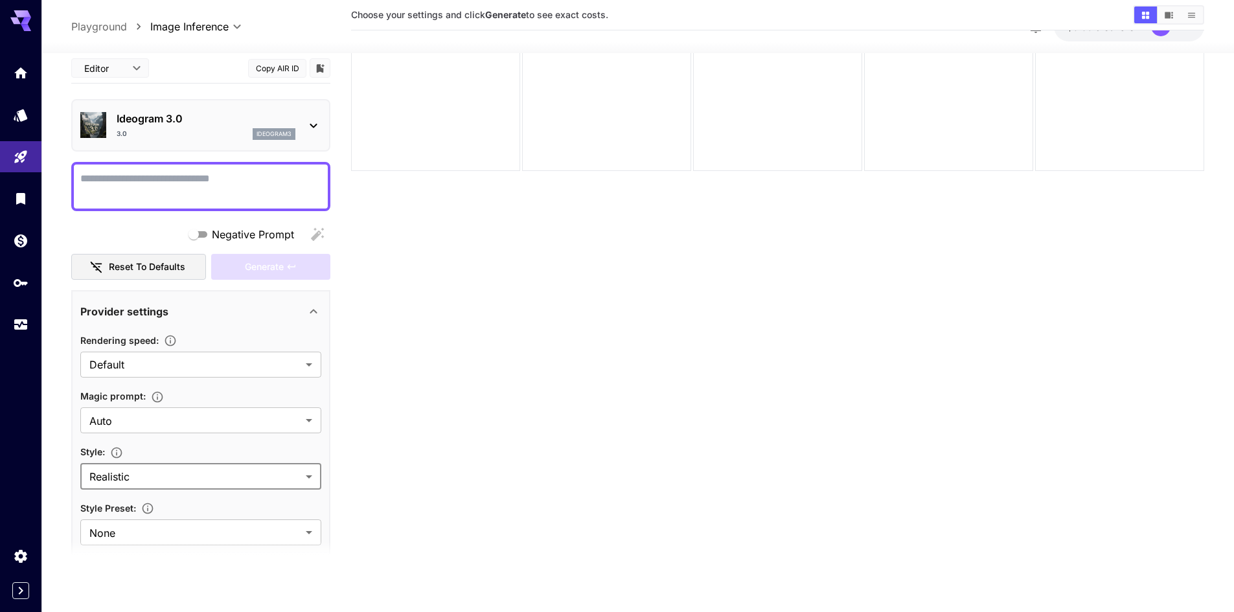
click at [173, 194] on textarea "Negative Prompt" at bounding box center [200, 185] width 241 height 31
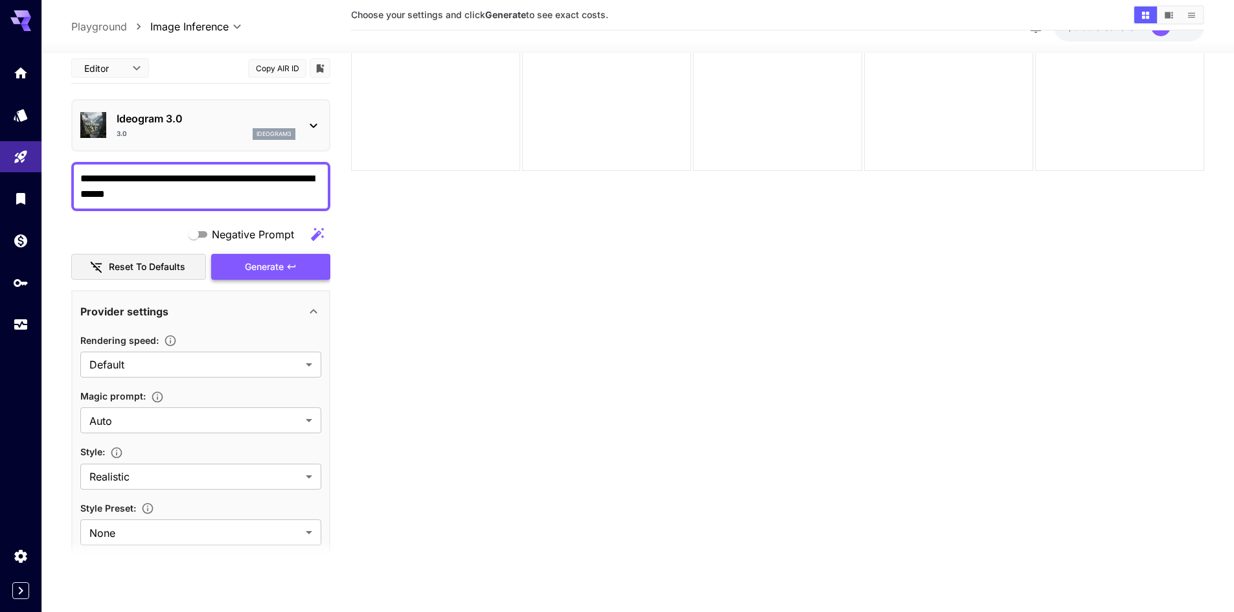
type textarea "**********"
click at [304, 266] on button "Generate" at bounding box center [270, 266] width 119 height 27
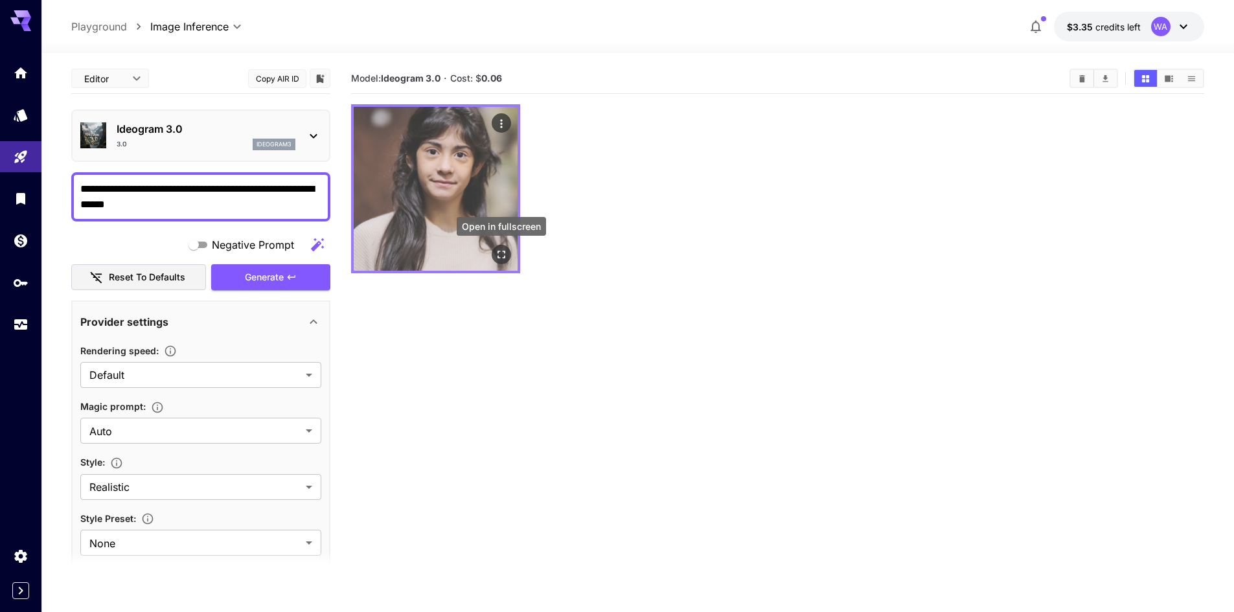
click at [503, 258] on icon "Open in fullscreen" at bounding box center [502, 255] width 8 height 8
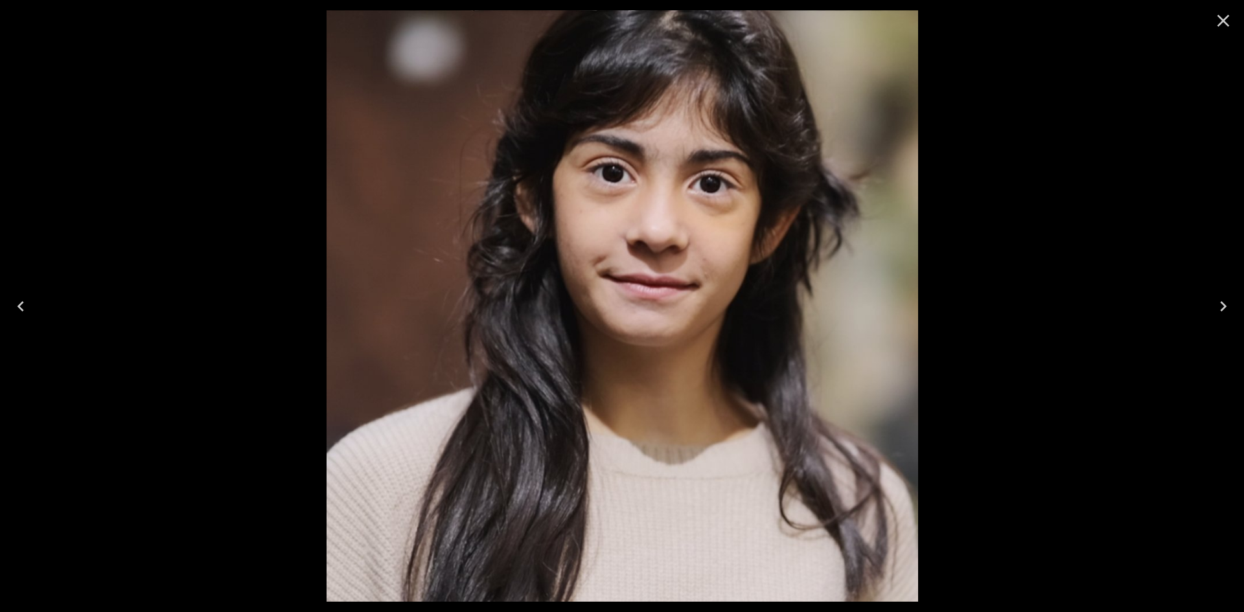
click at [1216, 28] on icon "Close" at bounding box center [1223, 20] width 21 height 21
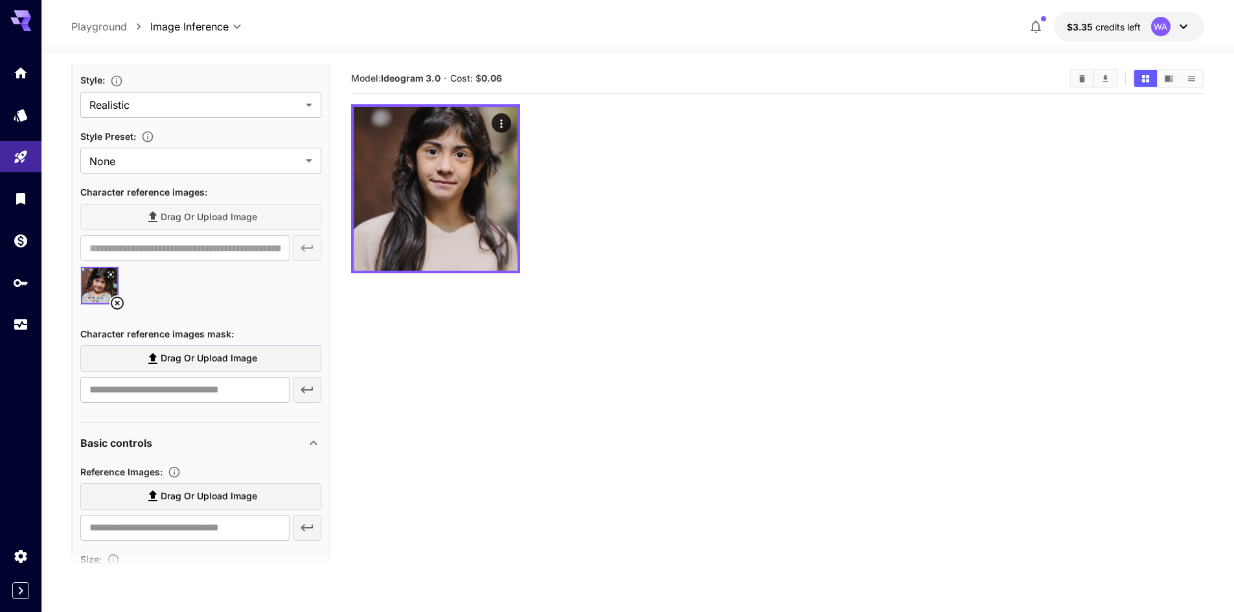
scroll to position [389, 0]
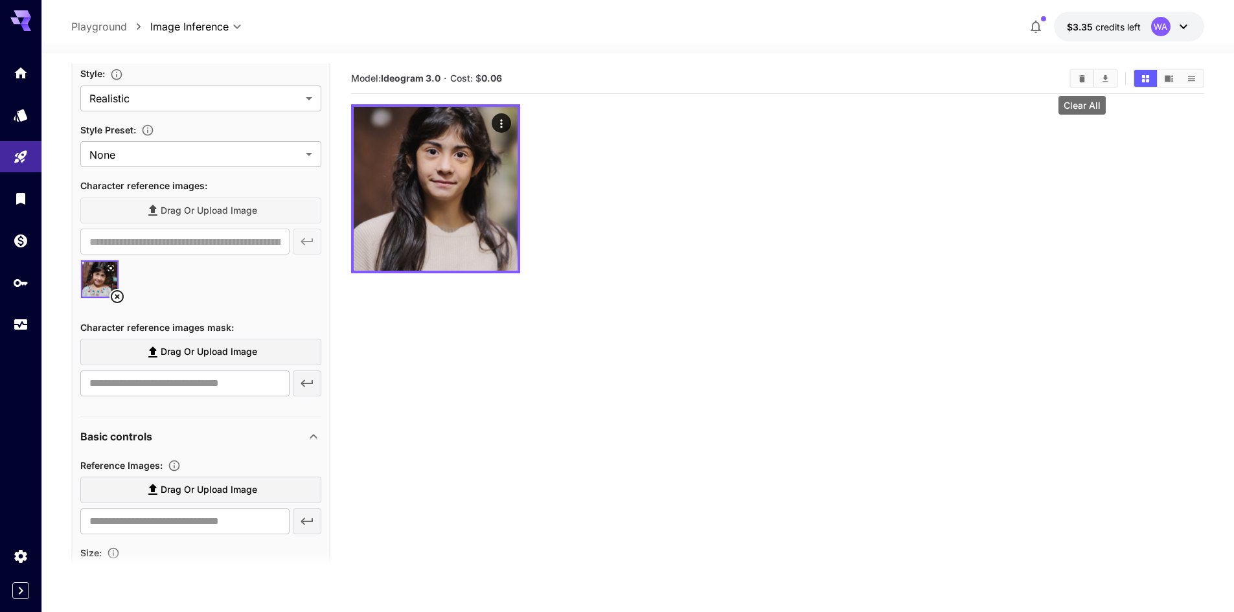
click at [1084, 77] on icon "Clear All" at bounding box center [1082, 78] width 6 height 7
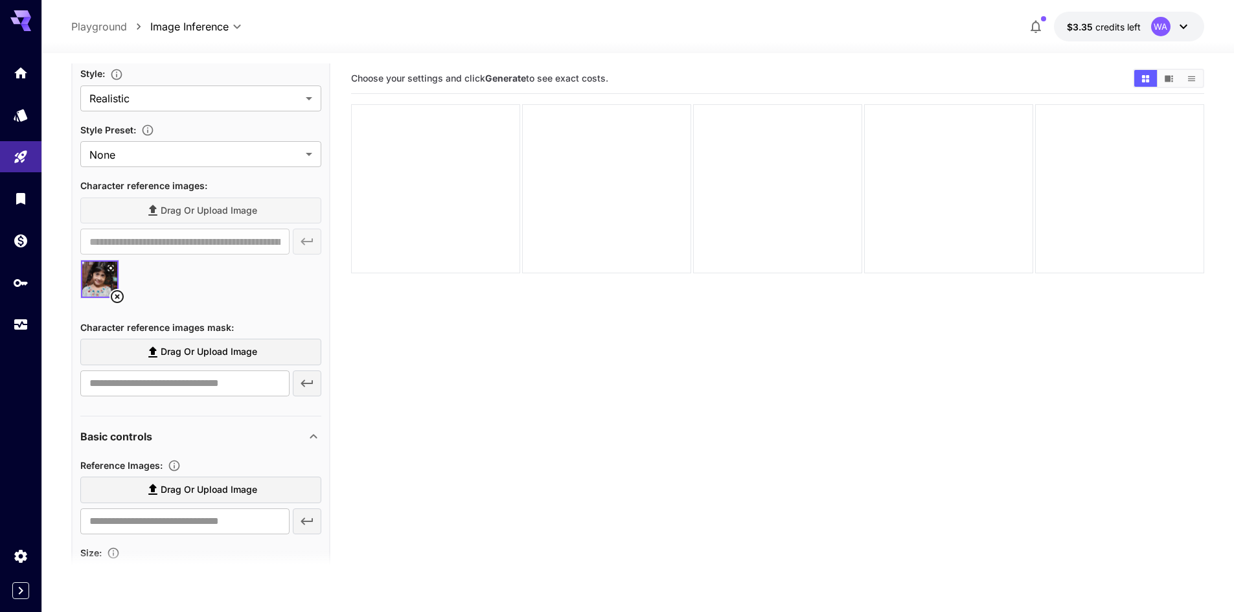
click at [117, 293] on icon at bounding box center [117, 297] width 16 height 16
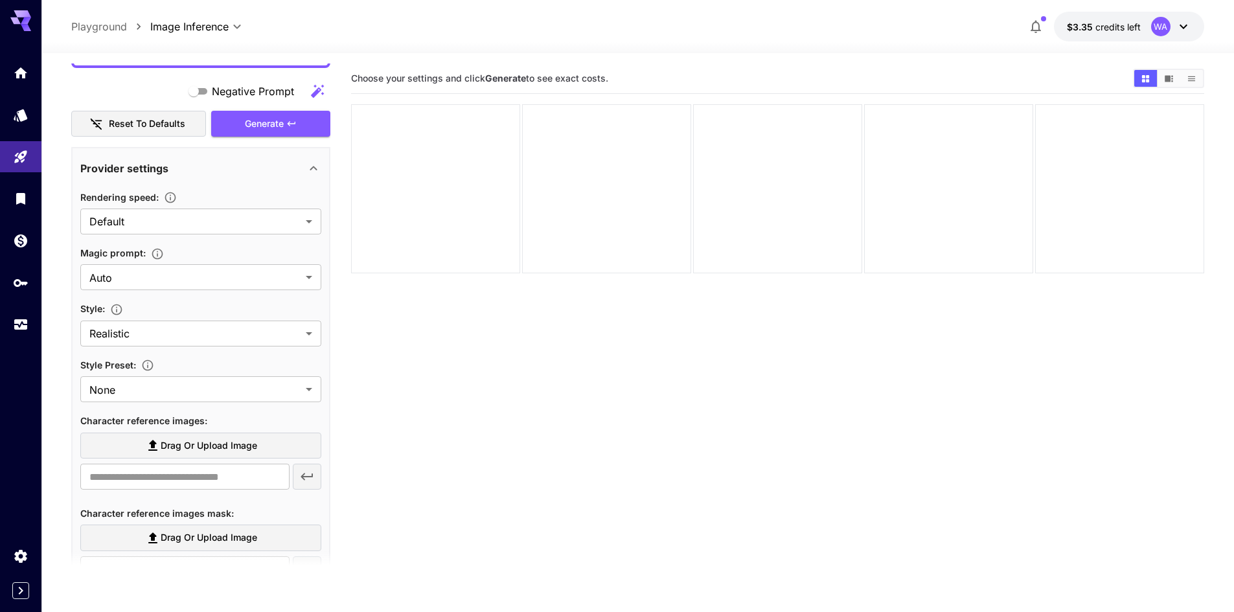
scroll to position [0, 0]
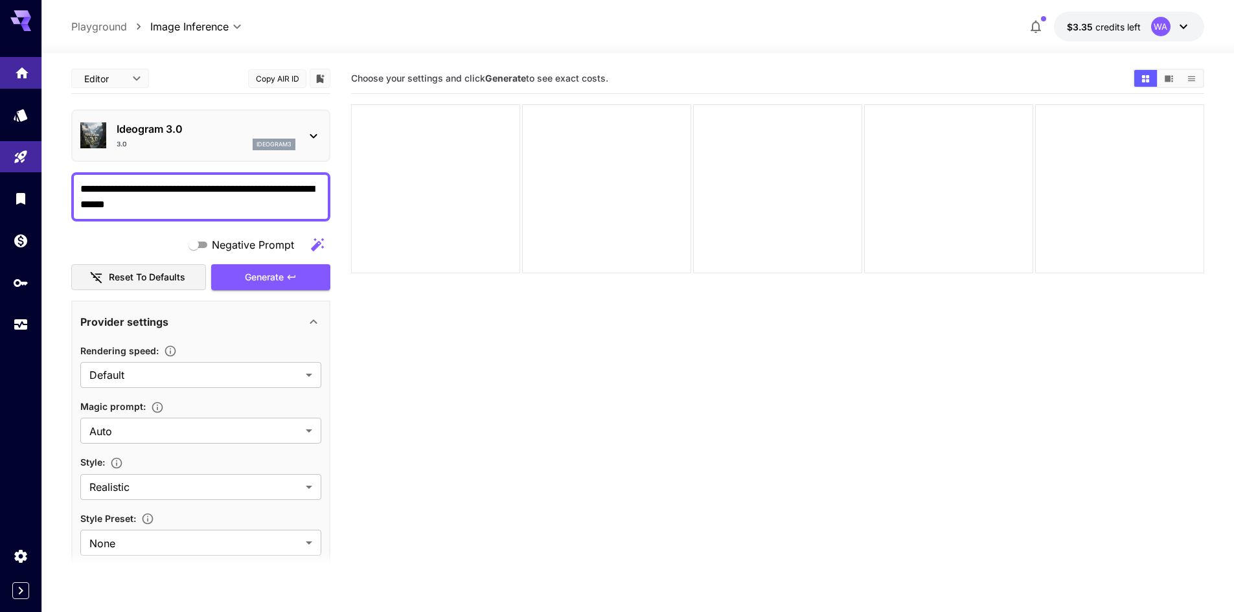
click at [19, 68] on icon "Home" at bounding box center [22, 70] width 16 height 16
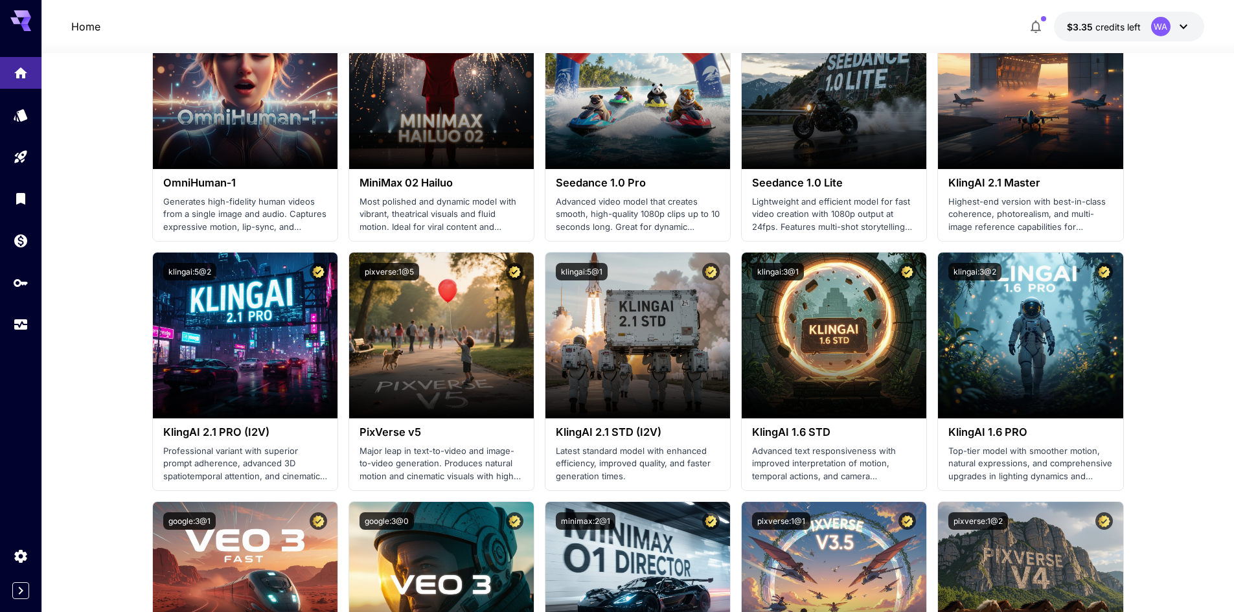
scroll to position [583, 0]
